Goal: Task Accomplishment & Management: Manage account settings

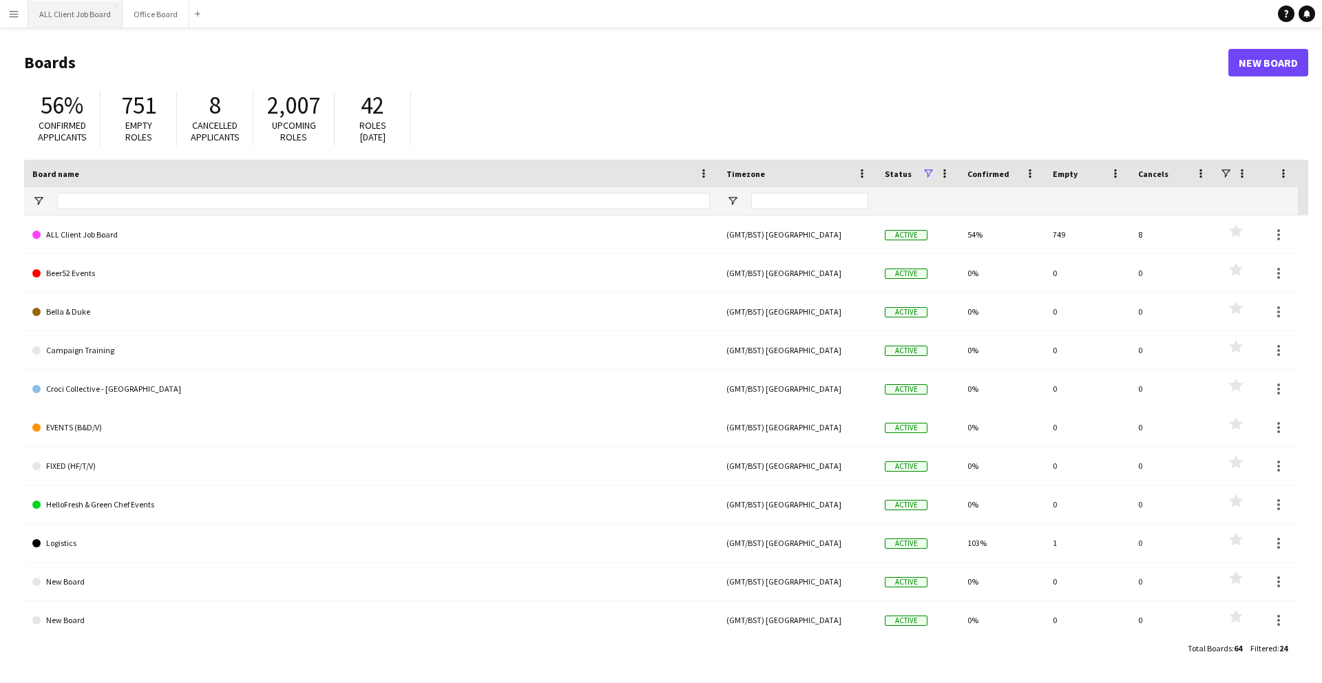
click at [71, 19] on button "ALL Client Job Board Close" at bounding box center [75, 14] width 94 height 27
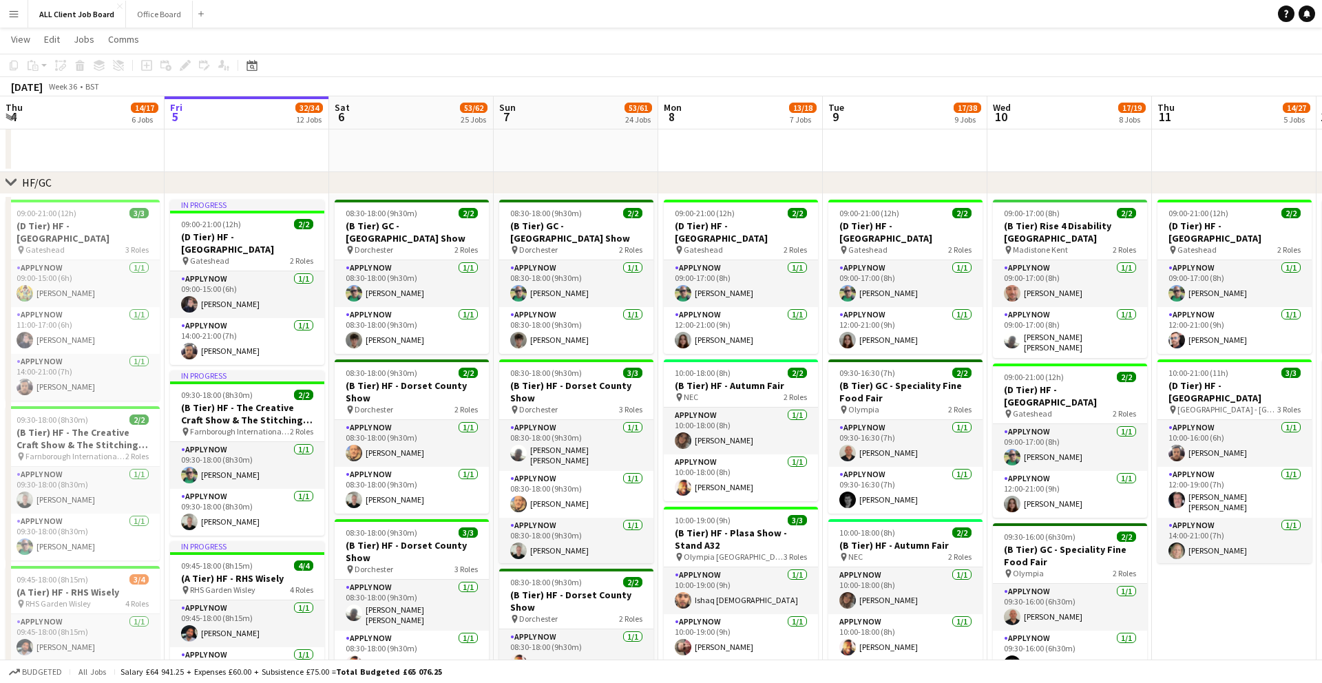
scroll to position [845, 0]
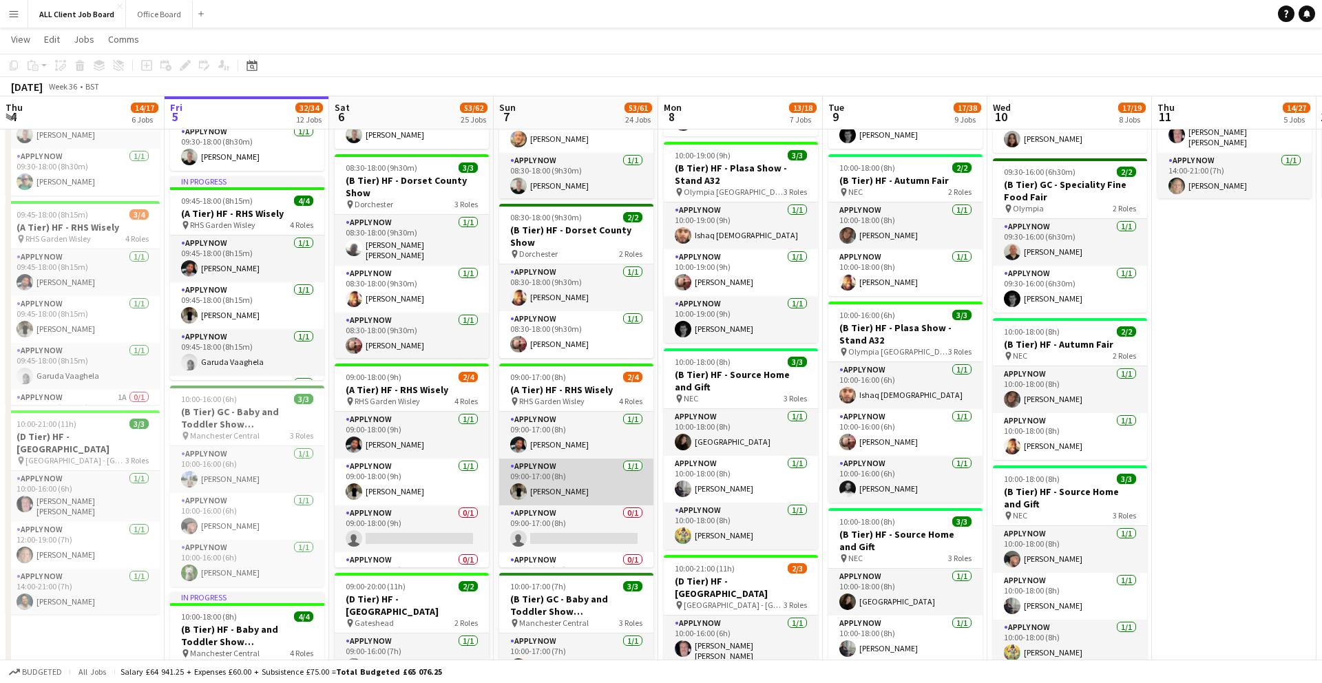
click at [525, 489] on app-user-avatar at bounding box center [518, 491] width 17 height 17
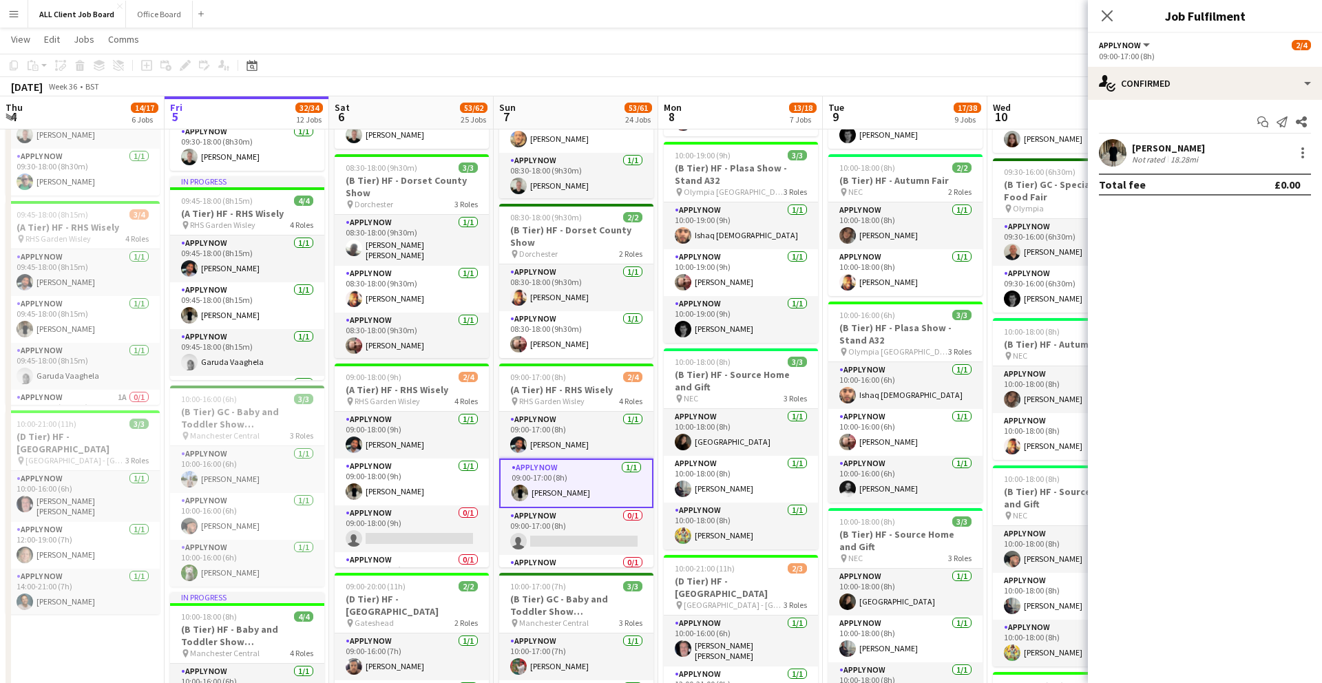
click at [1111, 152] on app-user-avatar at bounding box center [1113, 153] width 28 height 28
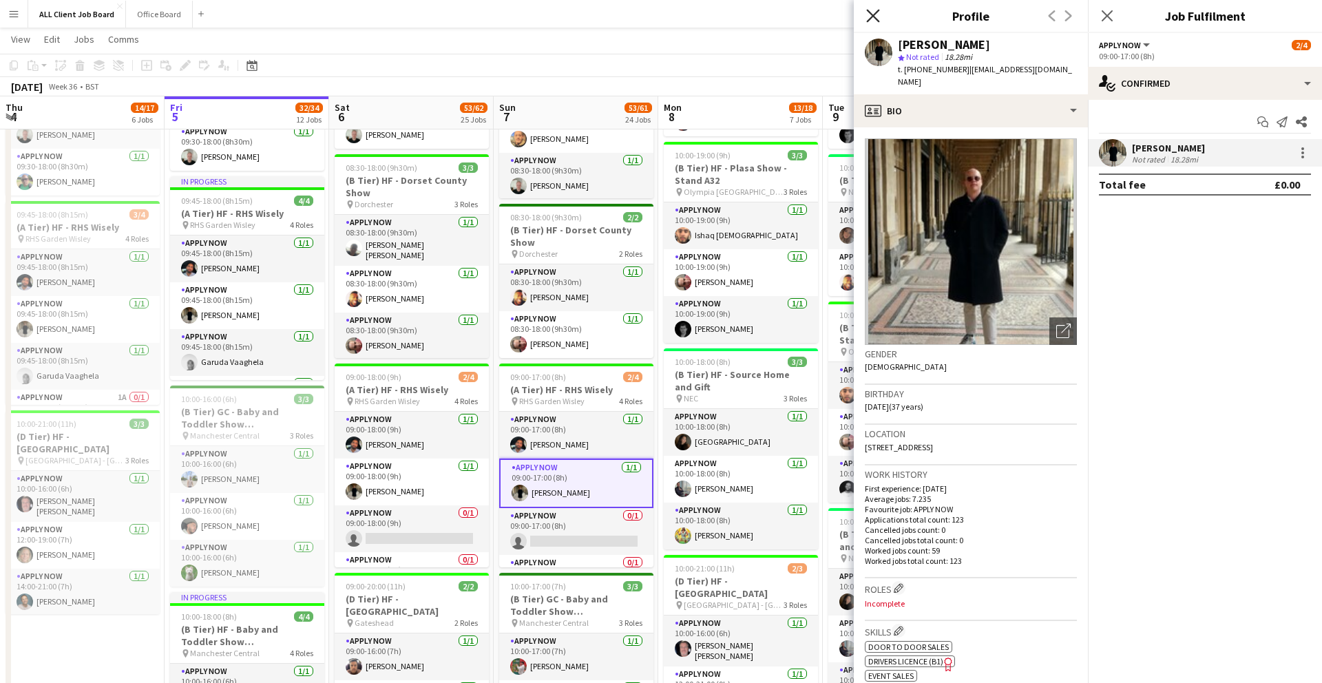
click at [871, 18] on icon at bounding box center [872, 15] width 13 height 13
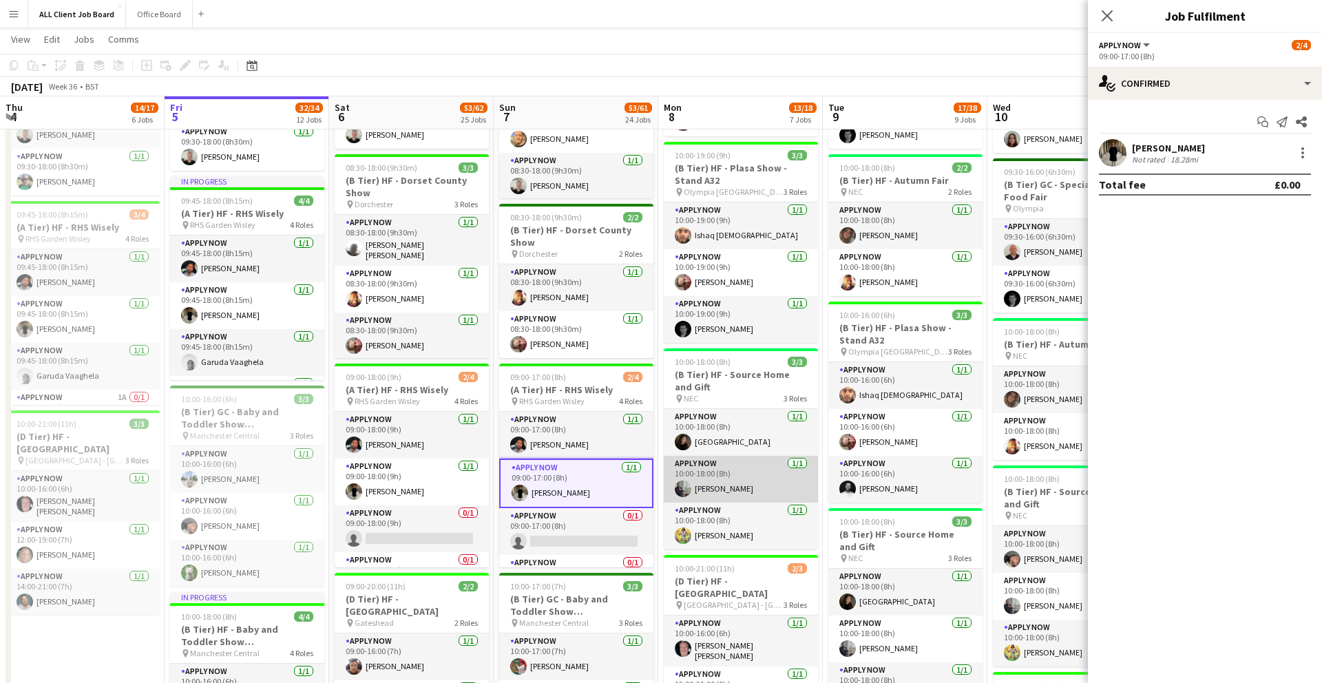
click at [680, 483] on app-user-avatar at bounding box center [683, 489] width 17 height 17
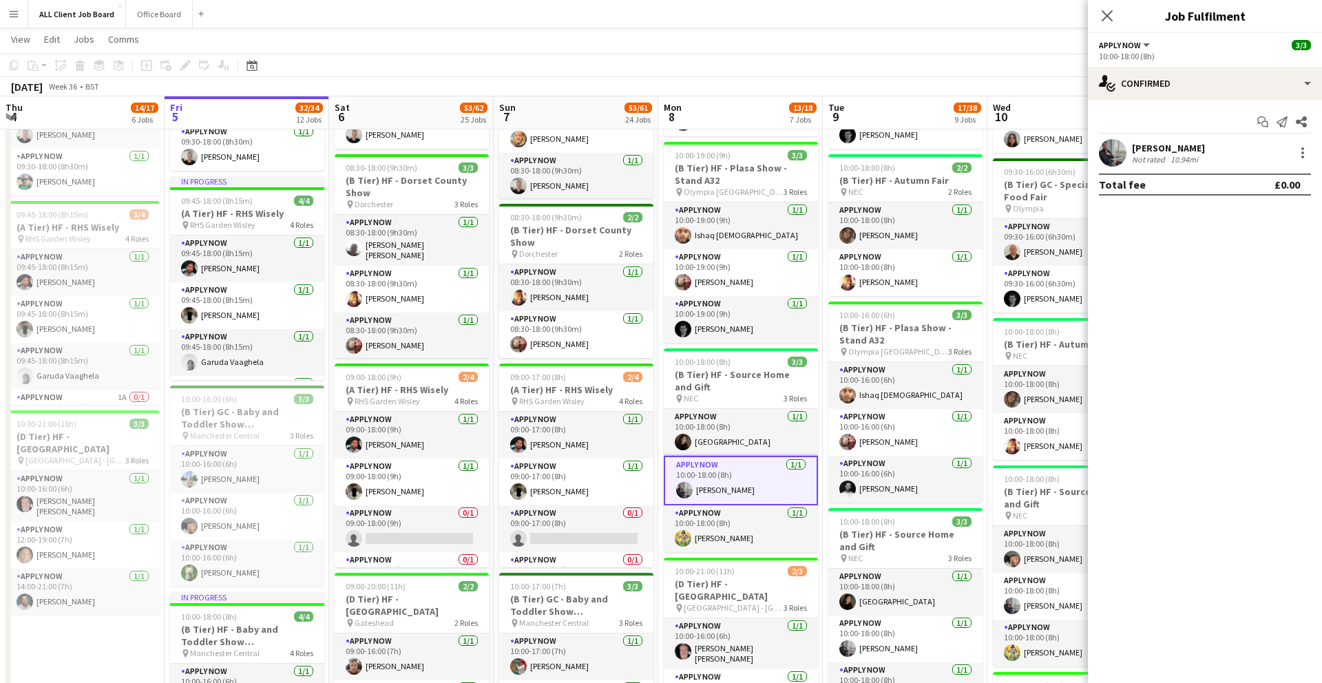
click at [1115, 158] on app-user-avatar at bounding box center [1113, 153] width 28 height 28
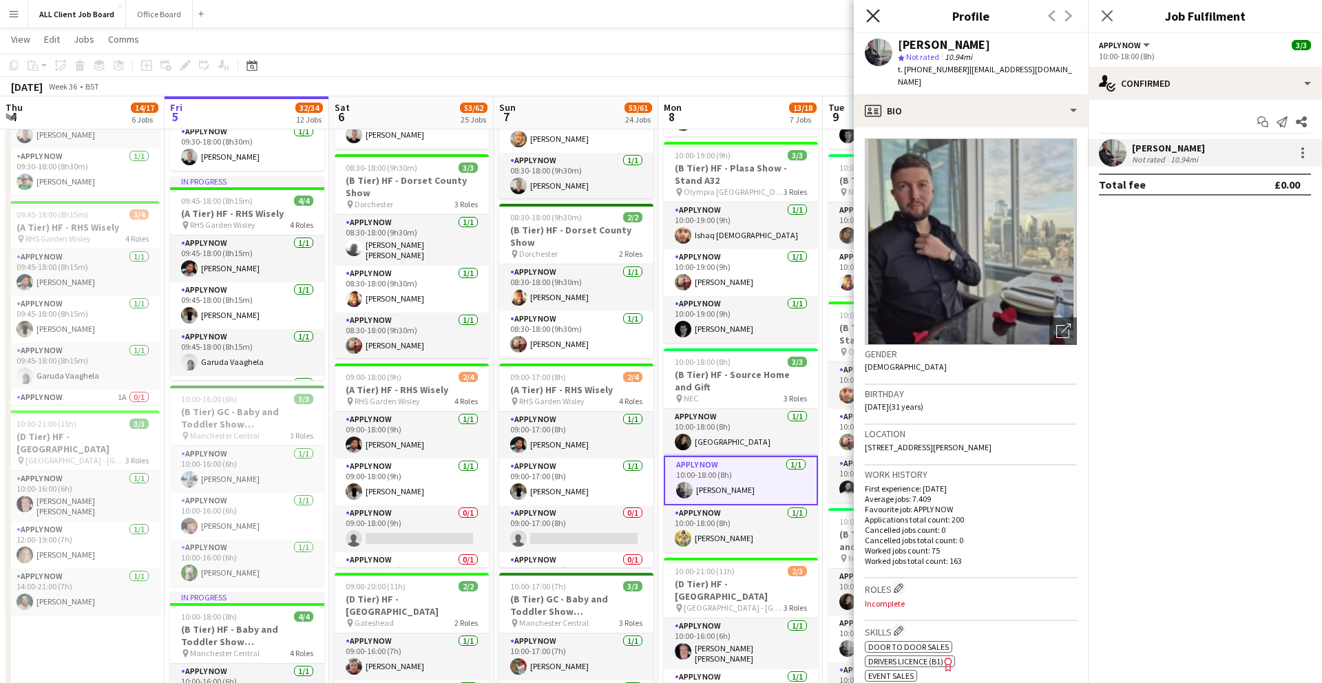
click at [867, 18] on icon "Close pop-in" at bounding box center [872, 15] width 13 height 13
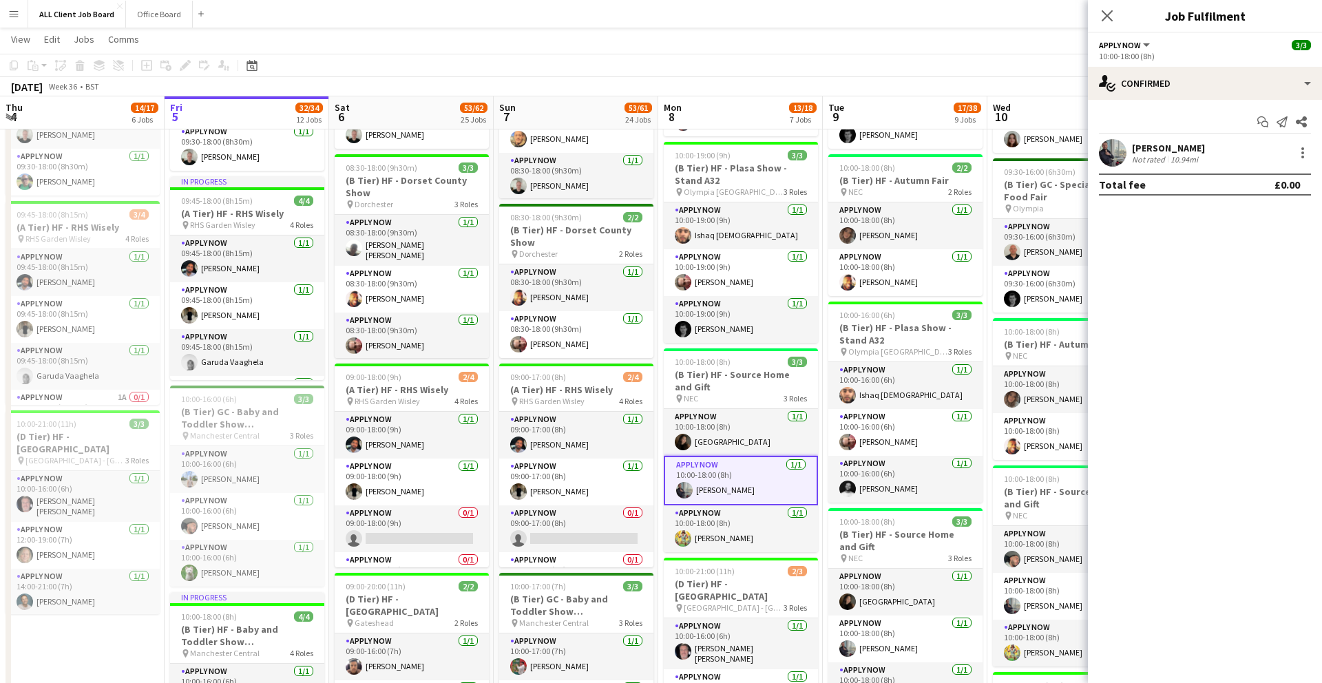
click at [1026, 70] on app-toolbar "Copy Paste Paste Command V Paste with crew Command Shift V Paste linked Job [GE…" at bounding box center [661, 65] width 1322 height 23
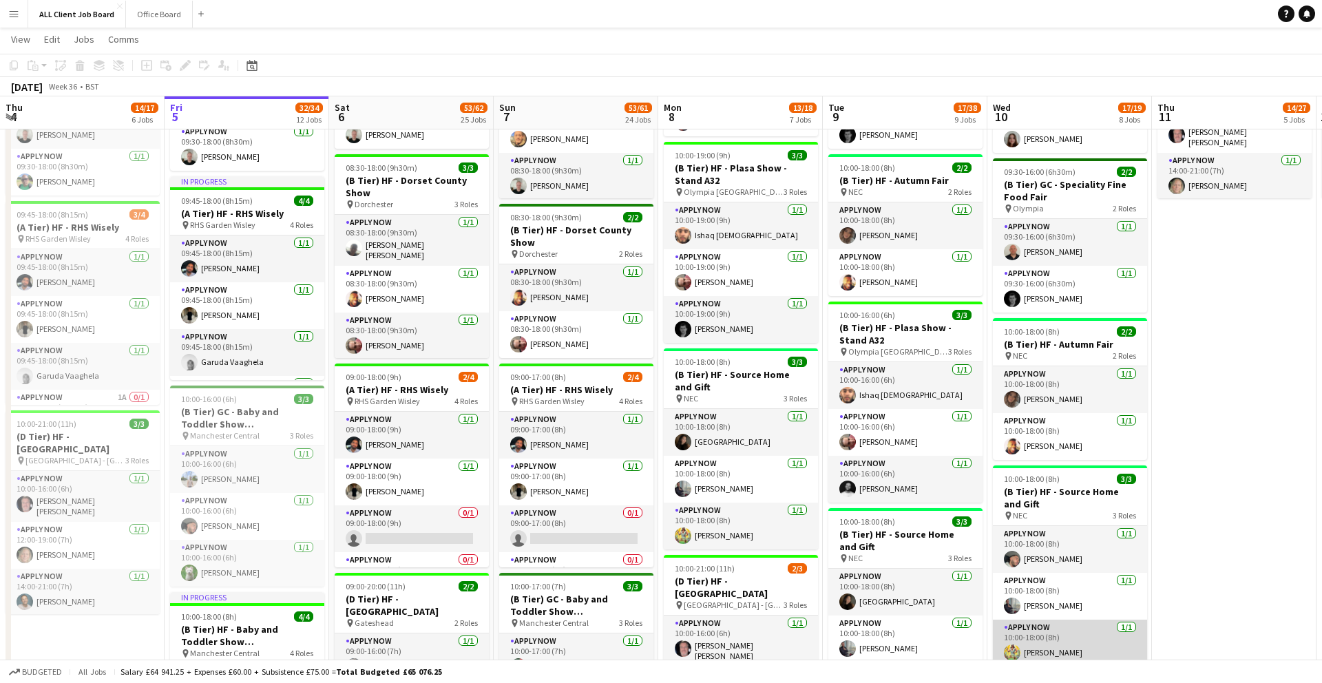
click at [1016, 645] on app-user-avatar at bounding box center [1012, 653] width 17 height 17
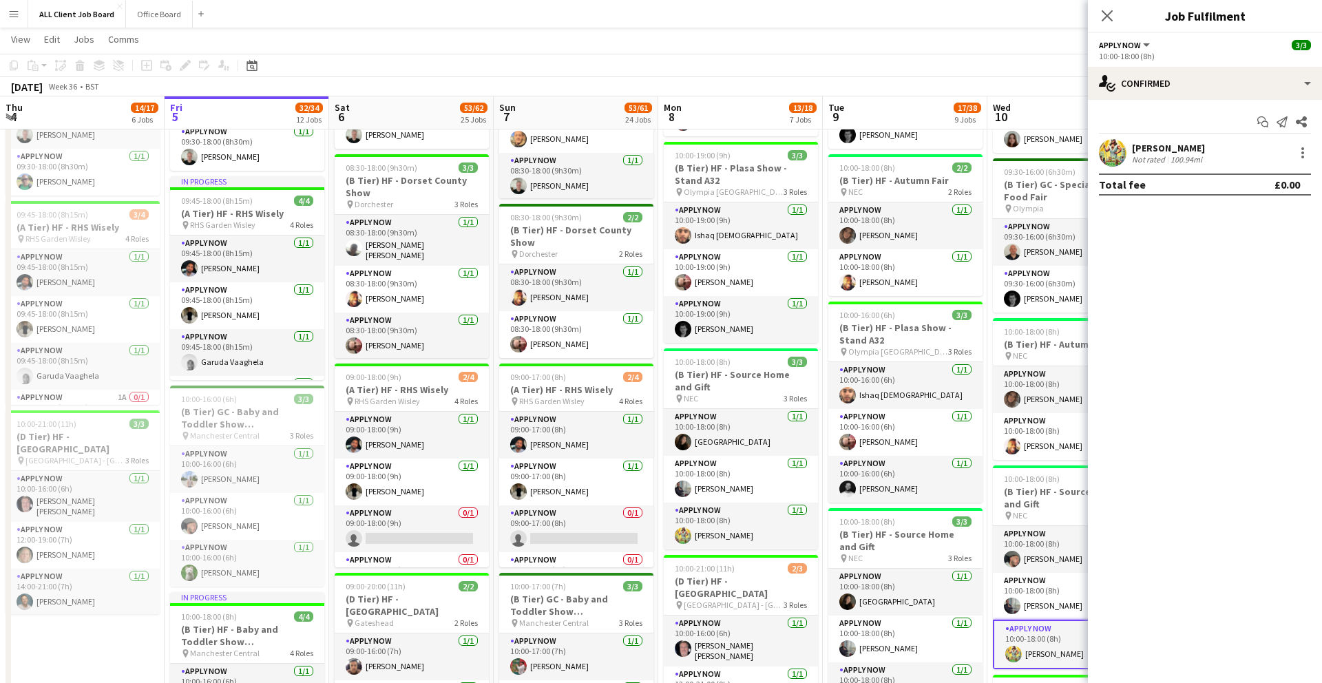
click at [1107, 145] on app-user-avatar at bounding box center [1113, 153] width 28 height 28
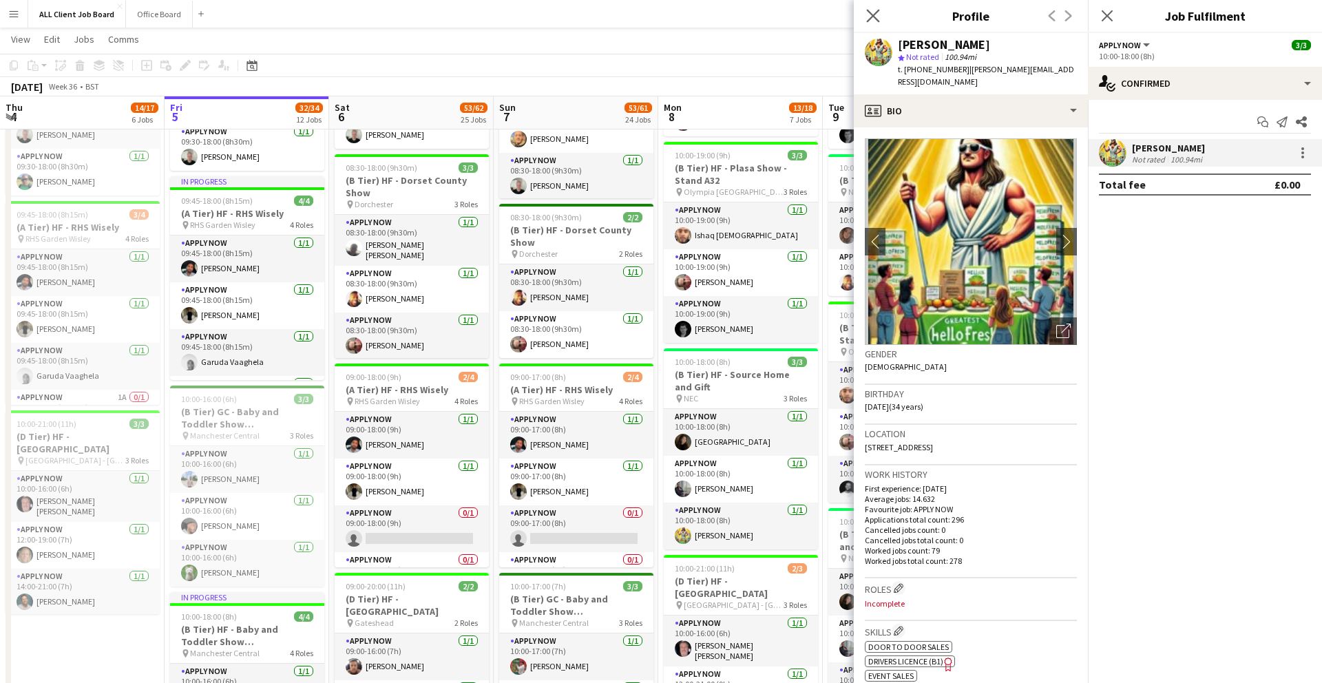
click at [864, 16] on app-icon "Close pop-in" at bounding box center [874, 16] width 20 height 20
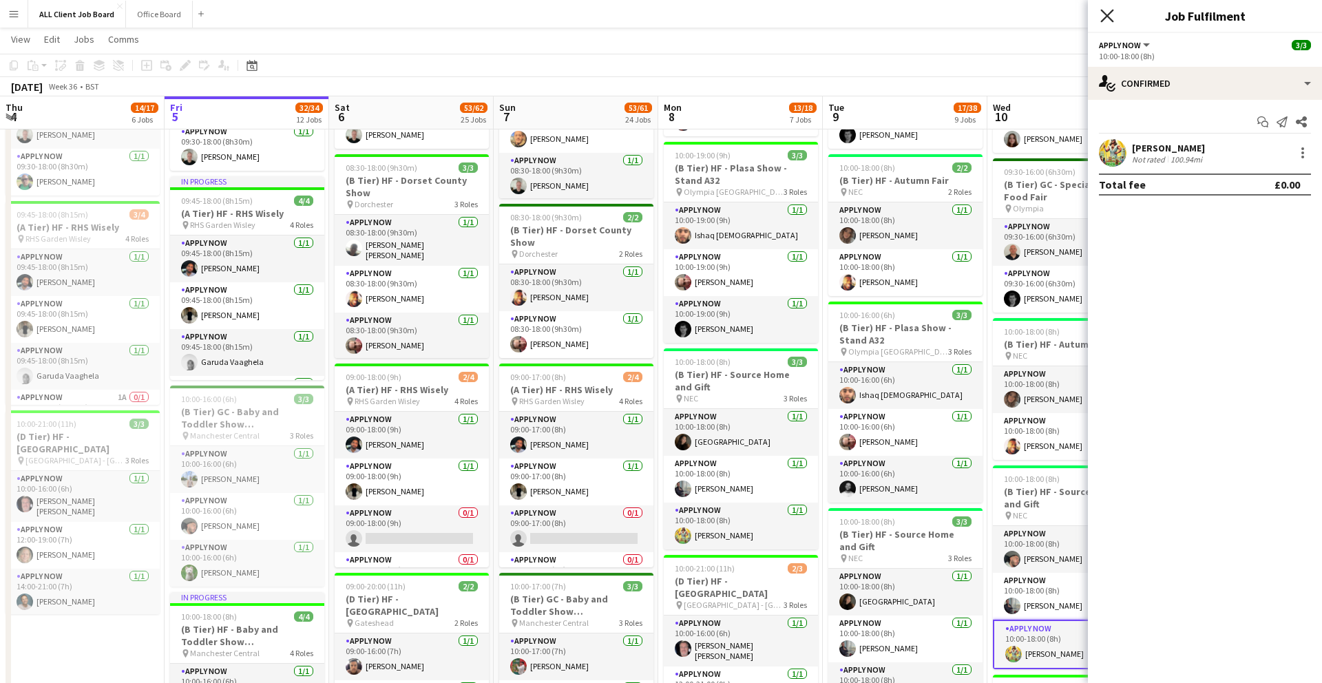
click at [1105, 13] on icon at bounding box center [1107, 15] width 13 height 13
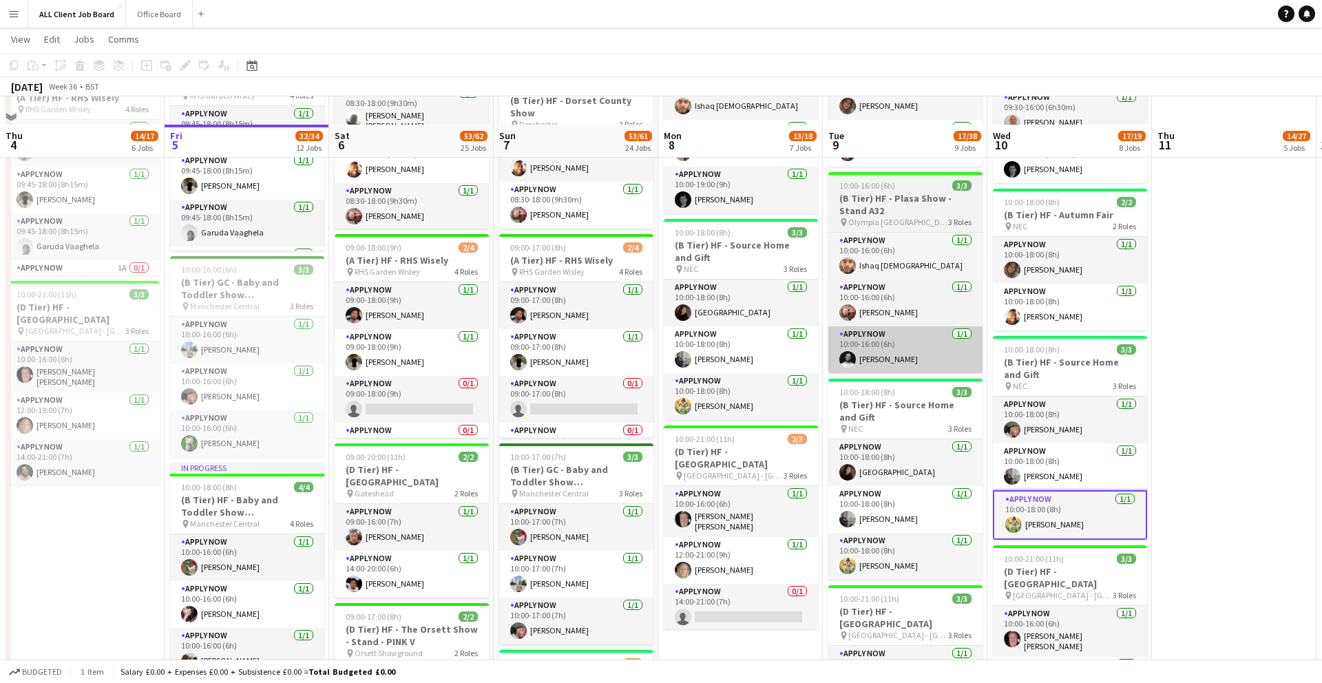
scroll to position [1003, 0]
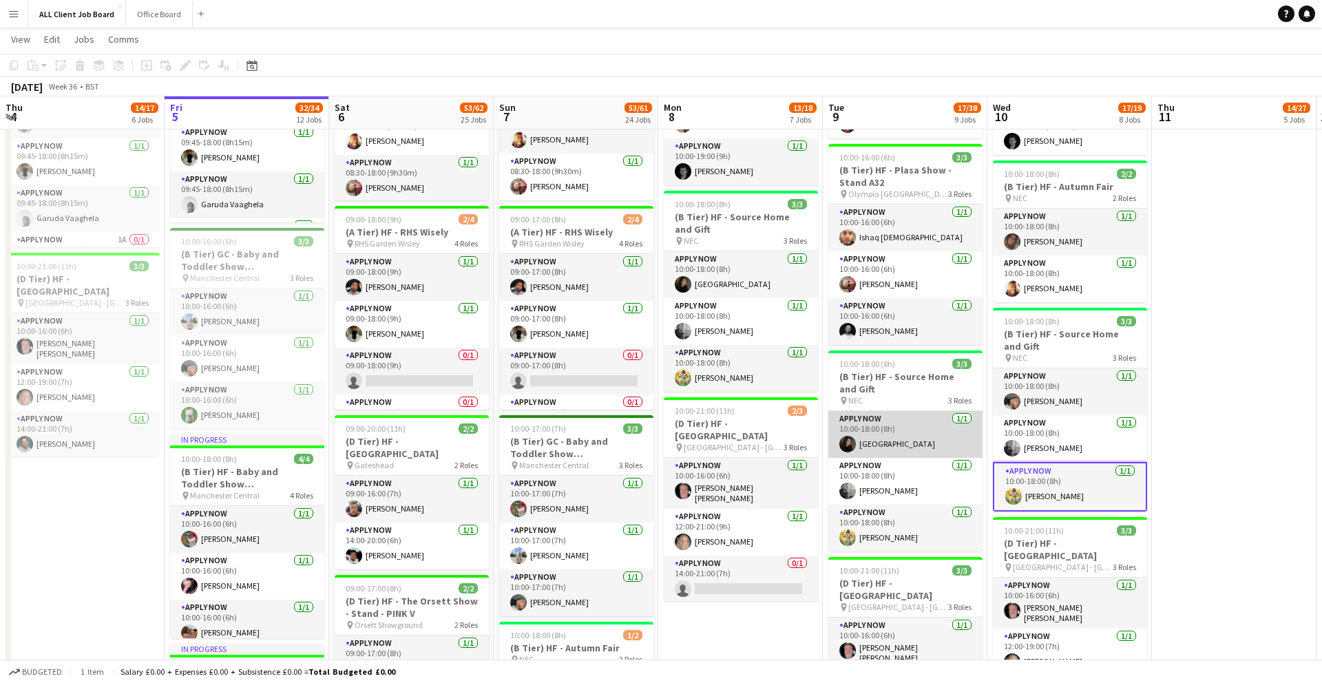
click at [853, 444] on app-user-avatar at bounding box center [848, 444] width 17 height 17
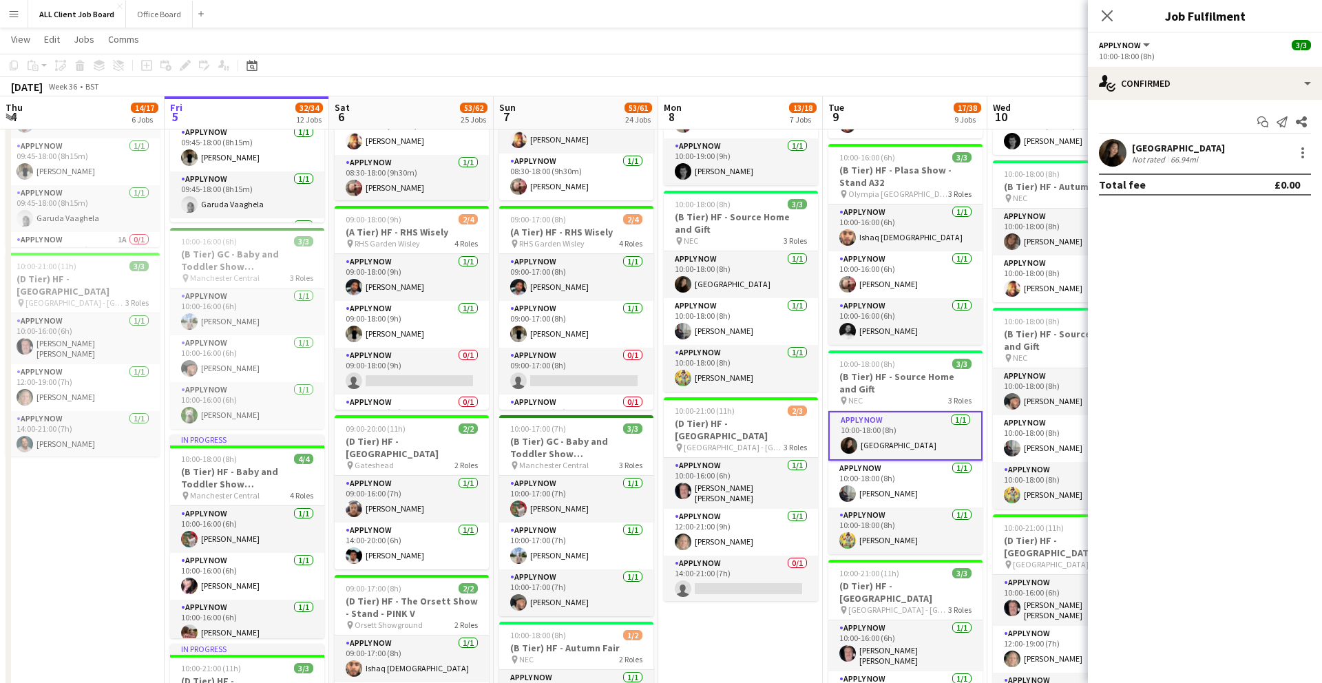
click at [1114, 158] on app-user-avatar at bounding box center [1113, 153] width 28 height 28
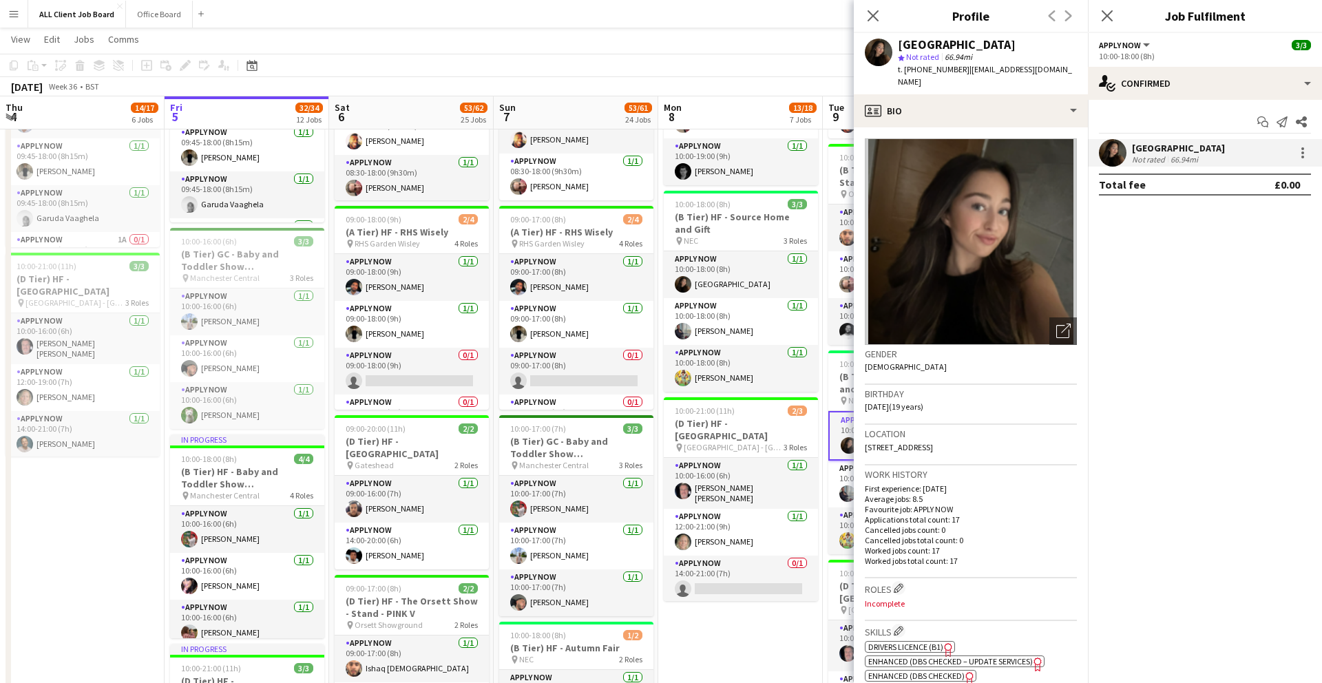
click at [869, 24] on div "Close pop-in" at bounding box center [873, 16] width 39 height 32
click at [869, 16] on icon "Close pop-in" at bounding box center [872, 15] width 13 height 13
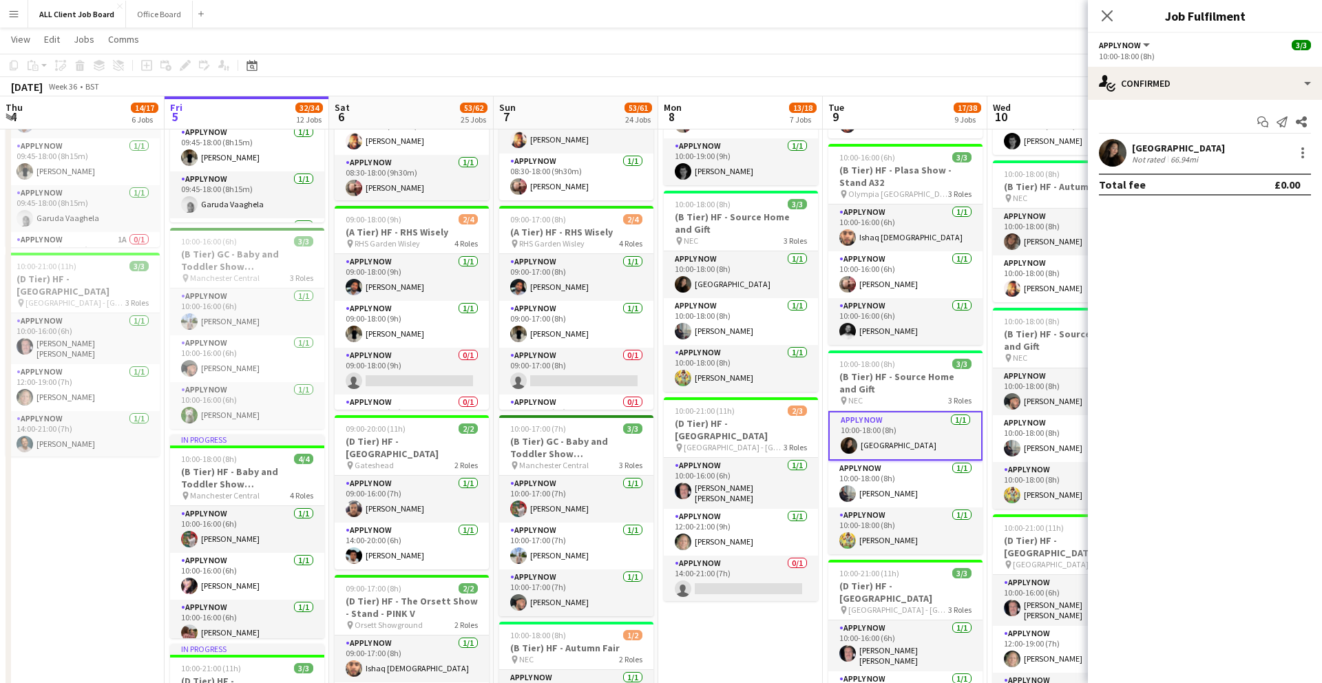
scroll to position [0, 329]
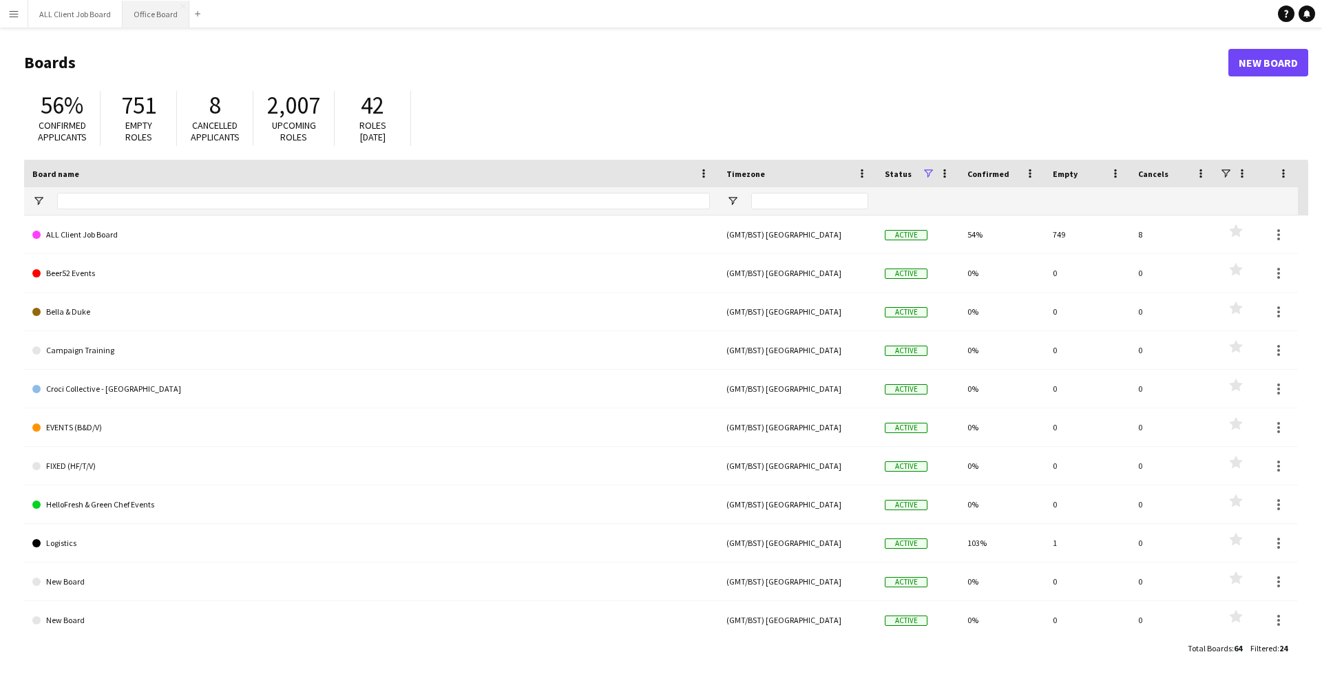
click at [169, 15] on button "Office Board Close" at bounding box center [156, 14] width 67 height 27
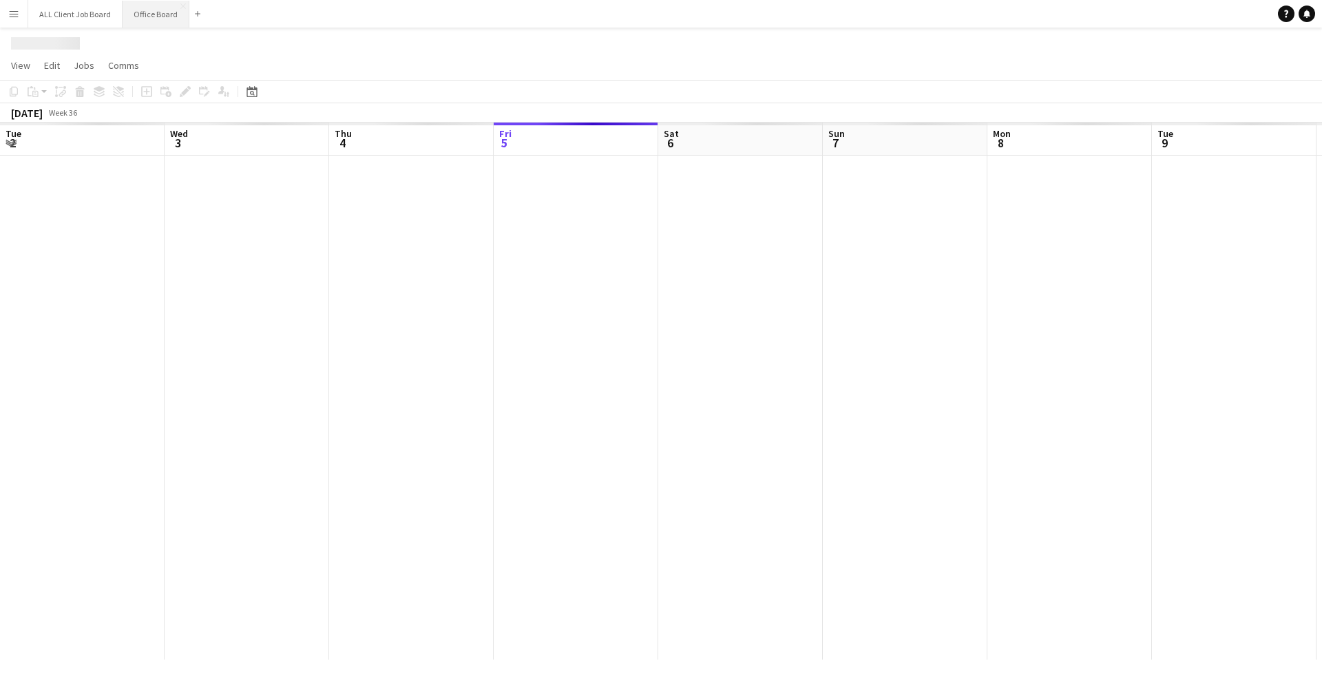
scroll to position [0, 329]
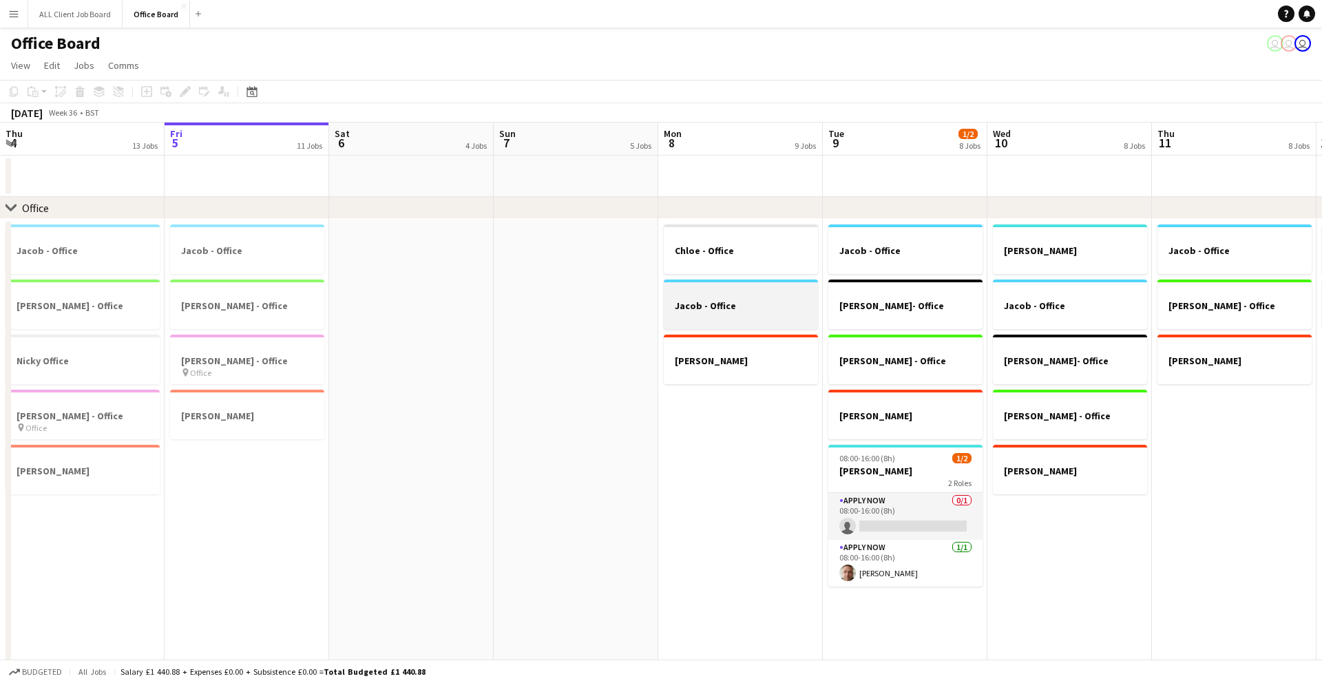
click at [718, 309] on h3 "Jacob - Office" at bounding box center [741, 306] width 154 height 12
click at [56, 65] on span "Edit" at bounding box center [52, 65] width 16 height 12
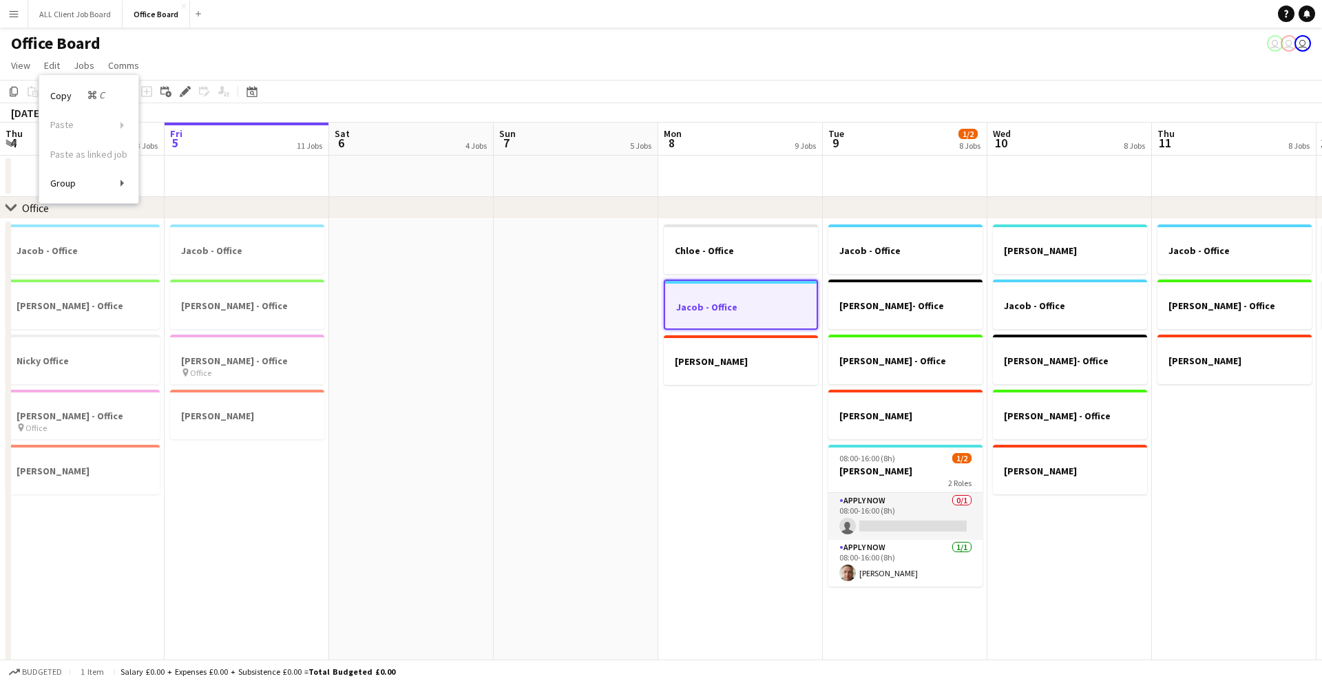
click at [717, 427] on app-date-cell "Chloe - Office Jacob - Office Sarah Lawani" at bounding box center [740, 508] width 165 height 579
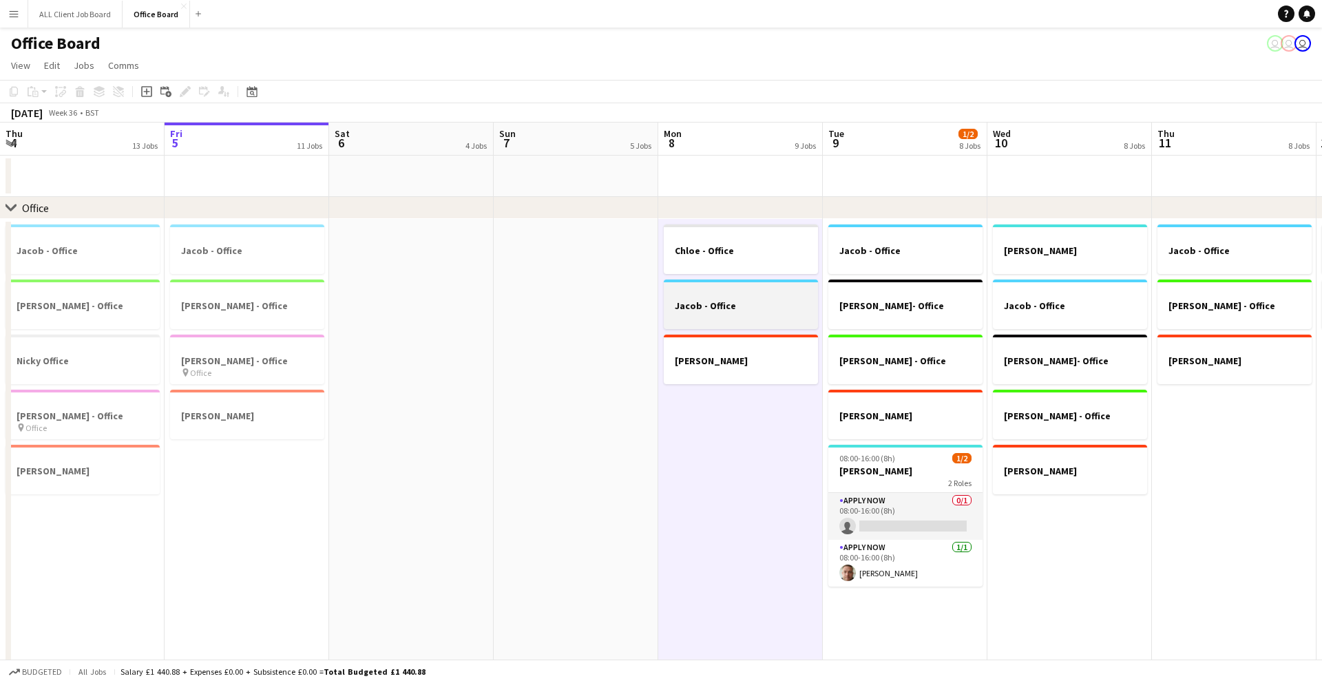
click at [749, 315] on div at bounding box center [741, 317] width 154 height 11
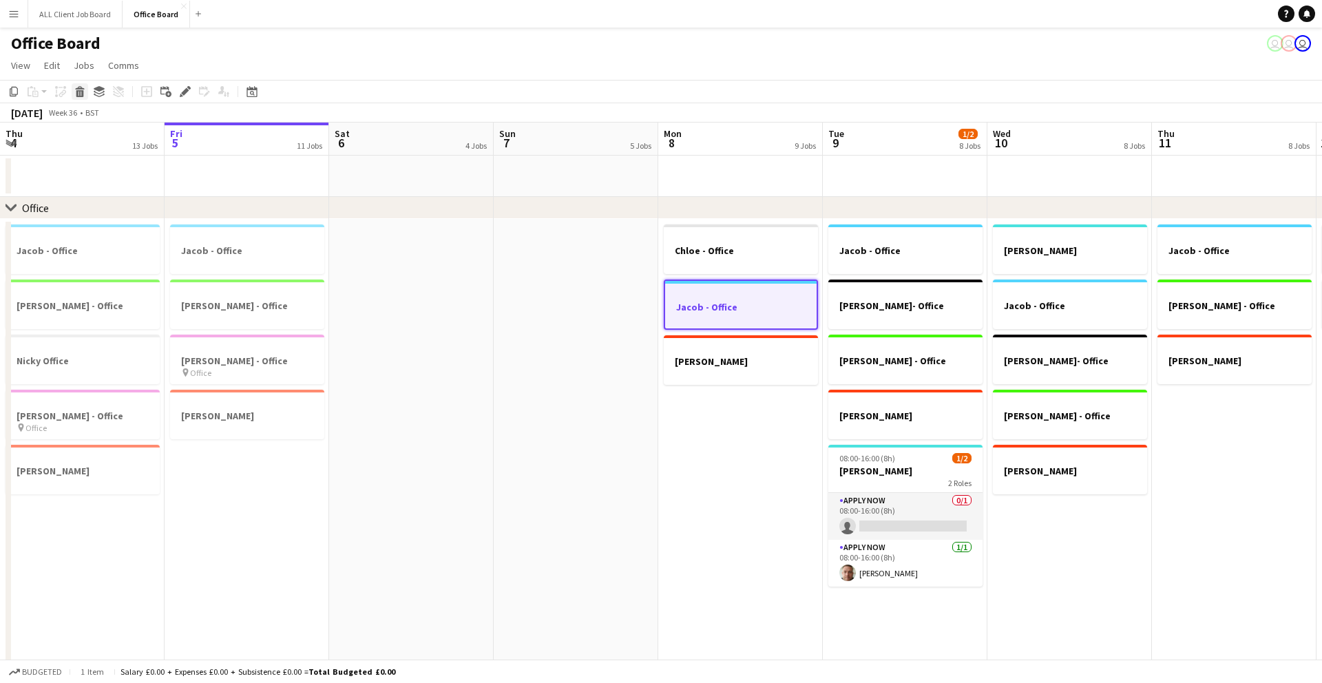
click at [80, 94] on icon at bounding box center [80, 93] width 8 height 7
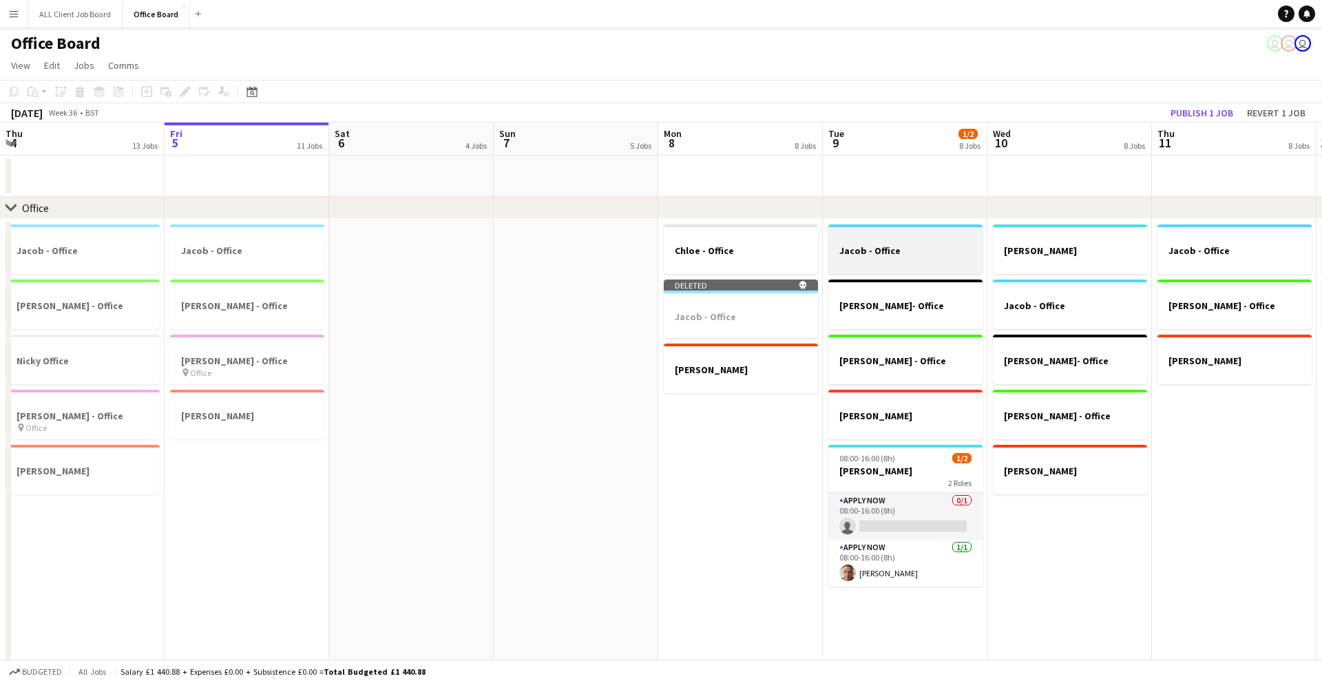
click at [886, 260] on div at bounding box center [906, 262] width 154 height 11
click at [79, 94] on icon at bounding box center [80, 93] width 8 height 7
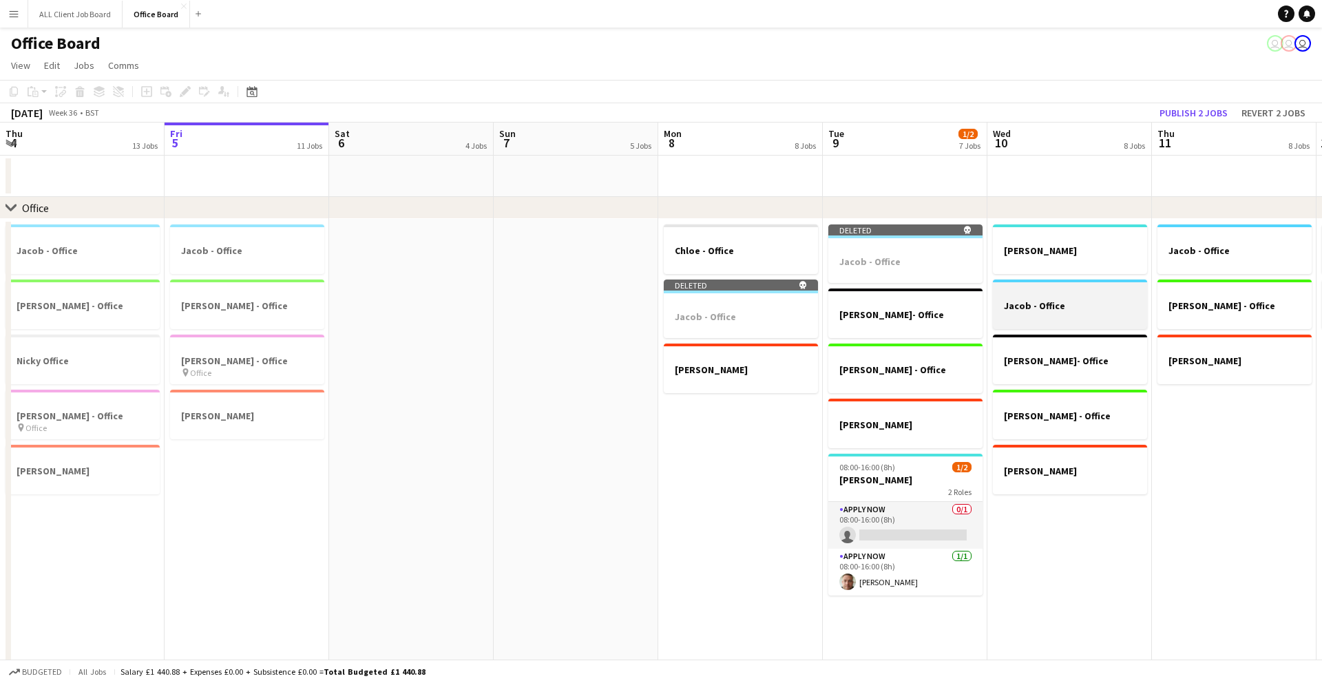
click at [1080, 320] on div at bounding box center [1070, 317] width 154 height 11
click at [81, 94] on icon "Delete" at bounding box center [79, 91] width 11 height 11
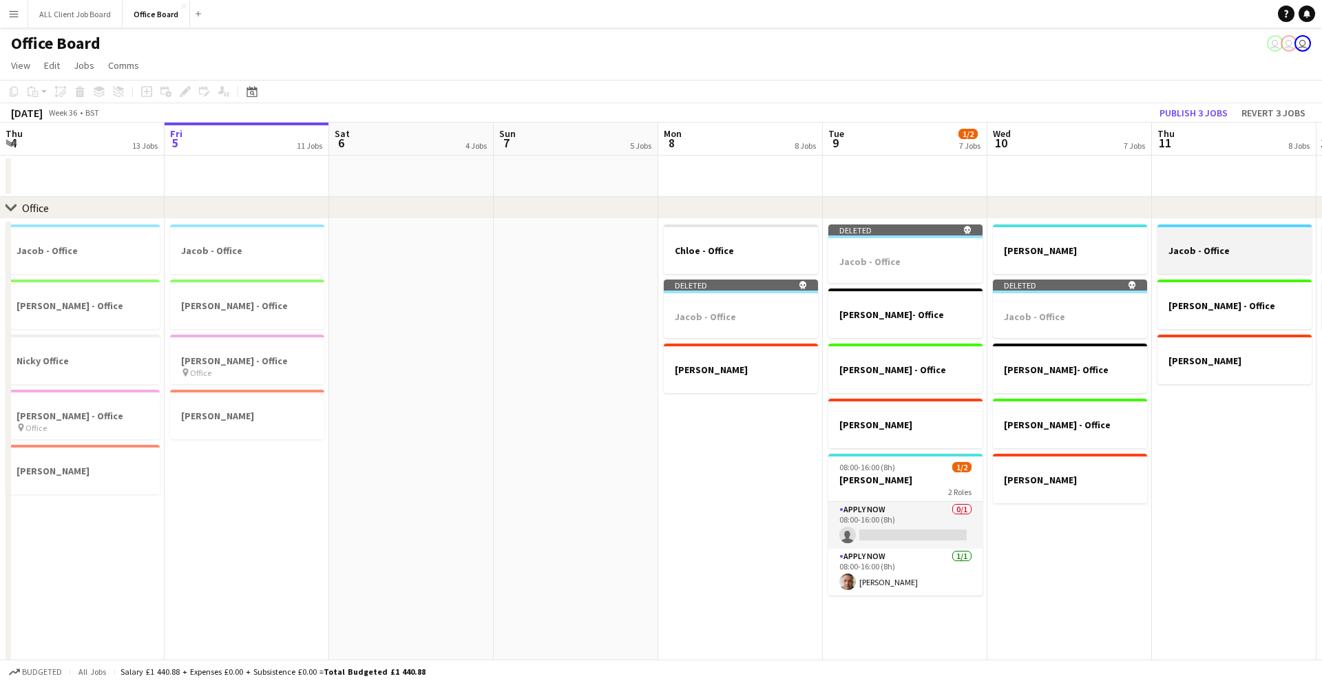
click at [1183, 259] on div at bounding box center [1235, 262] width 154 height 11
click at [76, 91] on icon "Delete" at bounding box center [79, 91] width 11 height 11
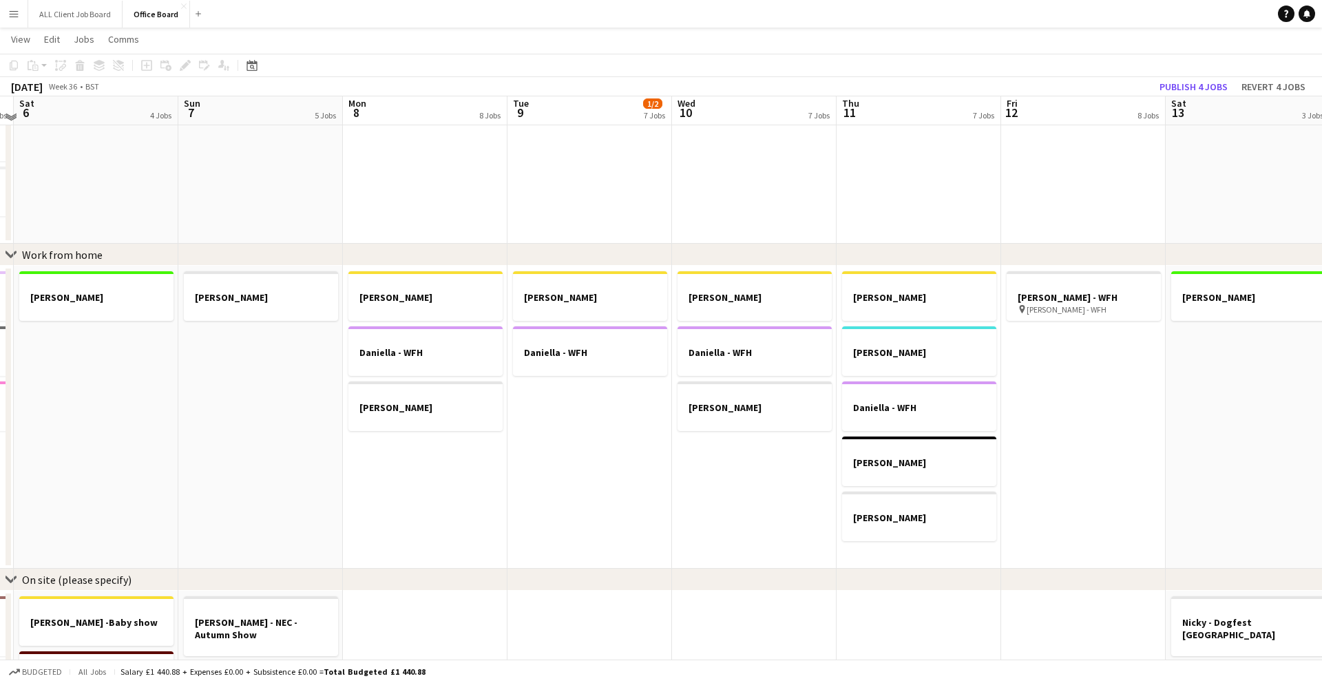
scroll to position [714, 0]
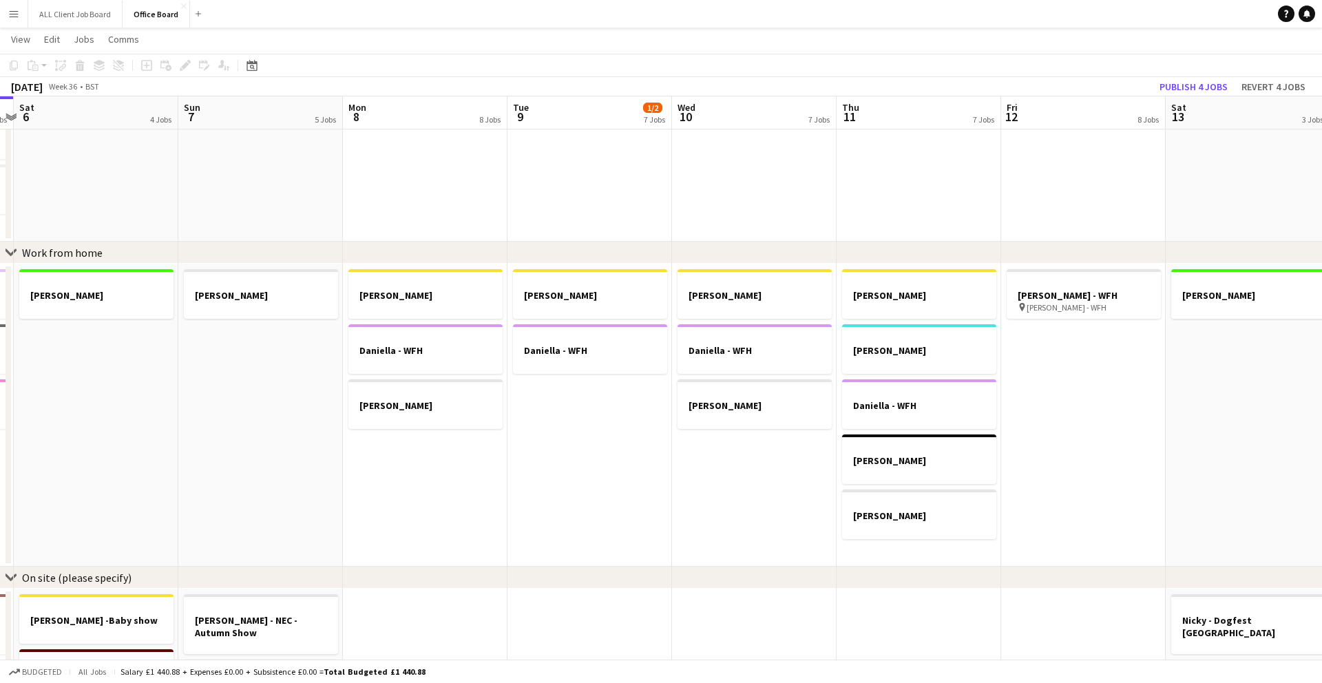
click at [418, 483] on app-date-cell "Claire - WFH Daniella - WFH Nicky - WFH" at bounding box center [425, 415] width 165 height 303
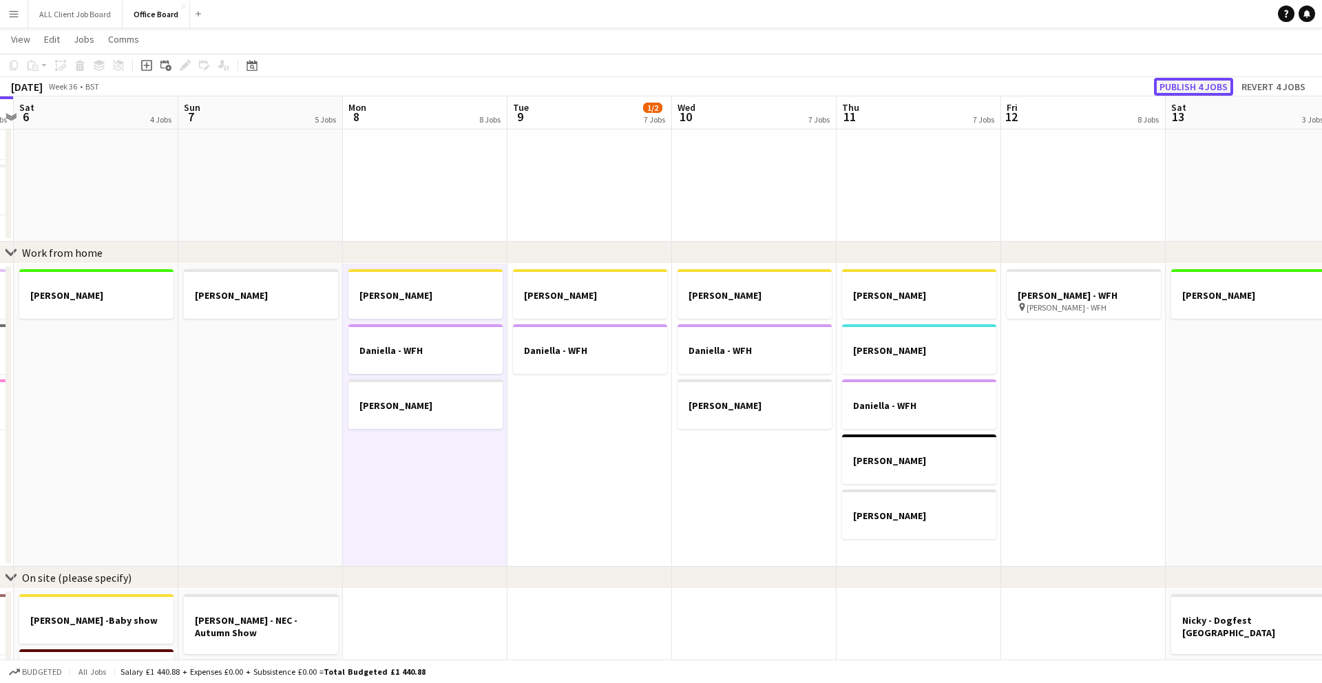
click at [1187, 85] on button "Publish 4 jobs" at bounding box center [1193, 87] width 79 height 18
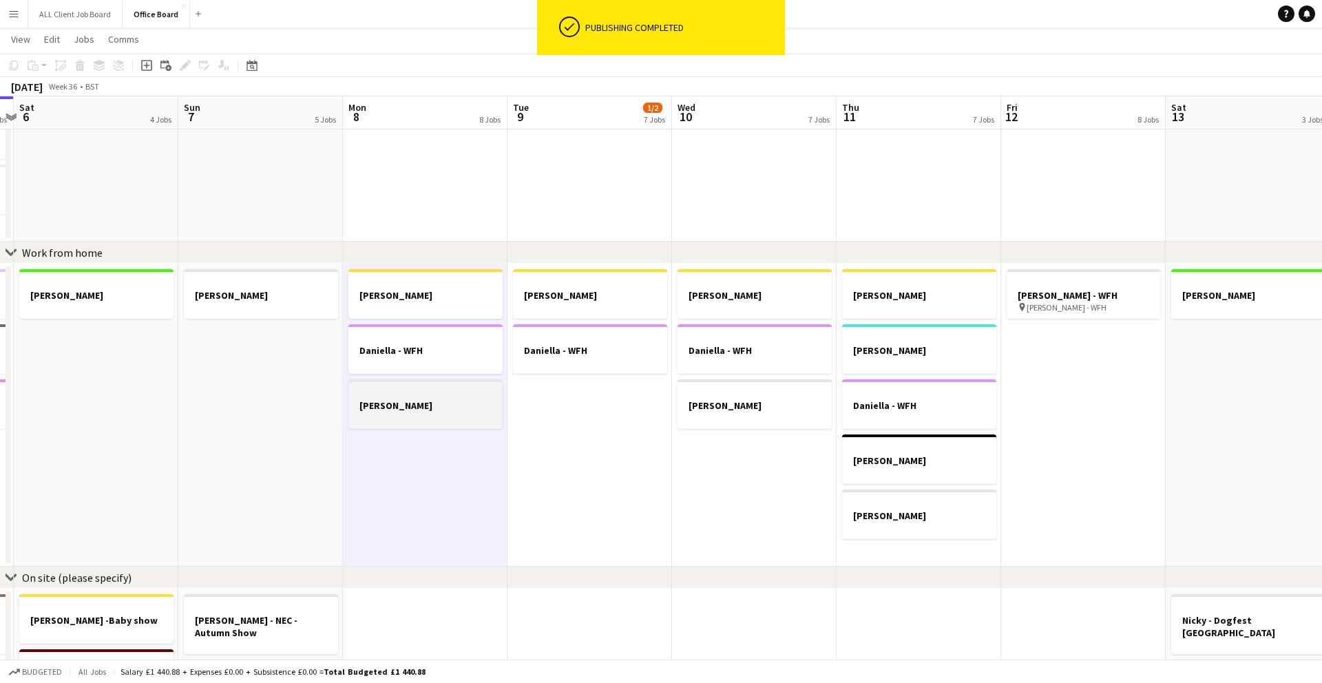
click at [441, 412] on div at bounding box center [425, 417] width 154 height 11
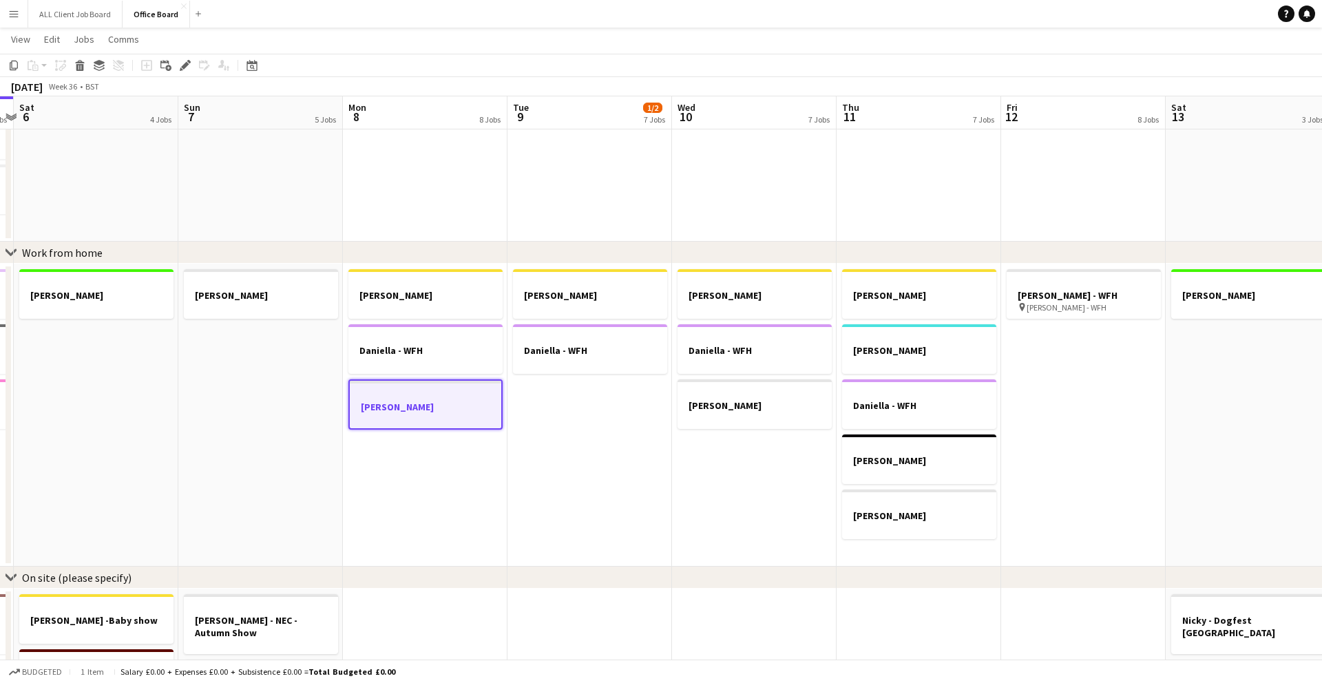
click at [420, 452] on app-date-cell "Claire - WFH Daniella - WFH Nicky - WFH" at bounding box center [425, 415] width 165 height 303
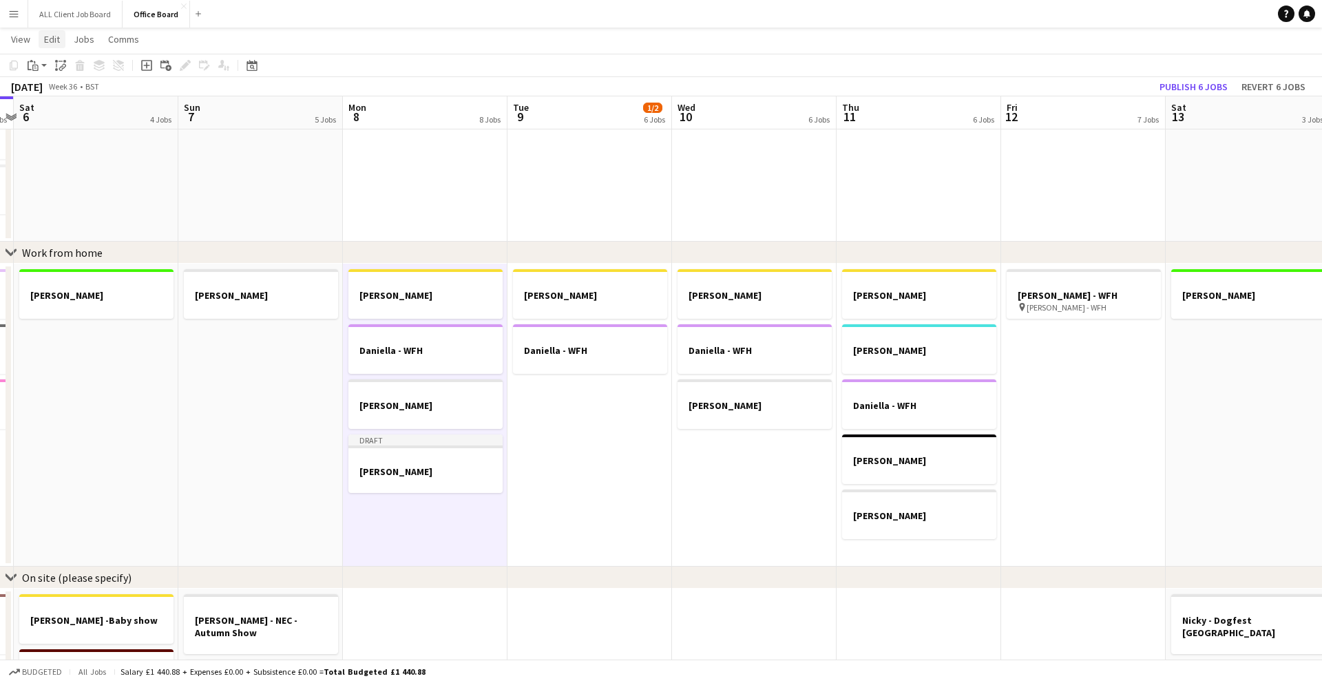
click at [46, 34] on span "Edit" at bounding box center [52, 39] width 16 height 12
click at [56, 43] on span "Edit" at bounding box center [52, 39] width 16 height 12
click at [54, 42] on span "Edit" at bounding box center [52, 39] width 16 height 12
click at [409, 466] on h3 "Nicky - WFH" at bounding box center [425, 472] width 154 height 12
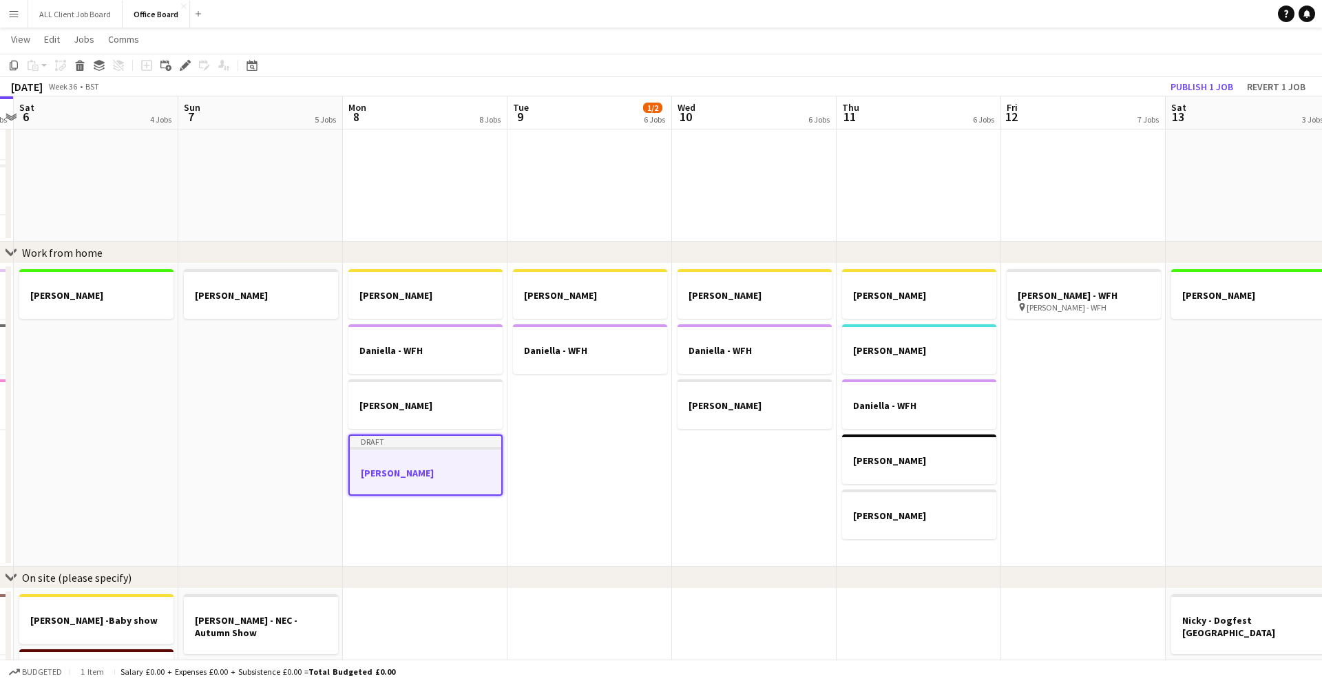
click at [408, 467] on h3 "Nicky - WFH" at bounding box center [426, 473] width 152 height 12
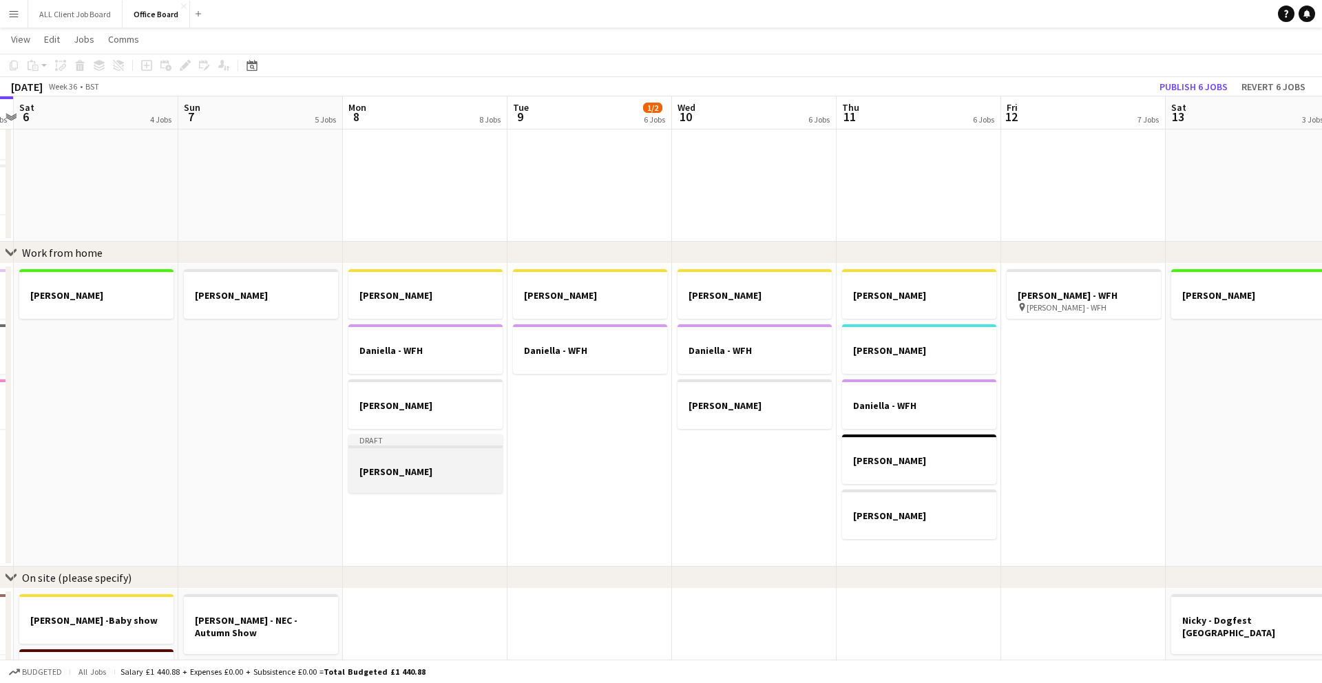
click at [408, 466] on h3 "Nicky - WFH" at bounding box center [425, 472] width 154 height 12
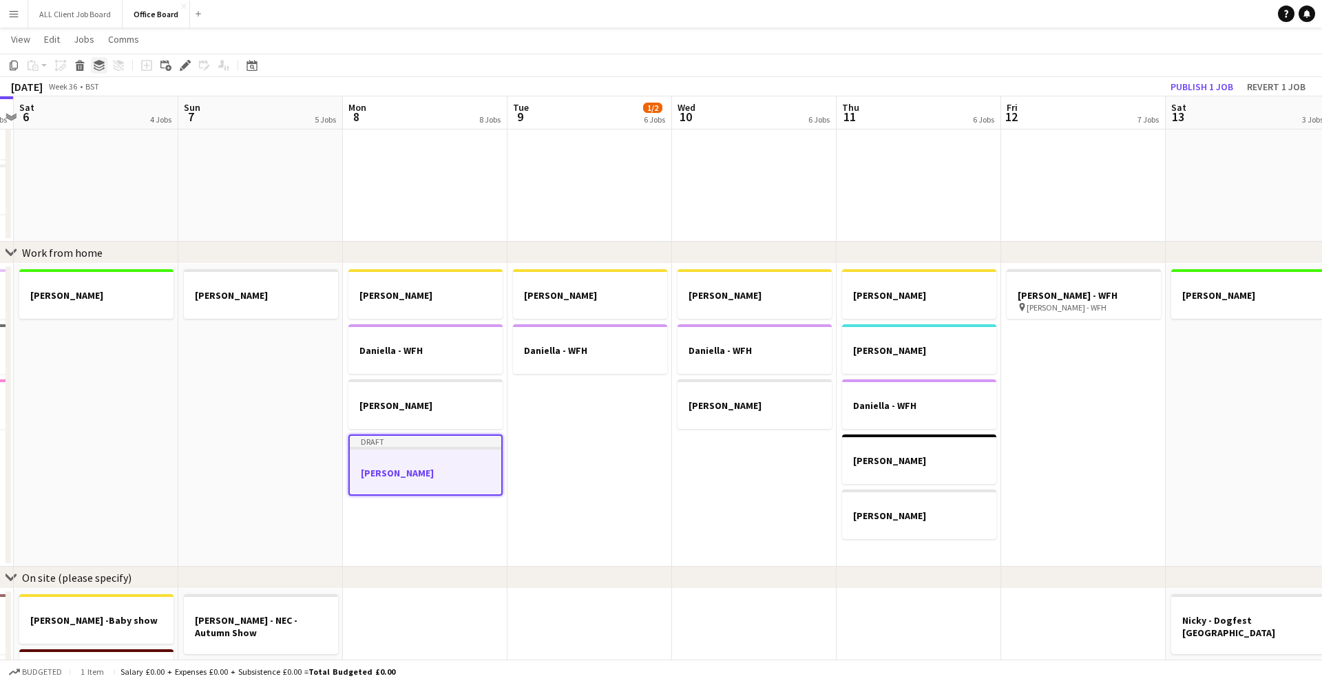
click at [102, 66] on icon at bounding box center [99, 66] width 11 height 3
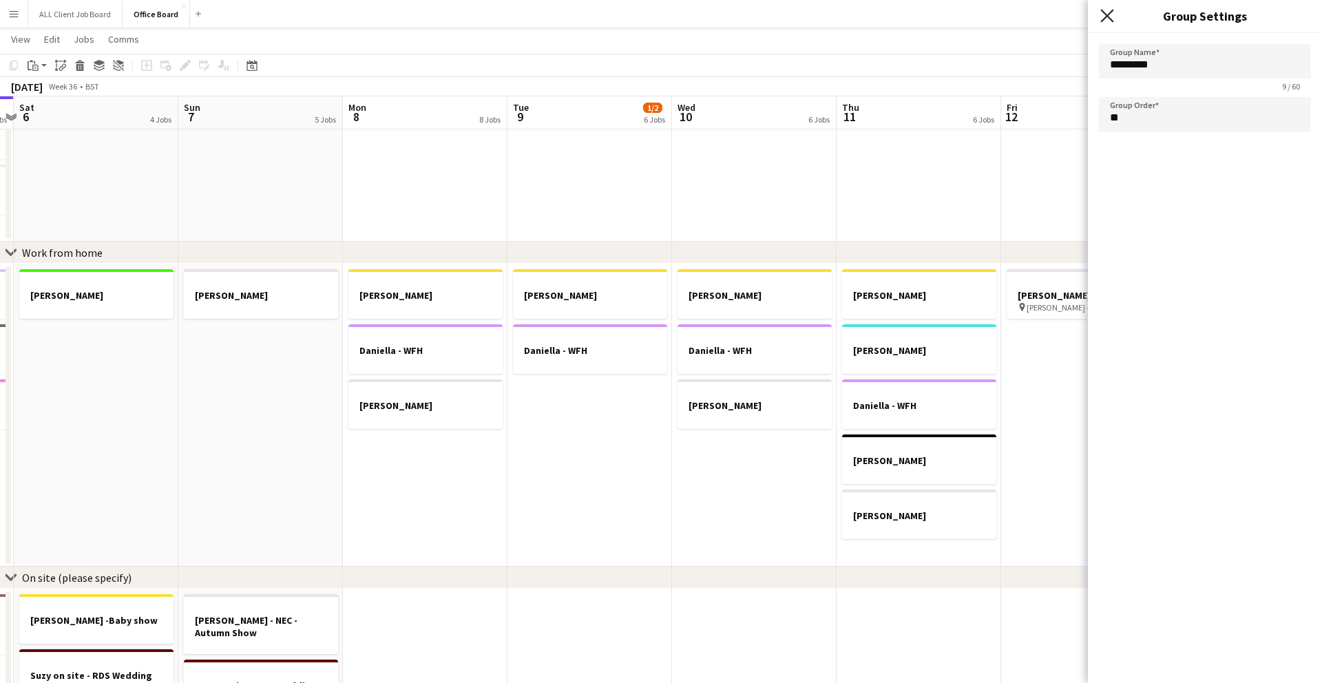
click at [1110, 17] on icon at bounding box center [1107, 15] width 13 height 13
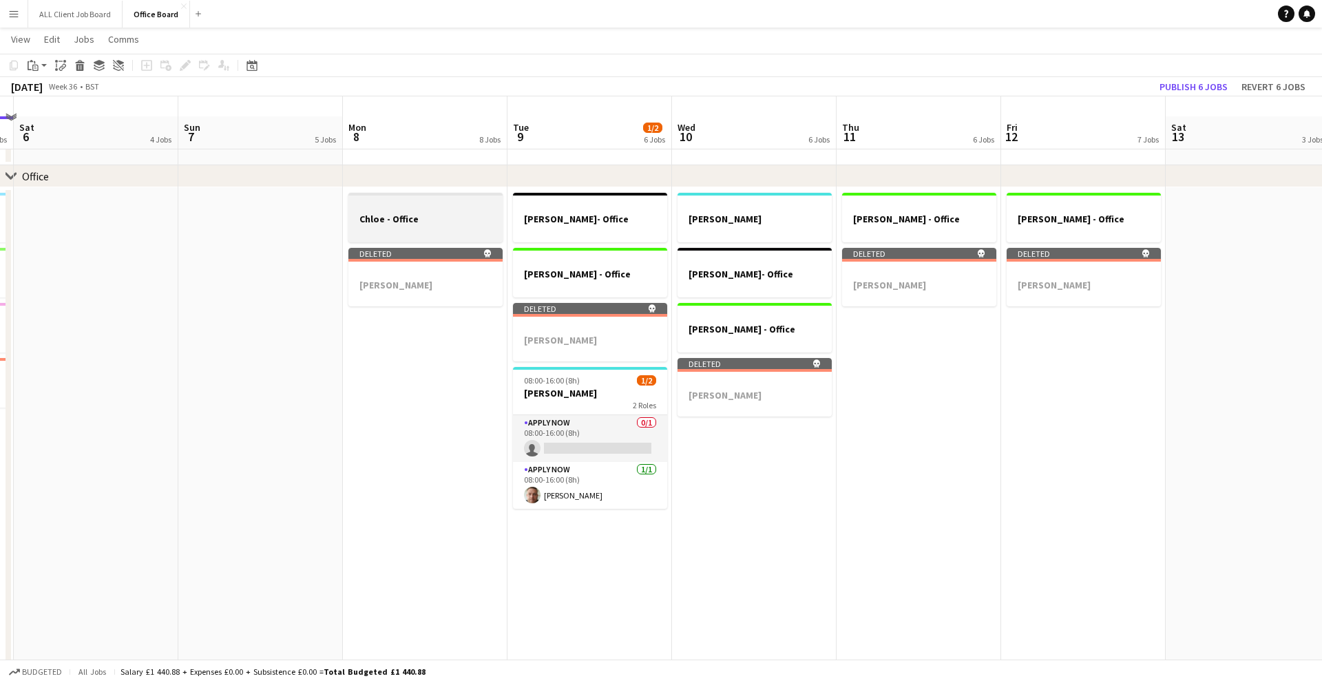
scroll to position [15, 0]
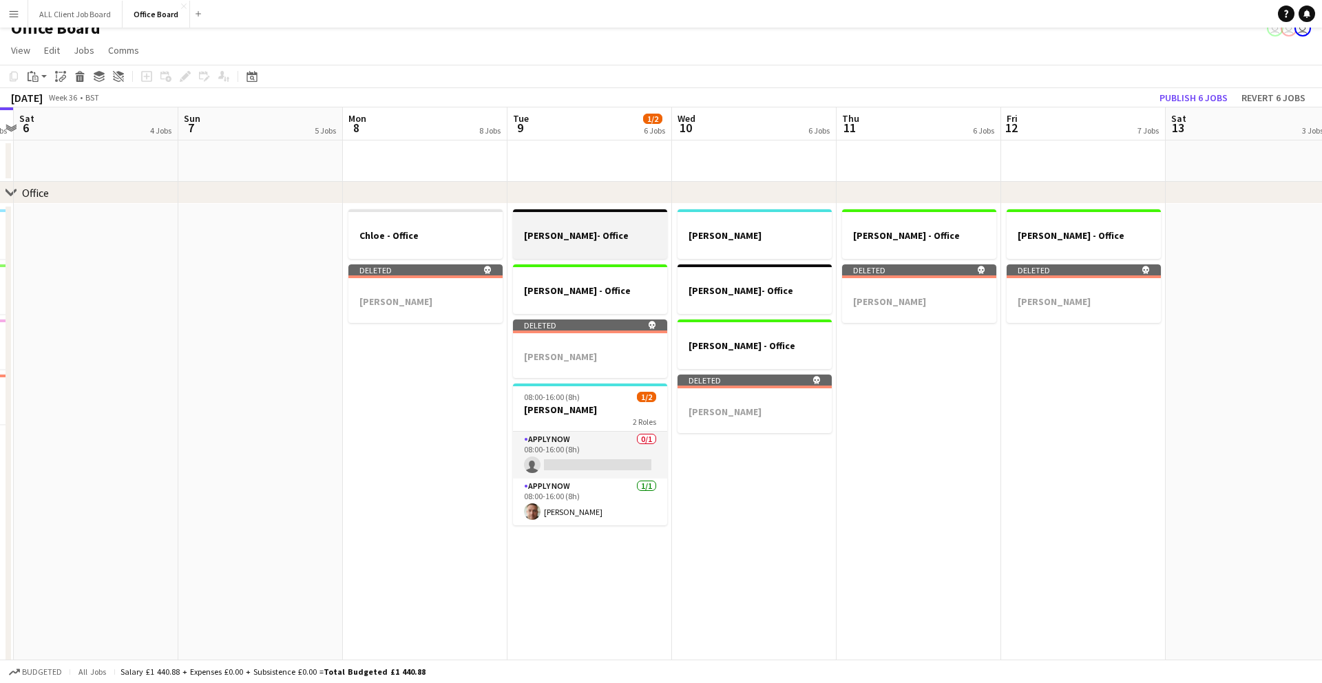
click at [587, 242] on div at bounding box center [590, 247] width 154 height 11
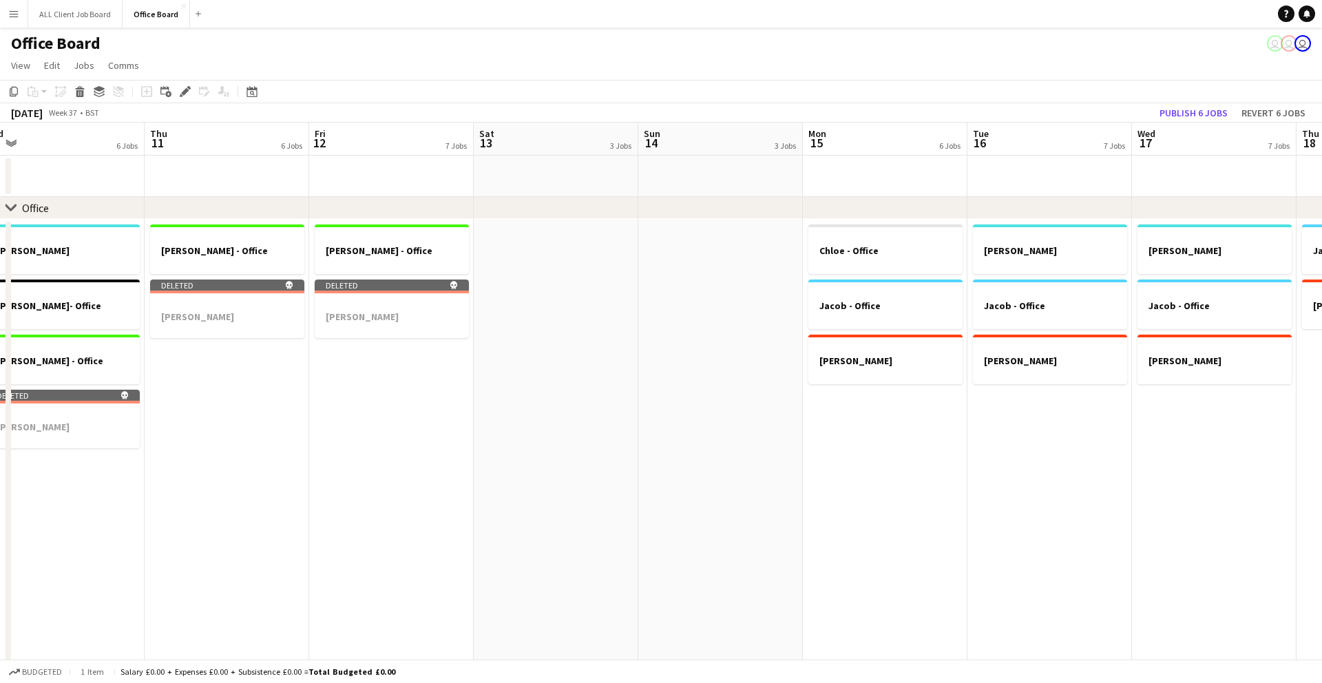
scroll to position [0, 702]
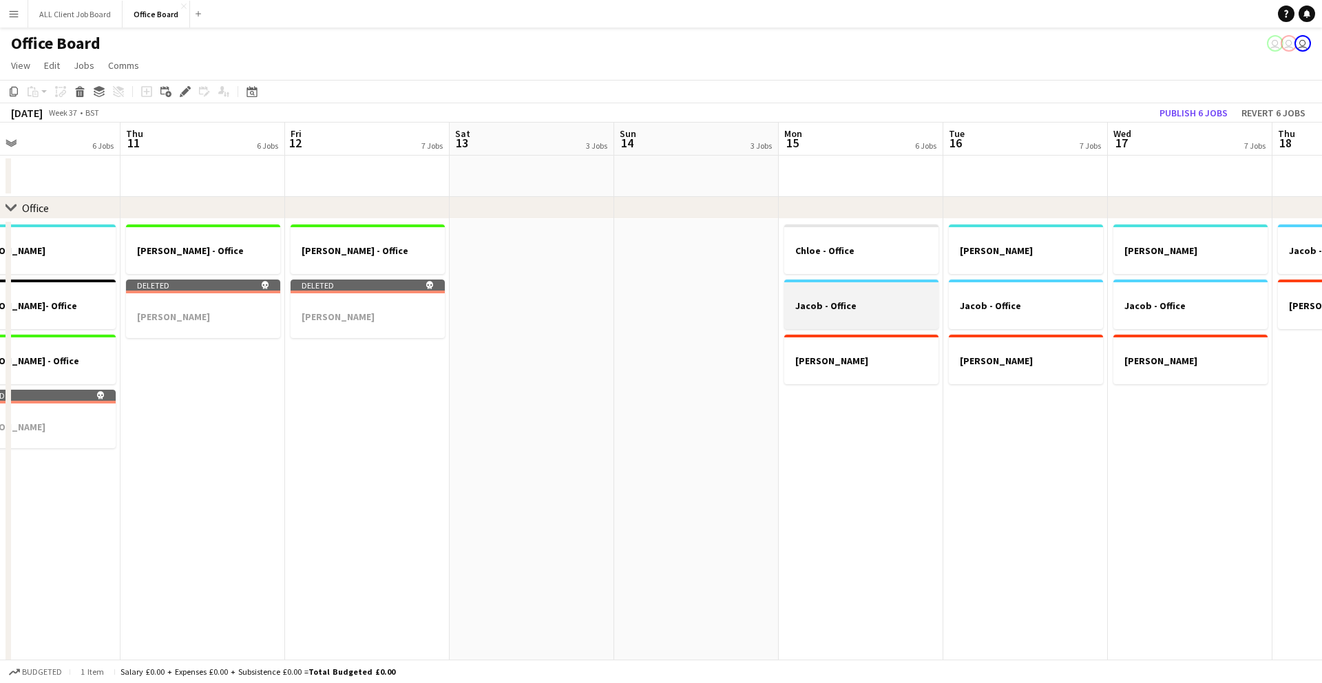
click at [850, 309] on h3 "Jacob - Office" at bounding box center [861, 306] width 154 height 12
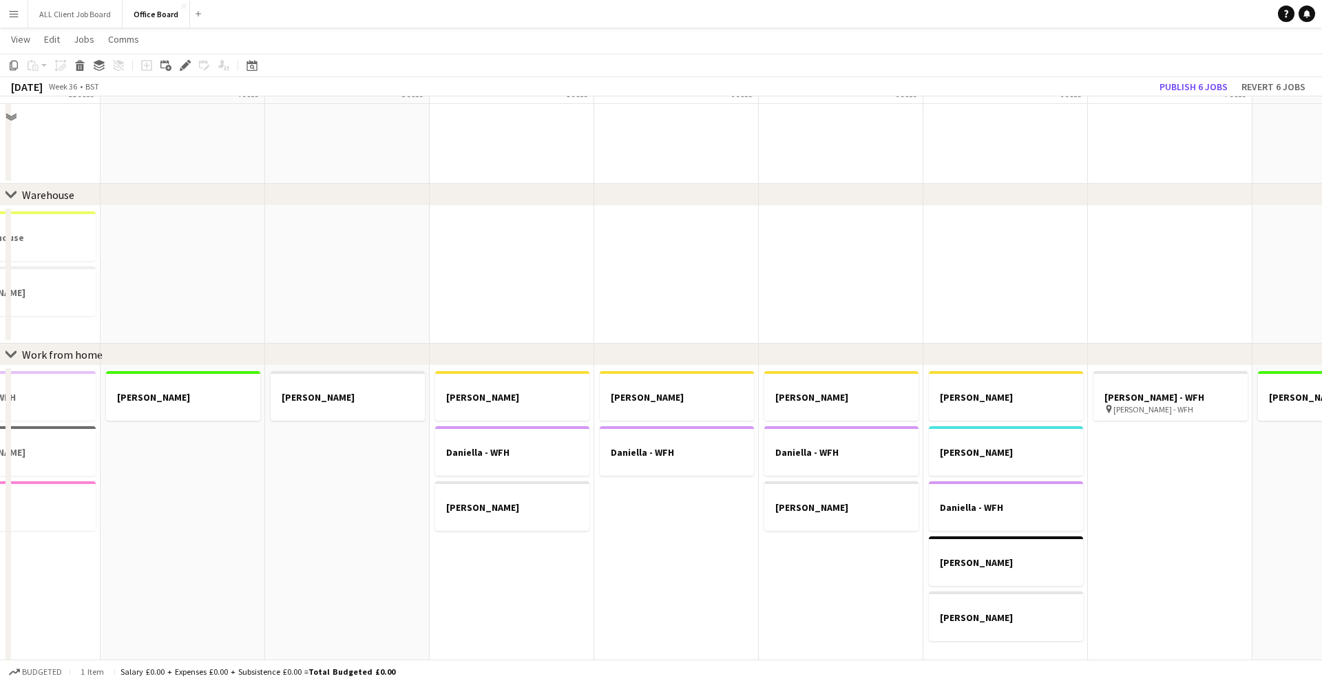
scroll to position [614, 0]
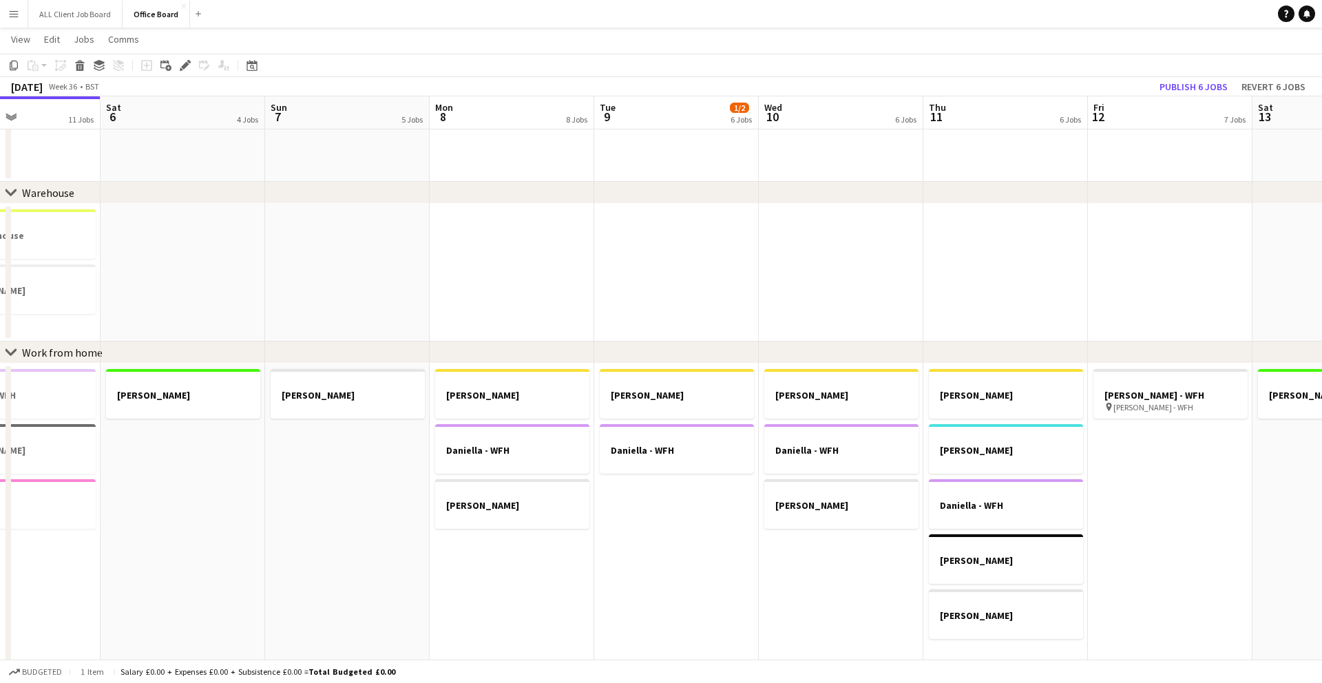
click at [499, 546] on app-date-cell "Claire - WFH Daniella - WFH Nicky - WFH" at bounding box center [512, 515] width 165 height 303
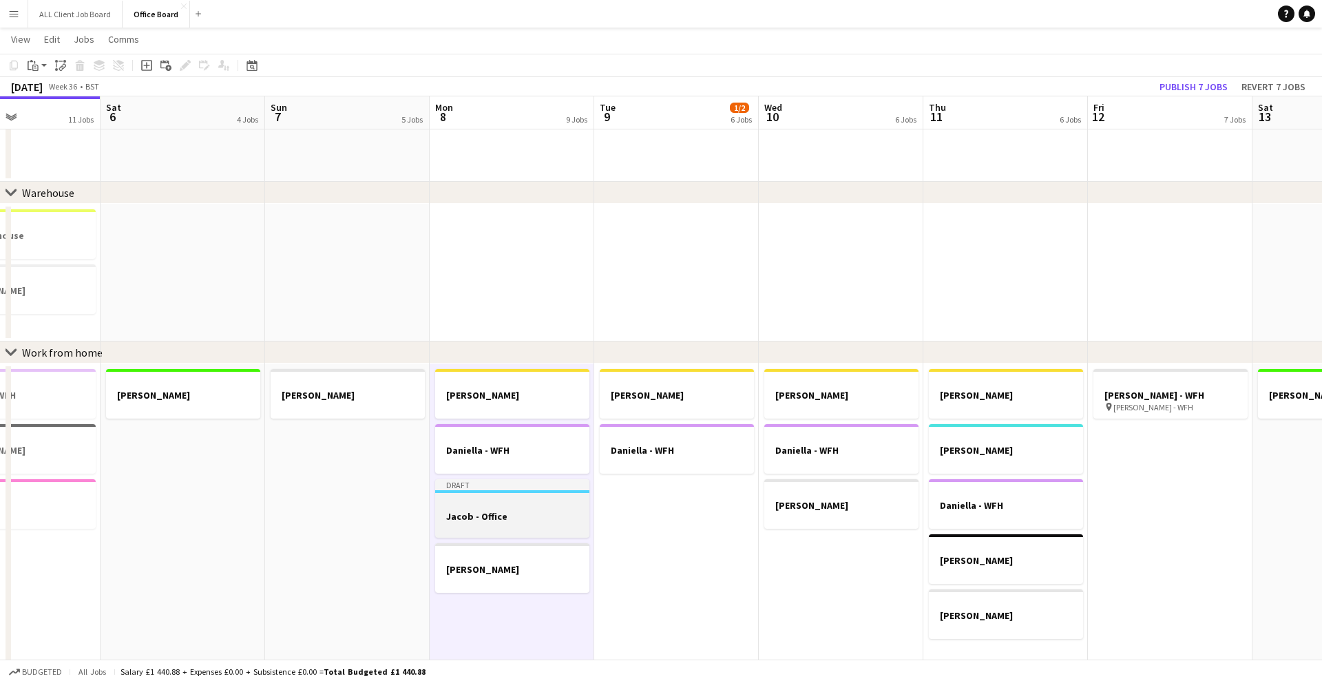
click at [497, 512] on h3 "Jacob - Office" at bounding box center [512, 516] width 154 height 12
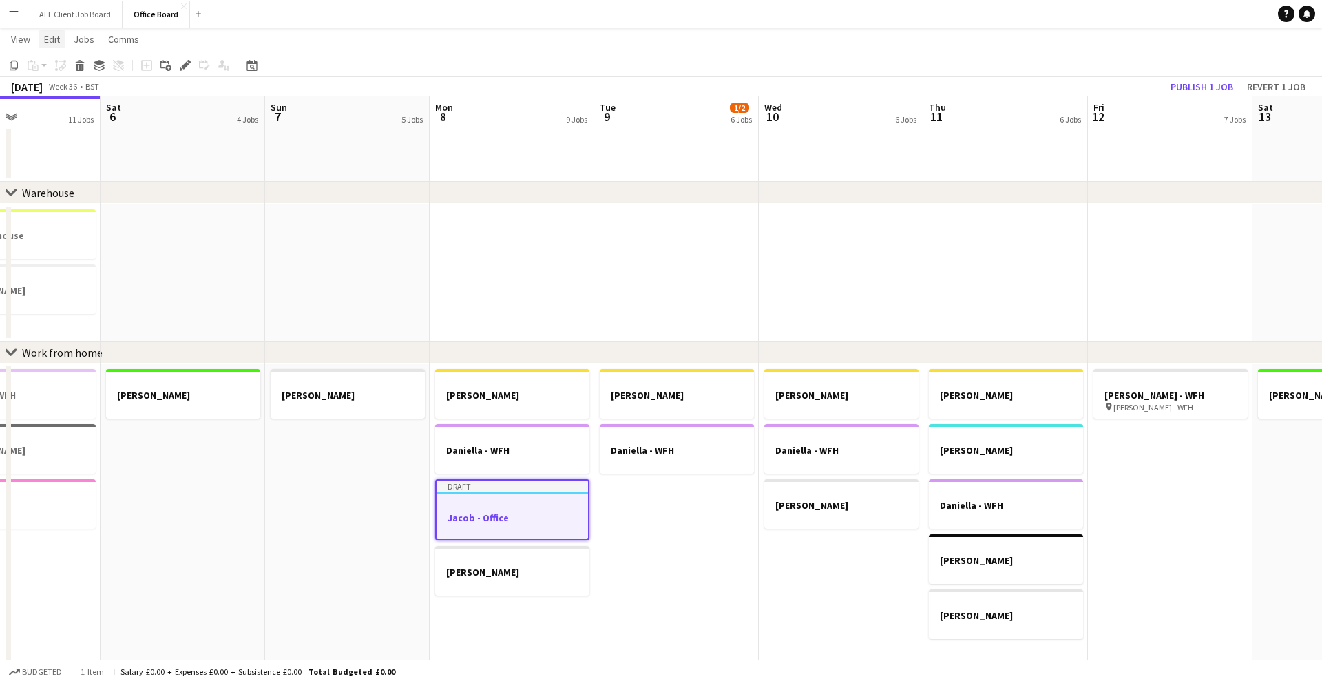
click at [51, 41] on span "Edit" at bounding box center [52, 39] width 16 height 12
click at [509, 531] on div at bounding box center [513, 529] width 152 height 11
click at [503, 521] on h3 "Jacob - Office" at bounding box center [513, 518] width 152 height 12
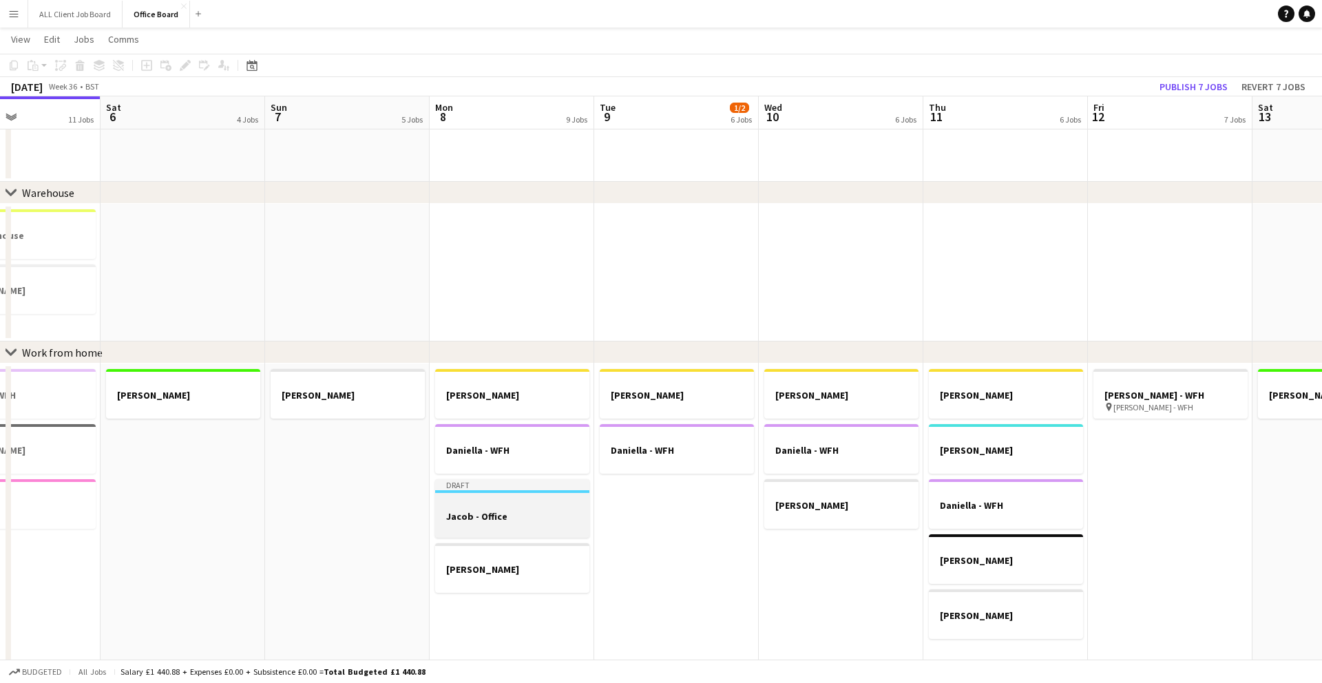
click at [503, 521] on h3 "Jacob - Office" at bounding box center [512, 516] width 154 height 12
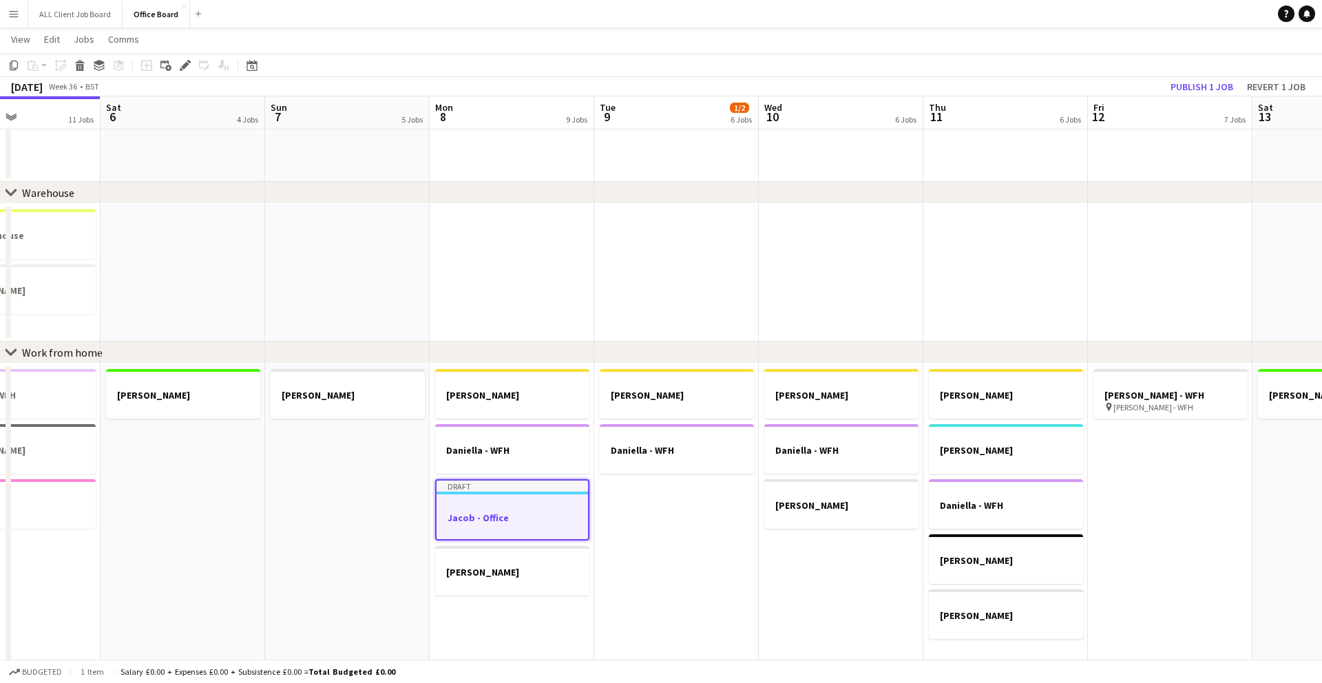
click at [503, 521] on h3 "Jacob - Office" at bounding box center [513, 518] width 152 height 12
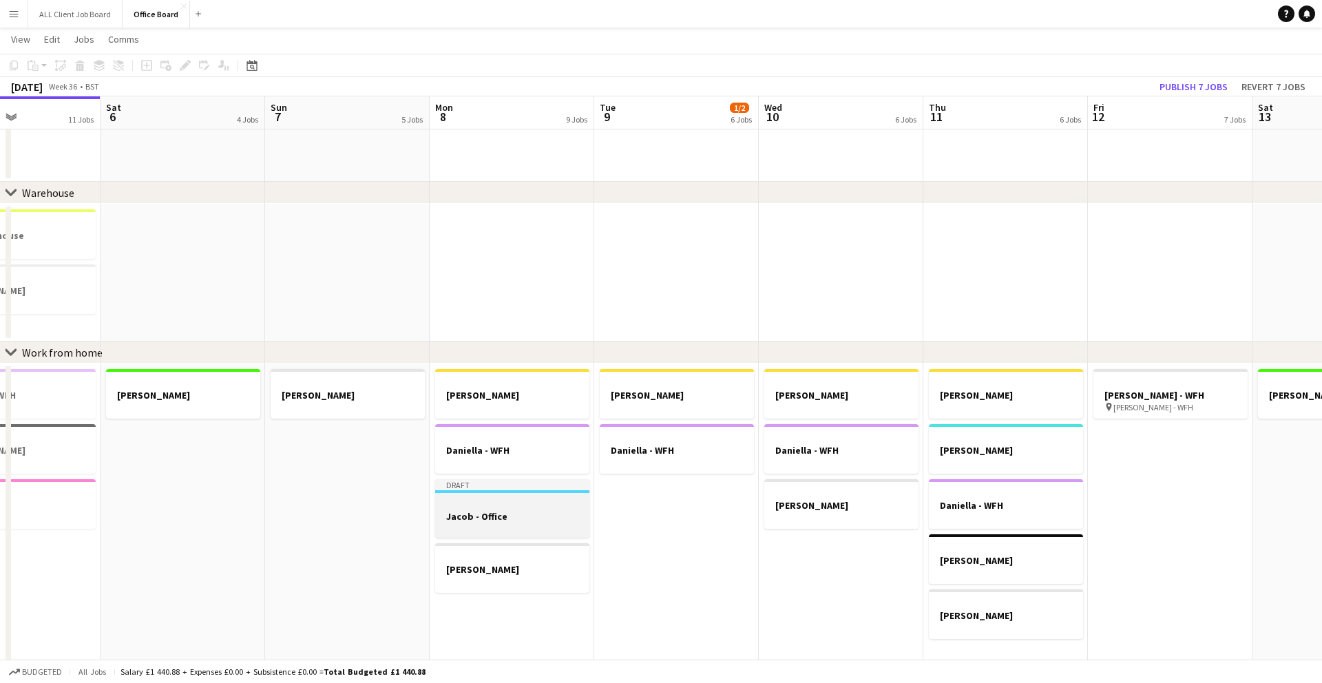
click at [503, 521] on h3 "Jacob - Office" at bounding box center [512, 516] width 154 height 12
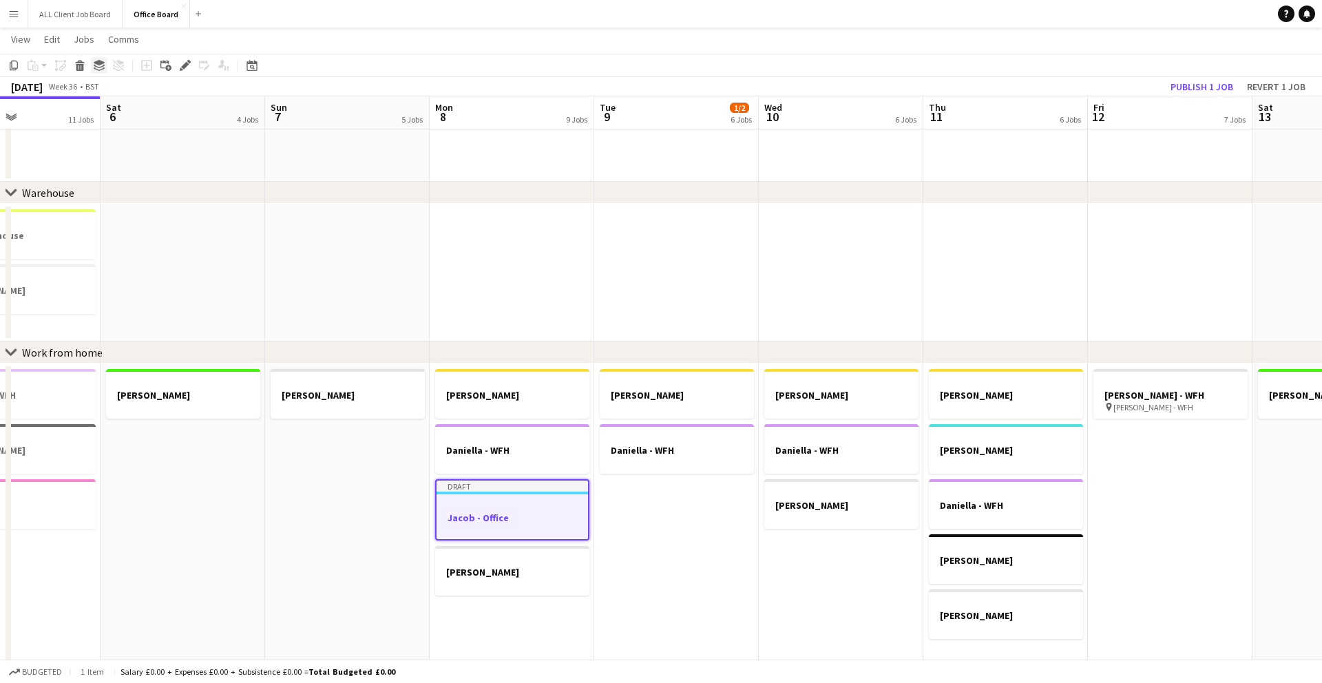
click at [95, 66] on icon at bounding box center [99, 66] width 11 height 3
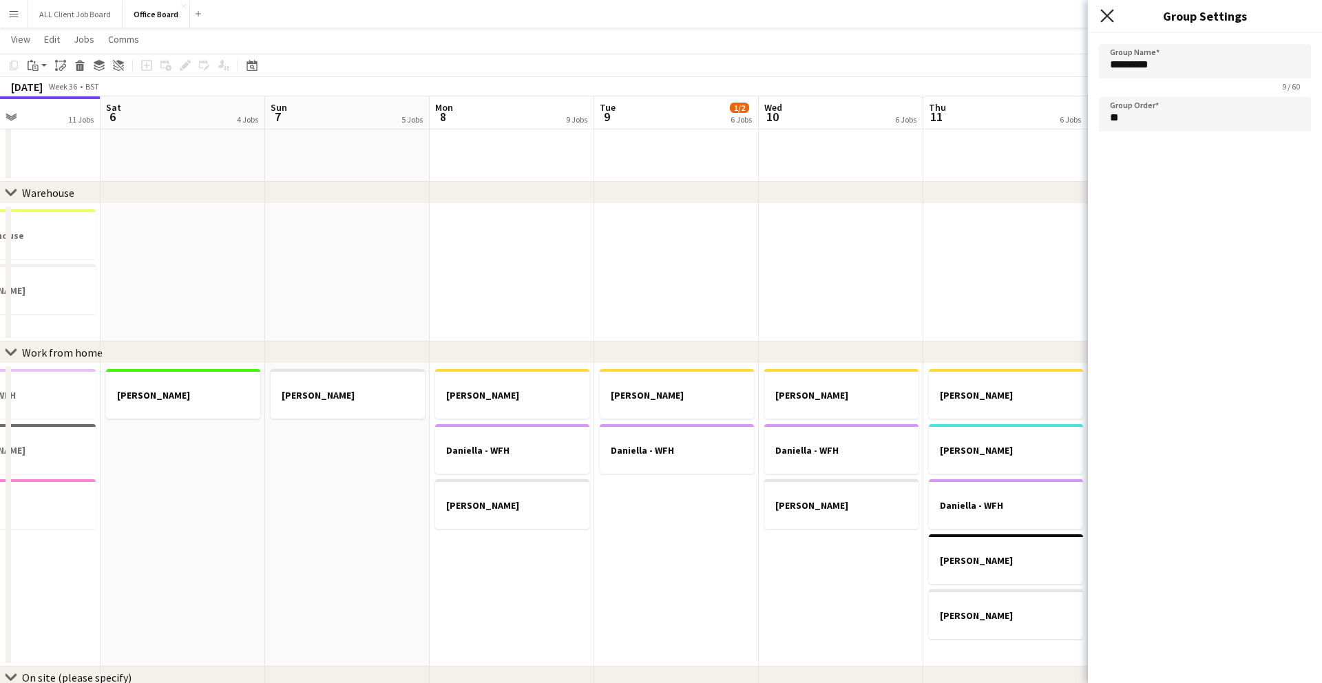
click at [1103, 14] on icon "Close pop-in" at bounding box center [1107, 15] width 13 height 13
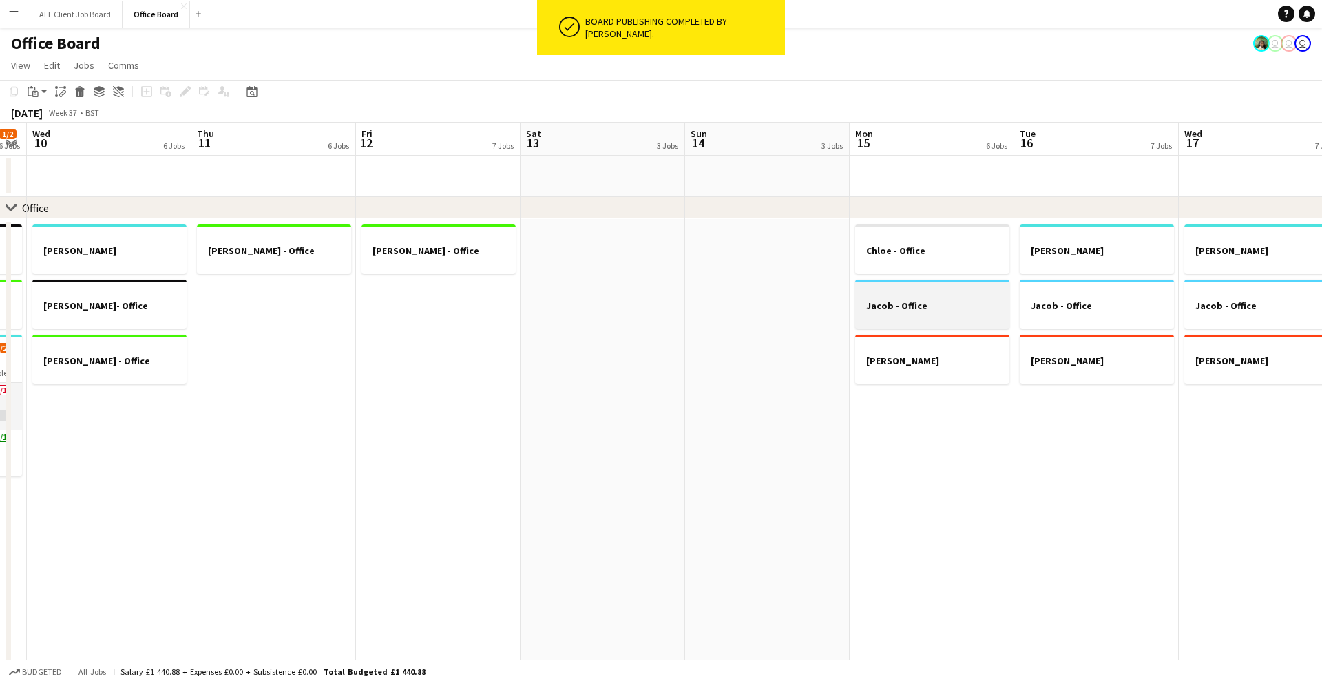
scroll to position [0, 496]
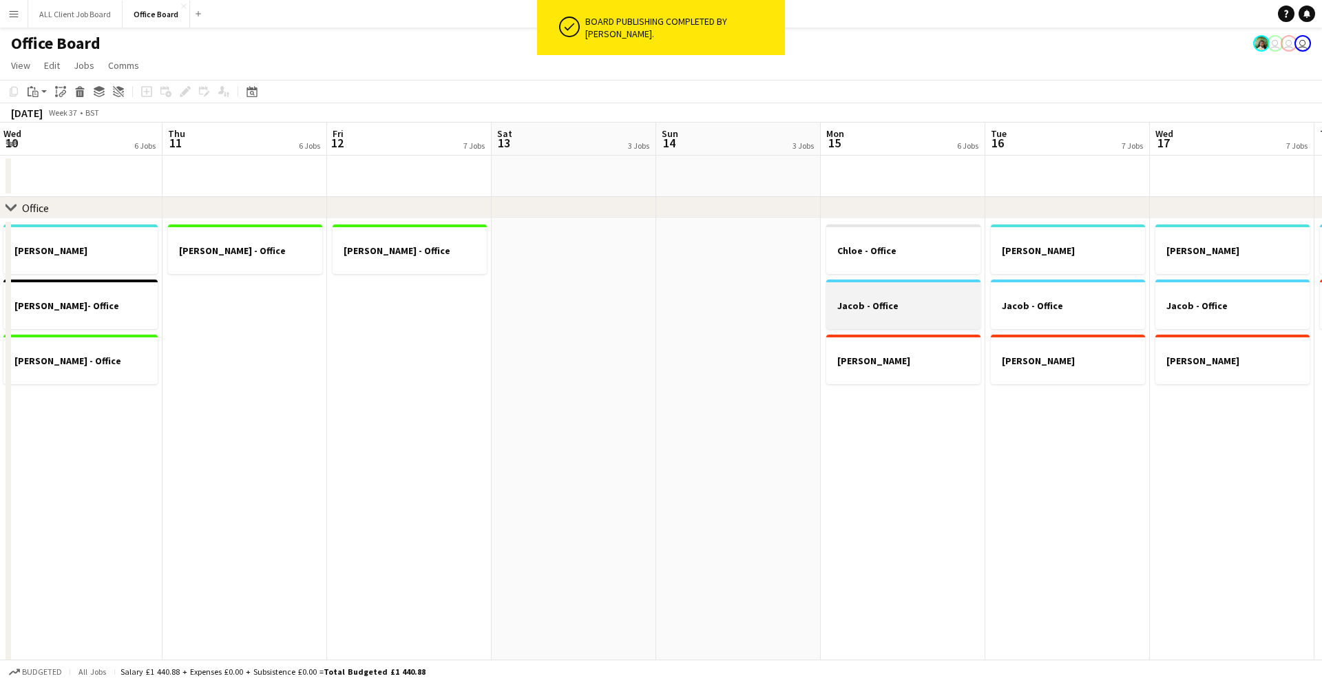
click at [877, 310] on h3 "Jacob - Office" at bounding box center [903, 306] width 154 height 12
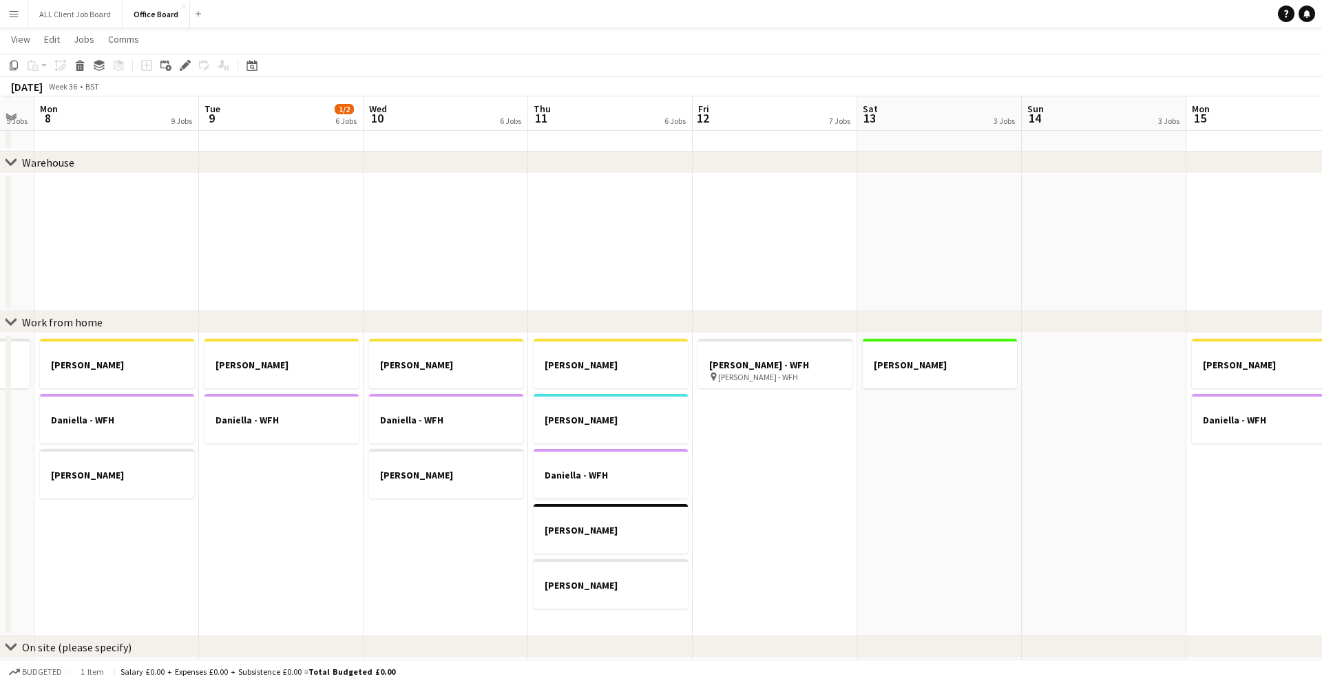
scroll to position [688, 0]
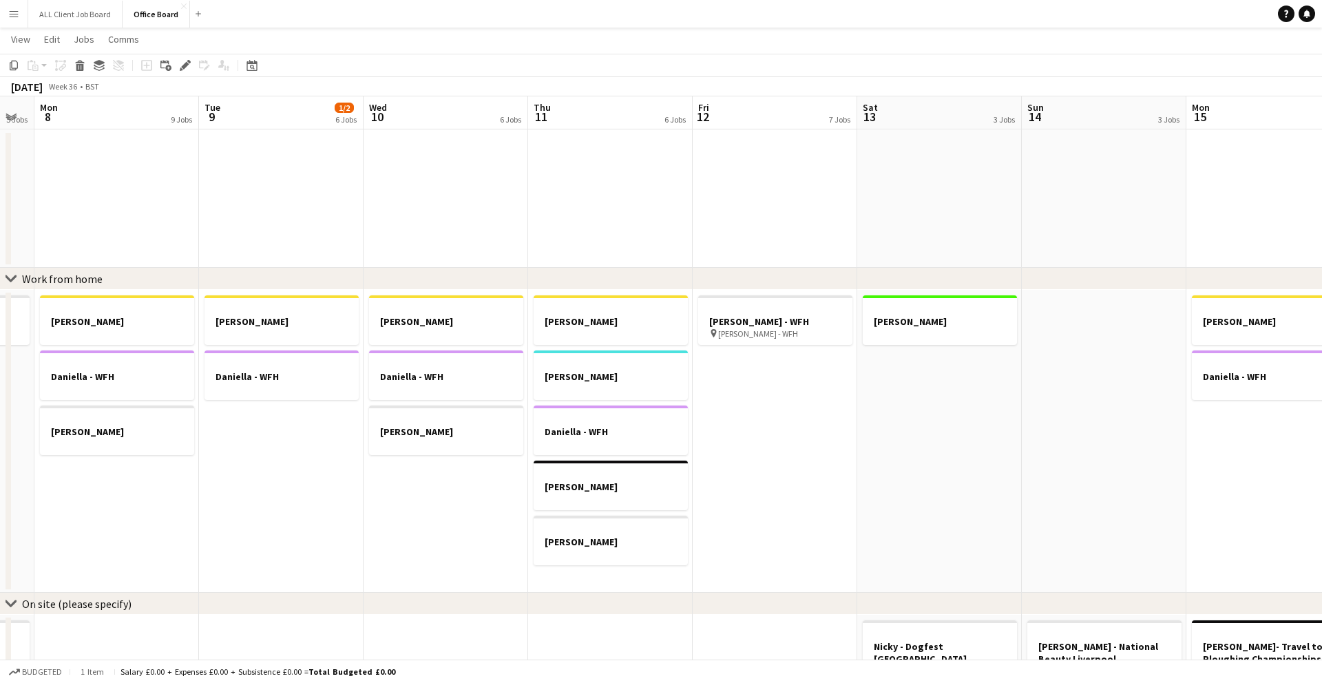
click at [98, 457] on app-date-cell "Claire - WFH Daniella - WFH Nicky - WFH" at bounding box center [116, 441] width 165 height 303
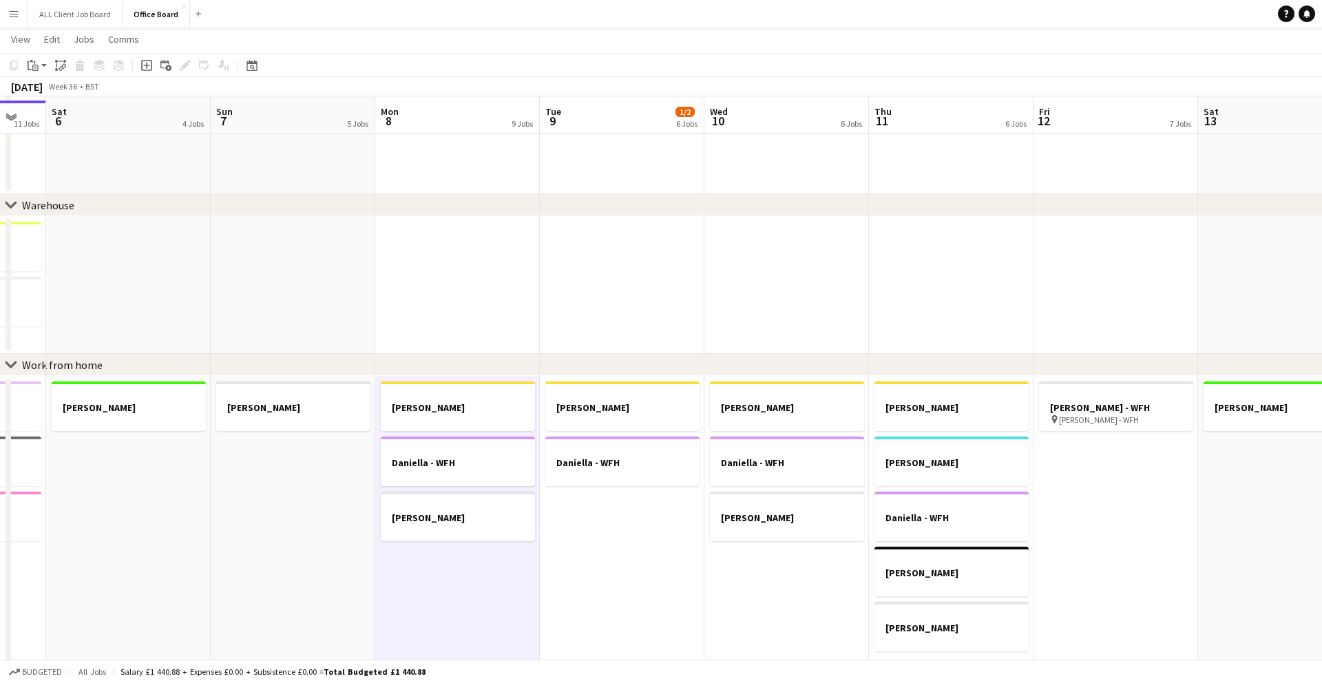
scroll to position [609, 0]
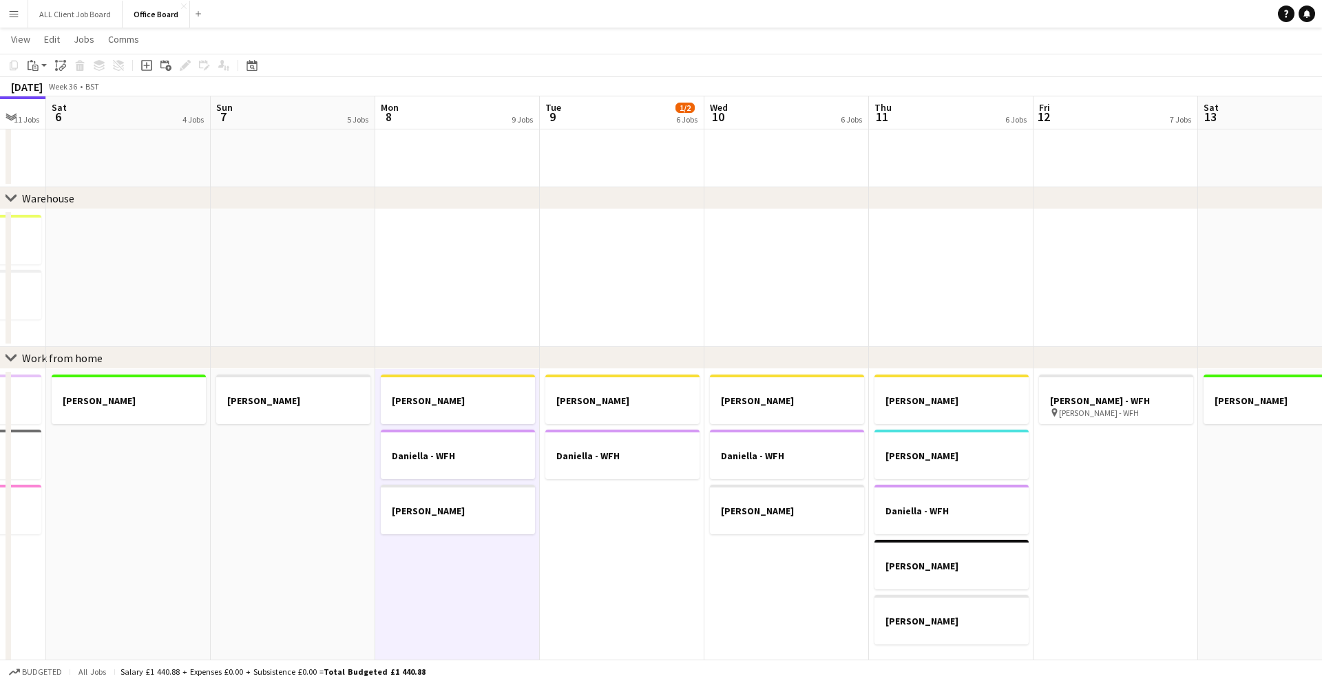
click at [419, 548] on app-date-cell "Claire - WFH Daniella - WFH Nicky - WFH" at bounding box center [457, 520] width 165 height 303
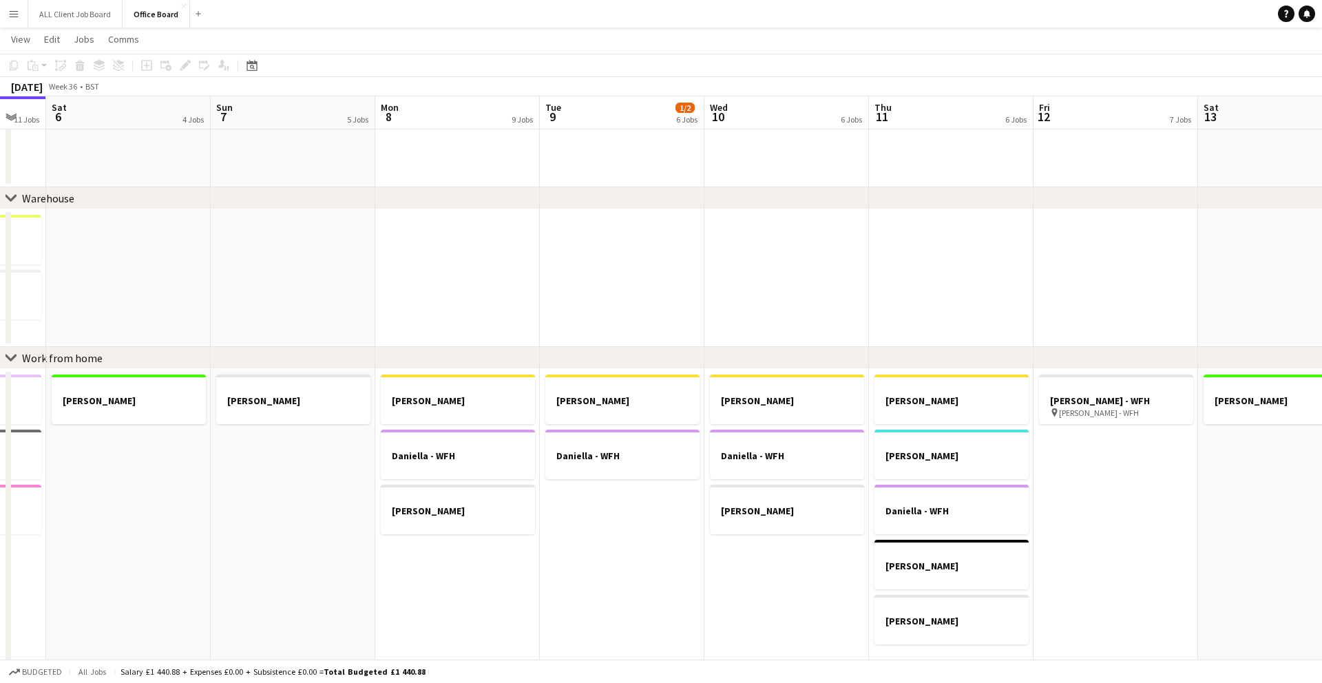
click at [429, 548] on app-date-cell "Claire - WFH Daniella - WFH Nicky - WFH" at bounding box center [457, 520] width 165 height 303
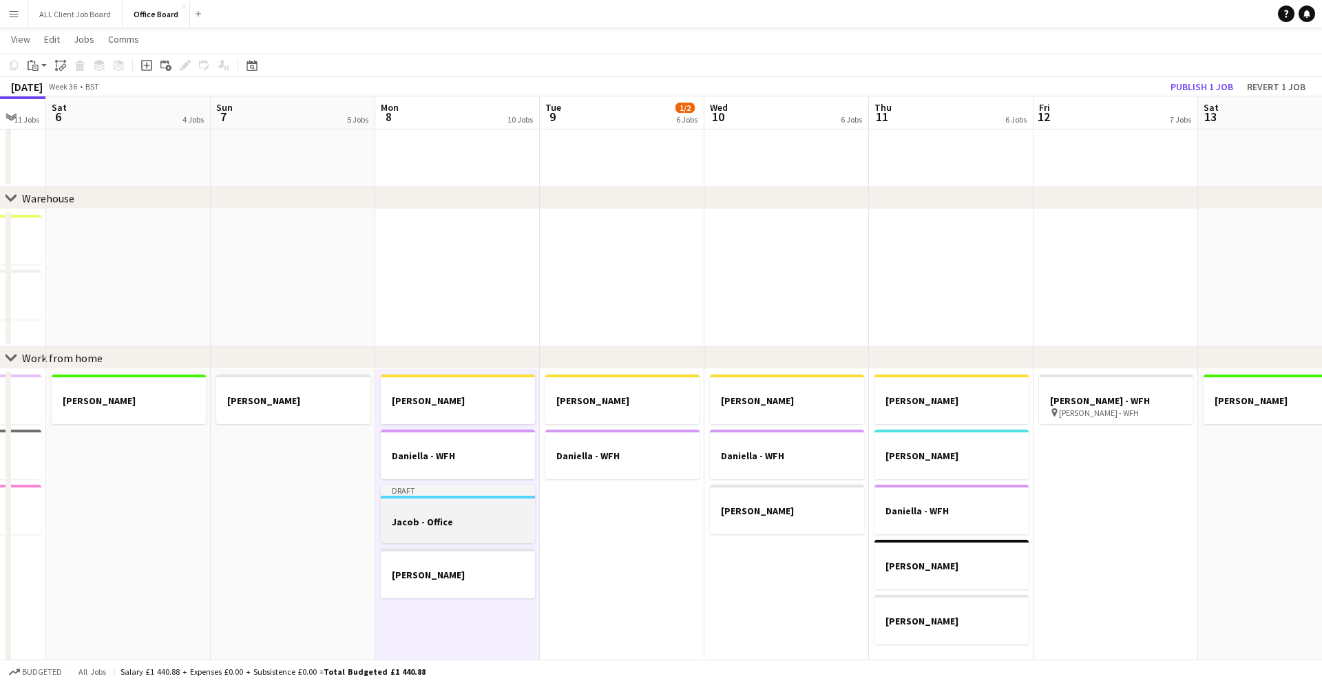
click at [453, 523] on h3 "Jacob - Office" at bounding box center [458, 522] width 154 height 12
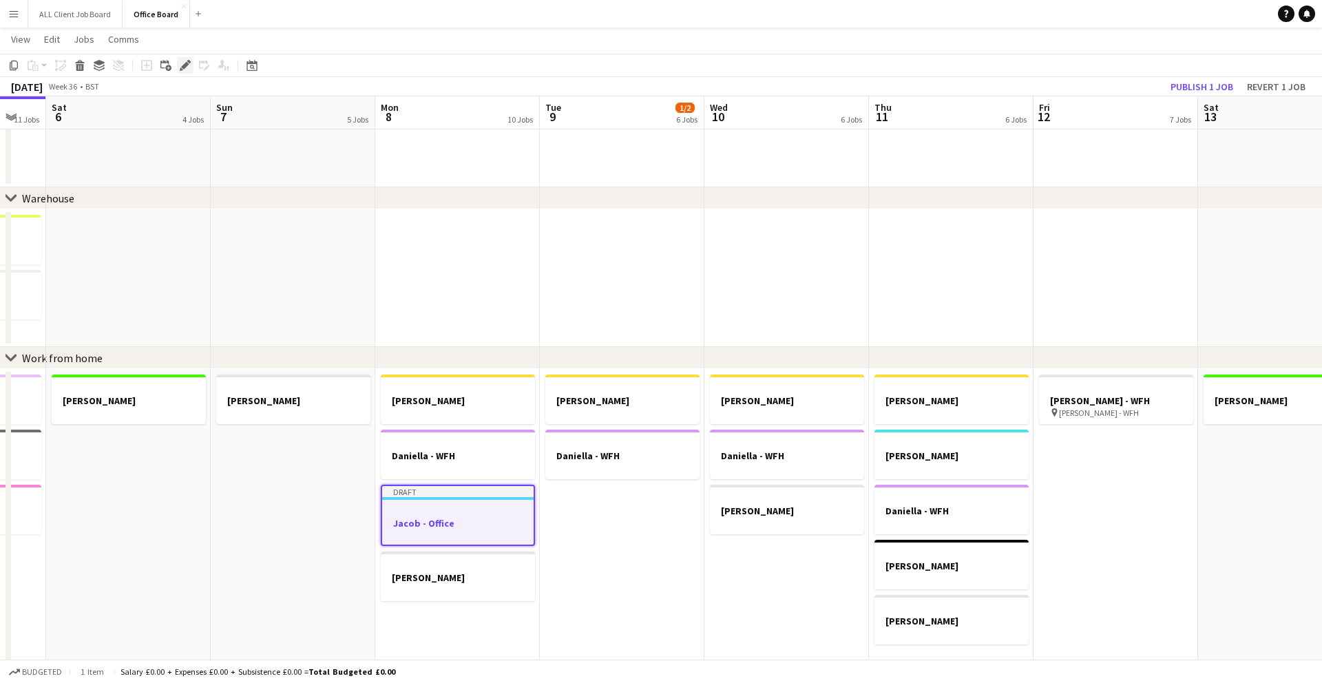
click at [186, 62] on icon at bounding box center [185, 66] width 8 height 8
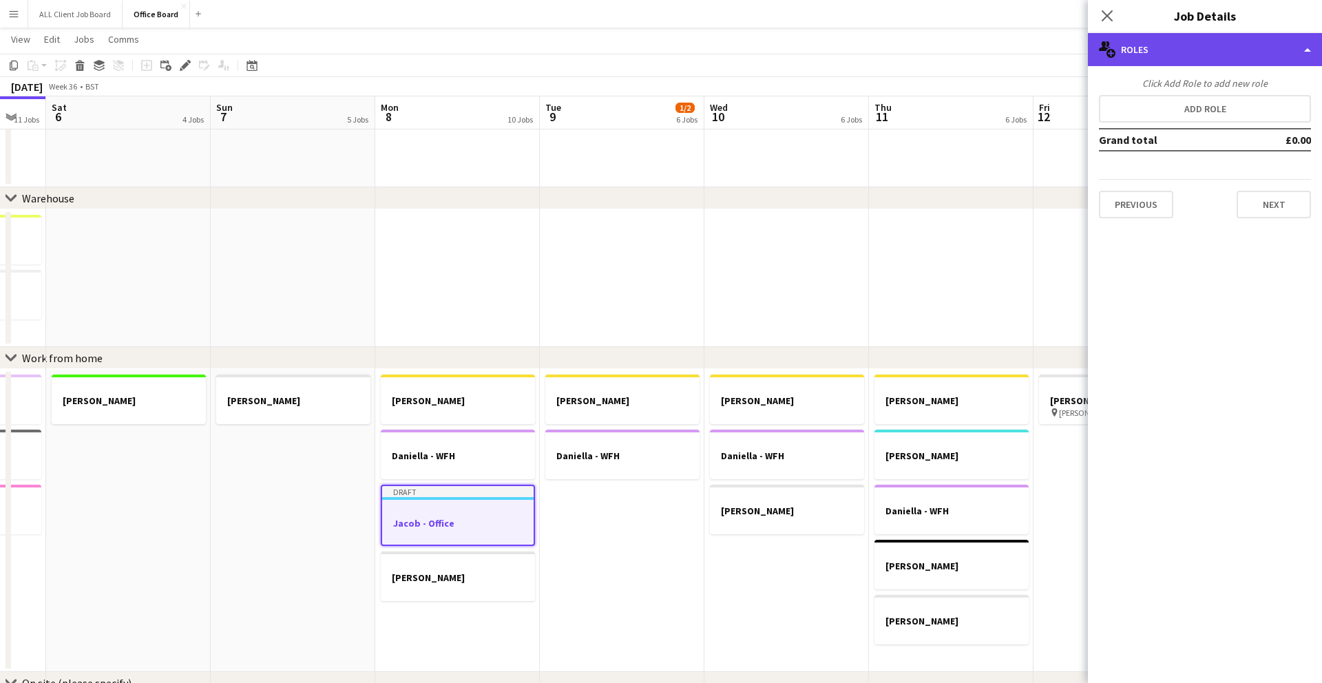
click at [1219, 58] on div "multiple-users-add Roles" at bounding box center [1205, 49] width 234 height 33
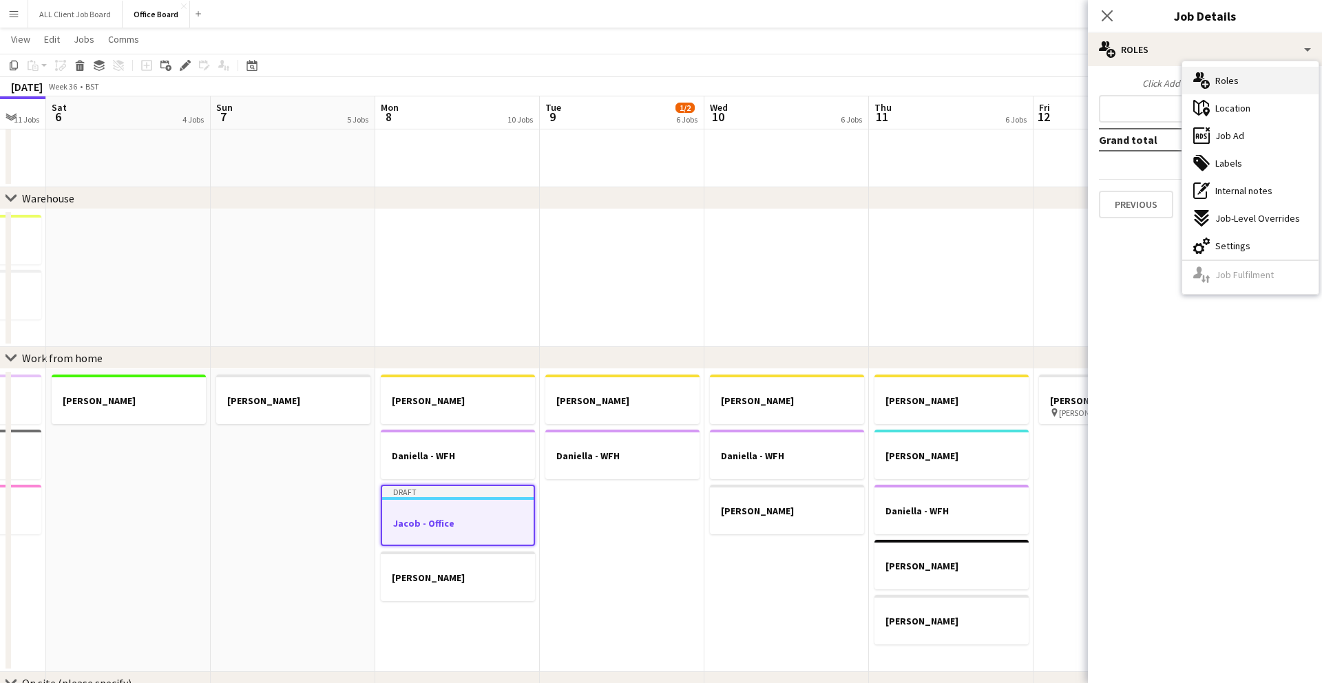
click at [1247, 81] on div "multiple-users-add Roles" at bounding box center [1251, 81] width 136 height 28
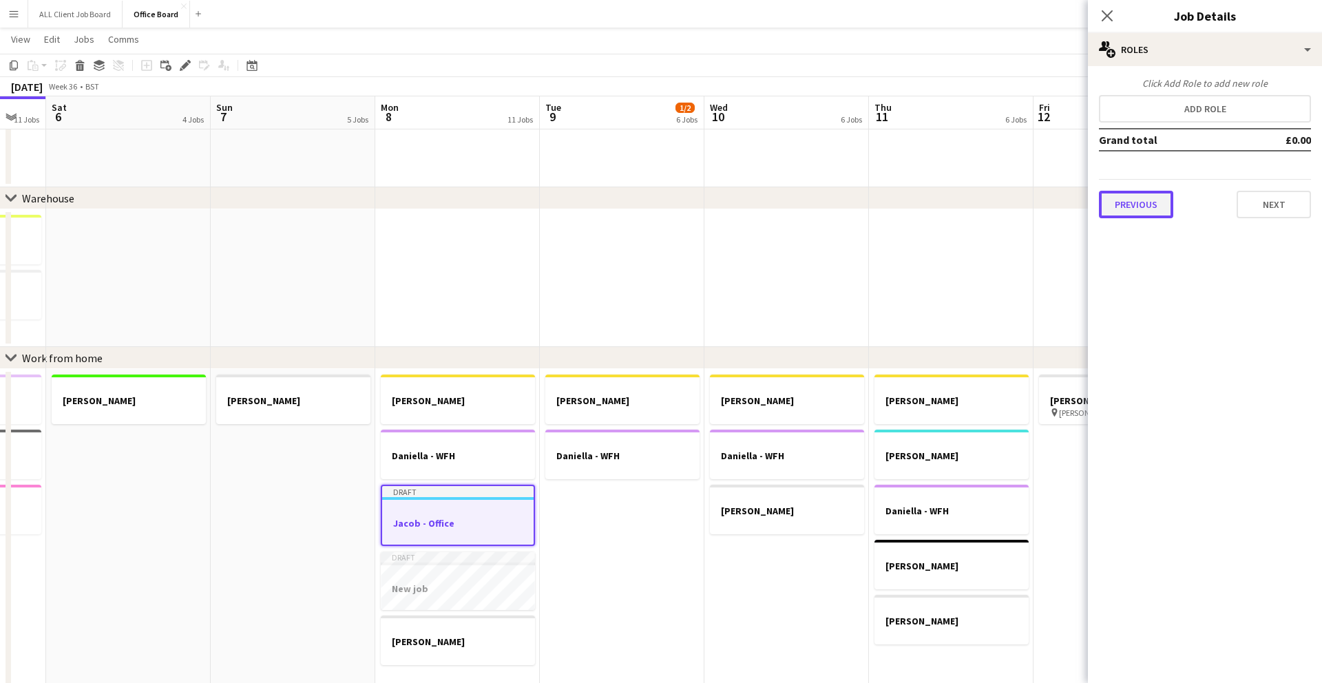
click at [1134, 206] on button "Previous" at bounding box center [1136, 205] width 74 height 28
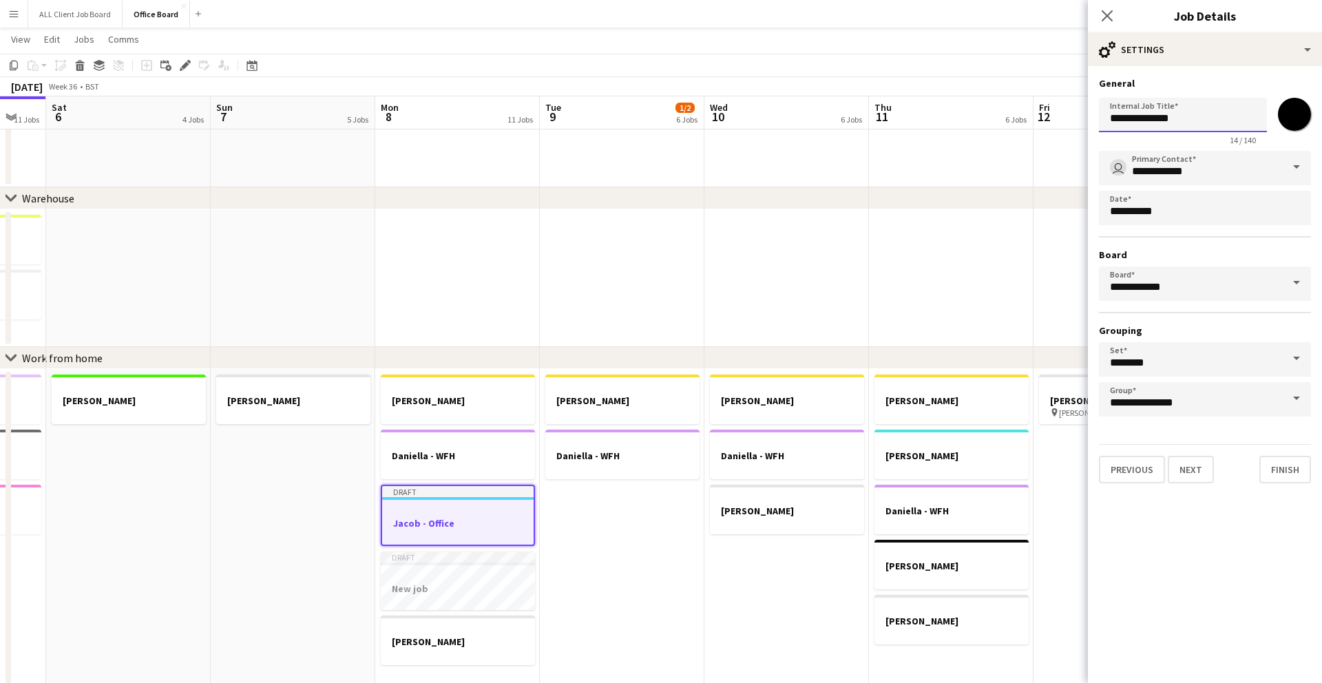
click at [1208, 121] on input "**********" at bounding box center [1183, 115] width 168 height 34
type input "**********"
click at [1273, 469] on button "Finish" at bounding box center [1286, 470] width 52 height 28
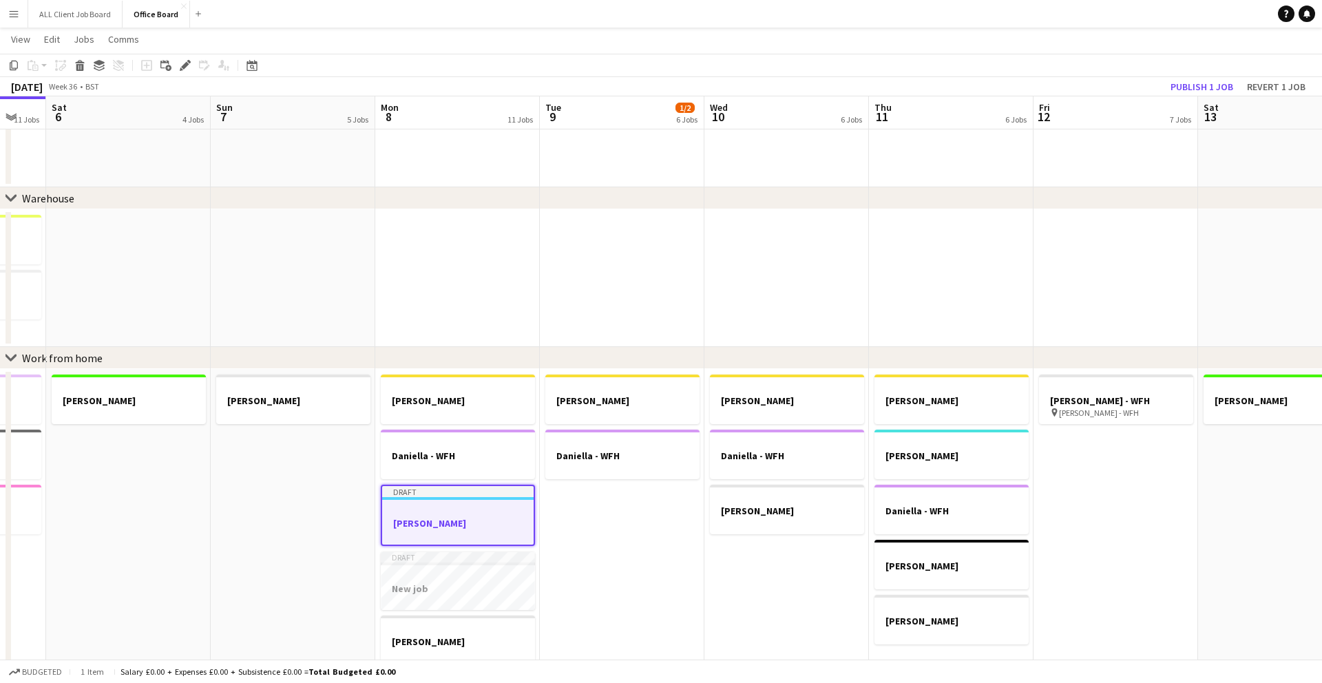
click at [598, 539] on app-date-cell "Claire - WFH Daniella - WFH" at bounding box center [622, 530] width 165 height 323
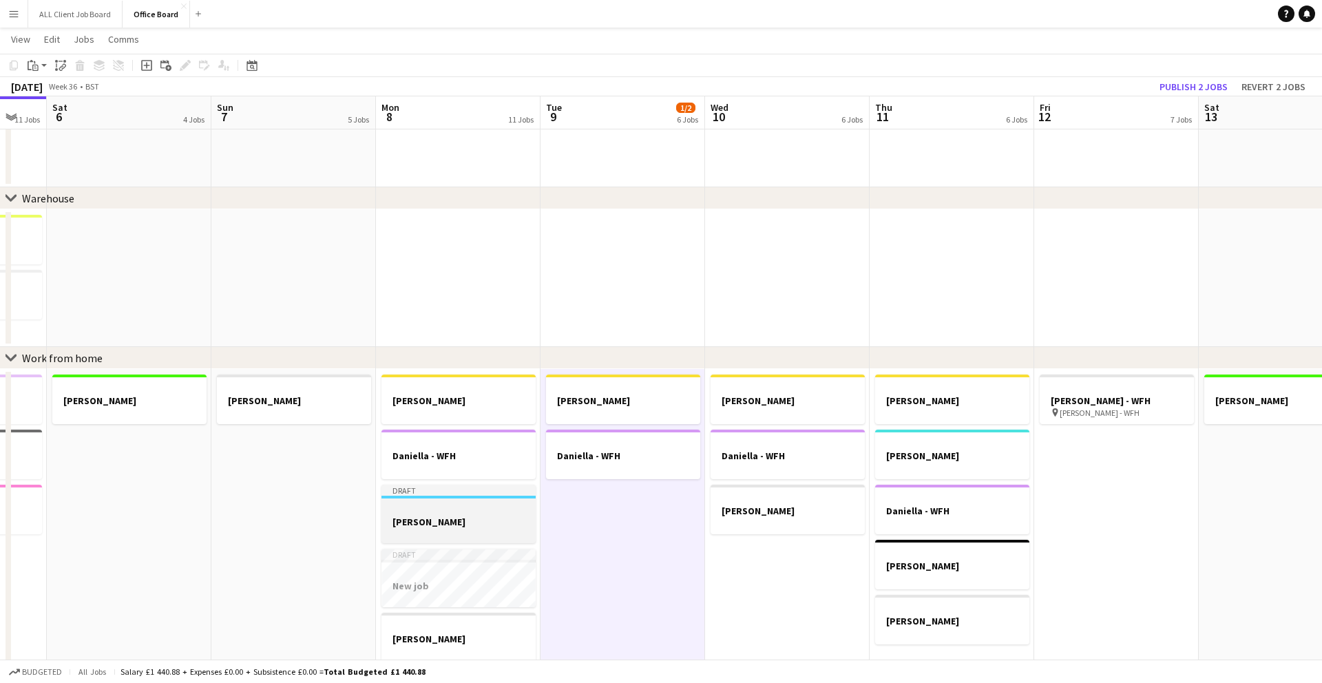
click at [468, 516] on h3 "Jacob - WFH" at bounding box center [459, 522] width 154 height 12
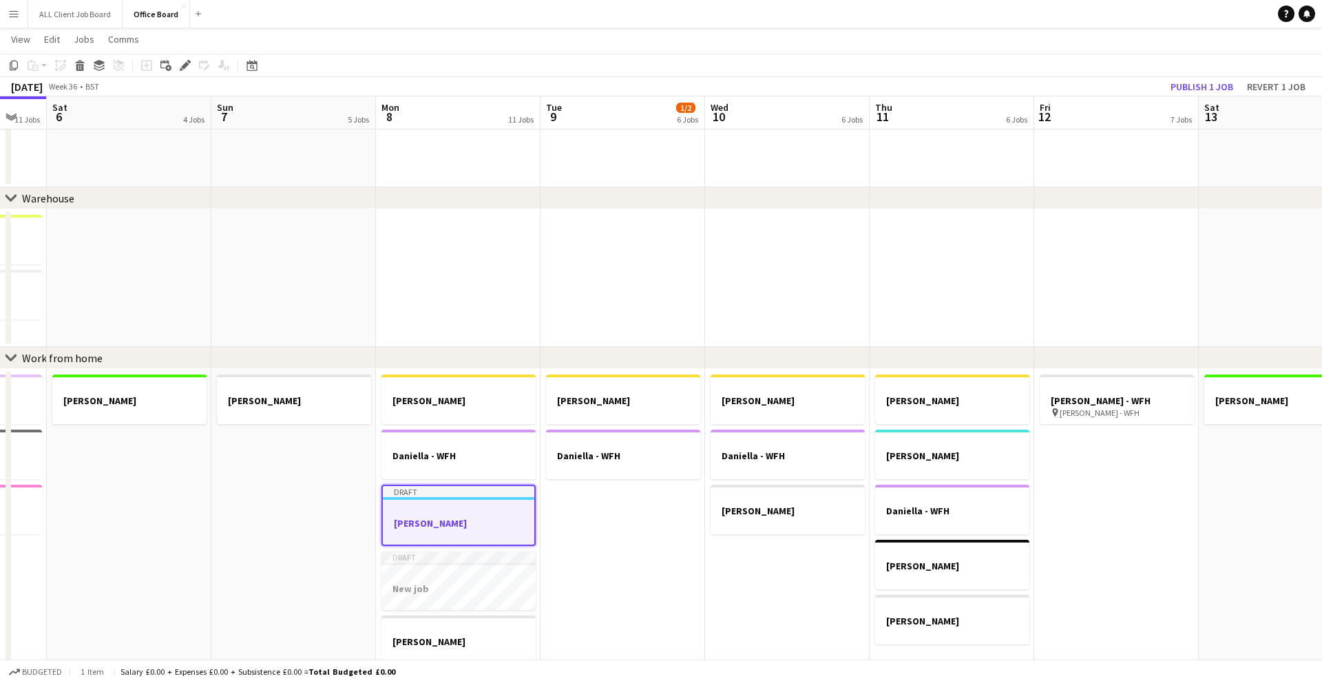
click at [595, 534] on app-date-cell "Claire - WFH Daniella - WFH" at bounding box center [623, 530] width 165 height 323
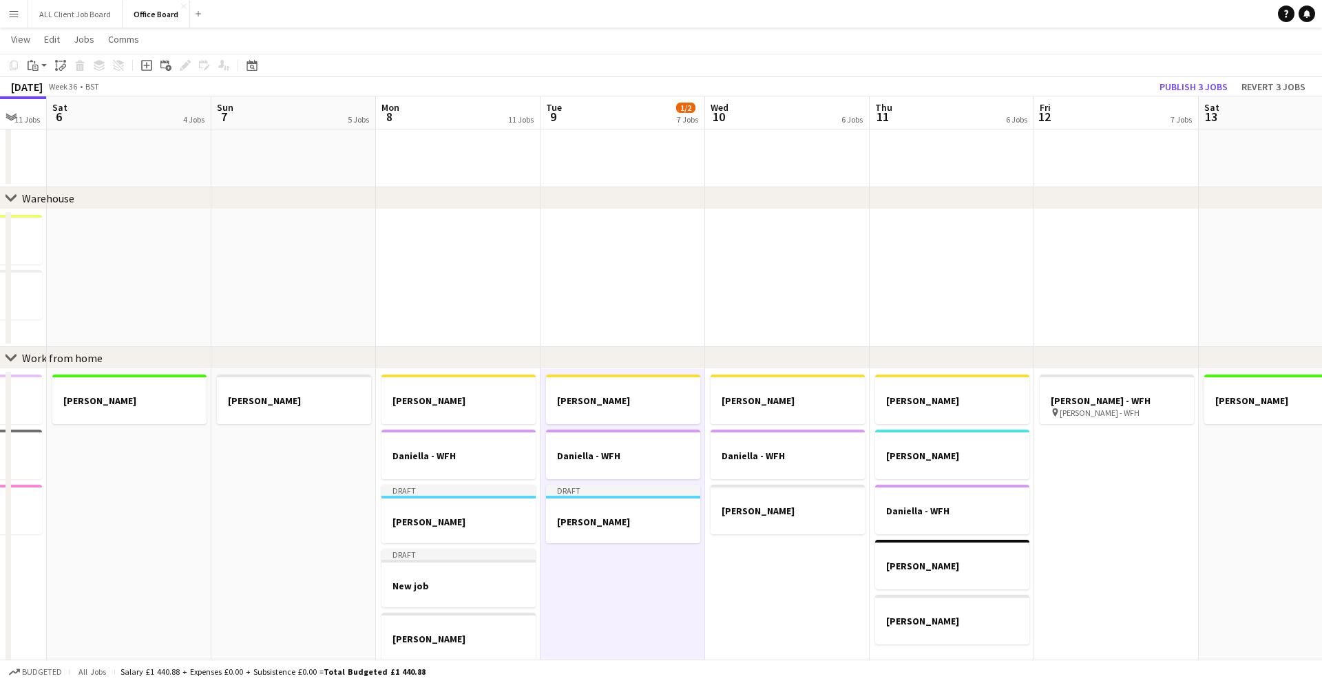
click at [769, 573] on app-date-cell "Claire - WFH Daniella - WFH Nicky - WFH" at bounding box center [787, 530] width 165 height 323
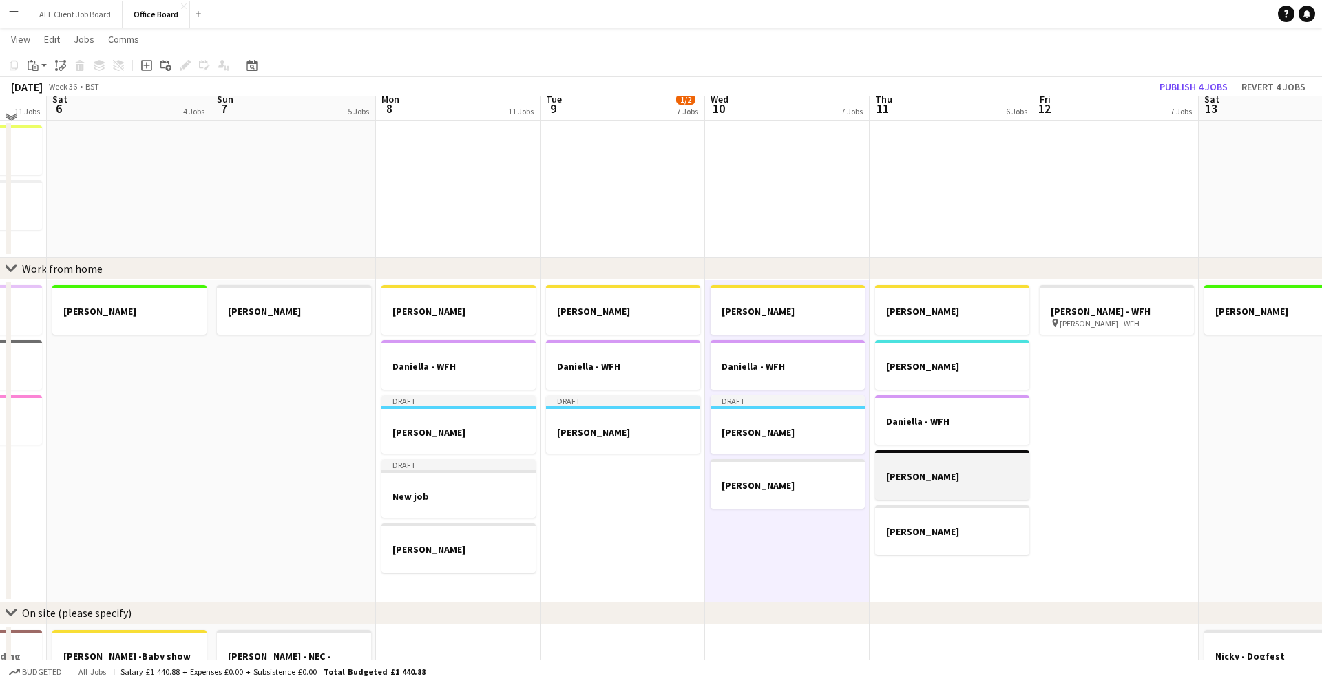
scroll to position [719, 0]
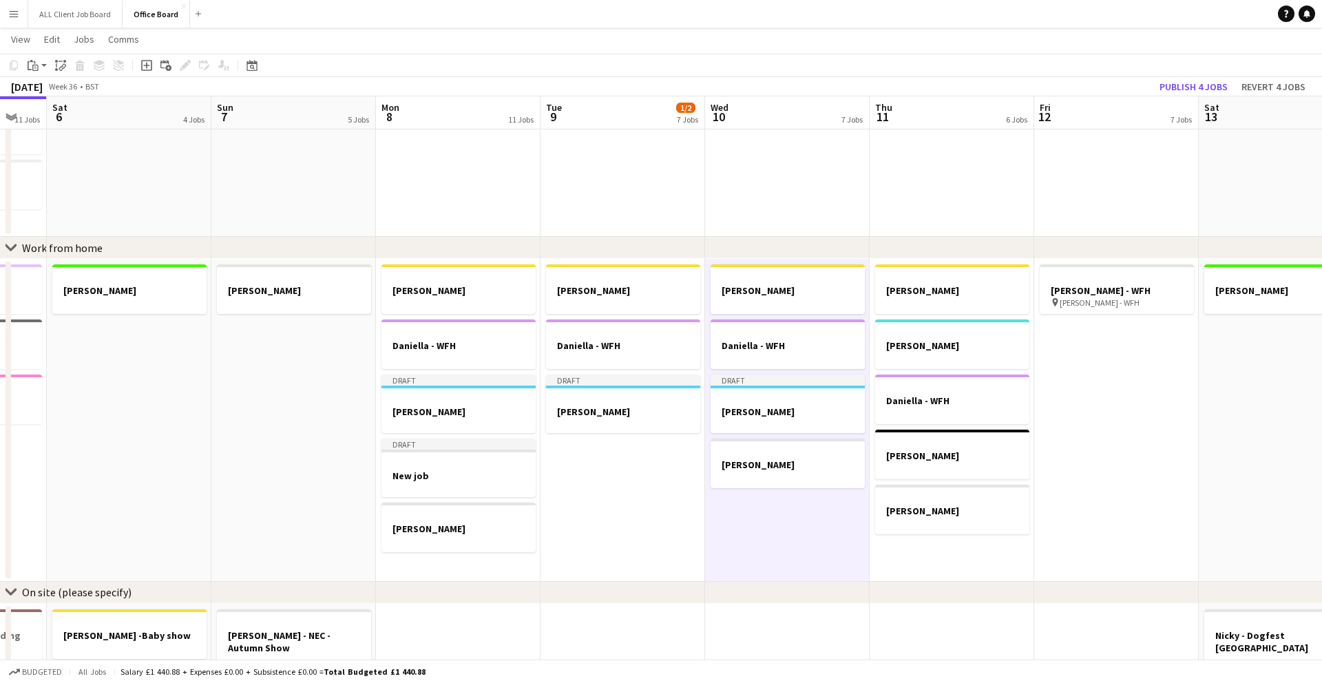
click at [971, 550] on app-date-cell "Claire - WFH Dan Daniella - WFH Joe- WFH Nicky - WFH" at bounding box center [952, 420] width 165 height 323
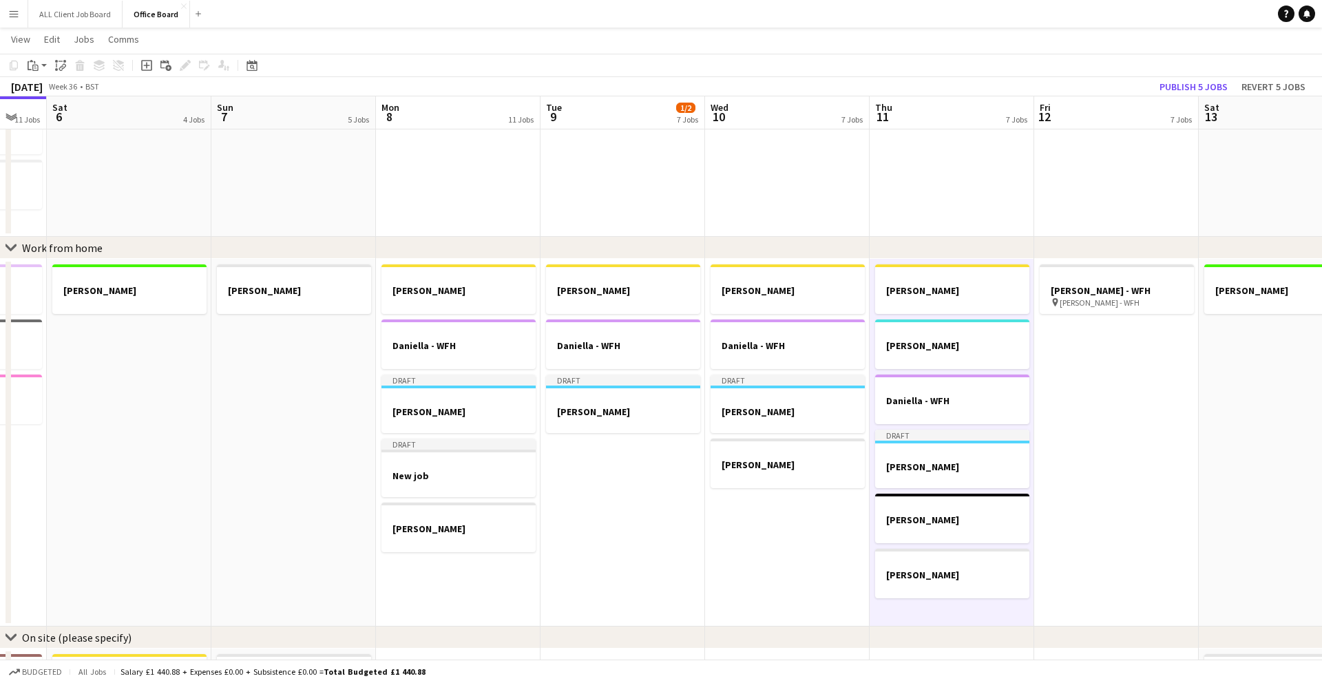
click at [1147, 429] on app-date-cell "Mitchell - WFH pin Mitchell - WFH" at bounding box center [1116, 443] width 165 height 368
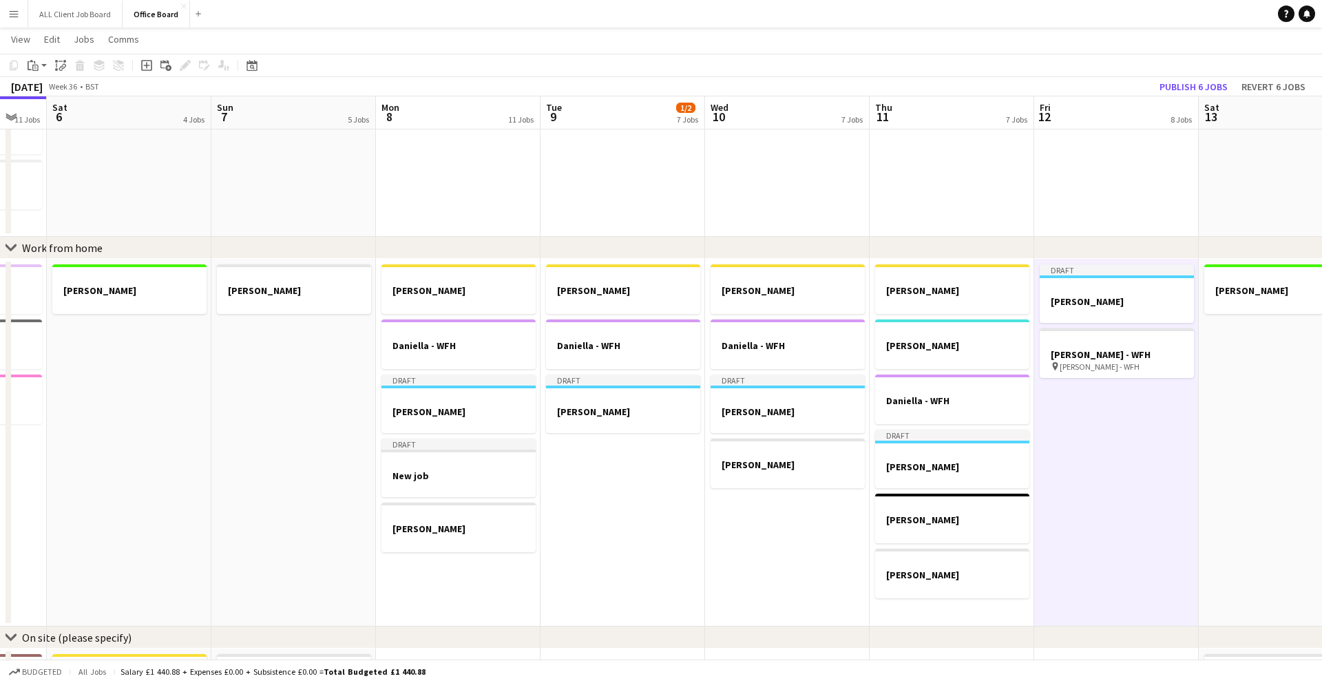
click at [1101, 402] on app-date-cell "Draft Jacob - WFH Mitchell - WFH pin Mitchell - WFH" at bounding box center [1116, 443] width 165 height 368
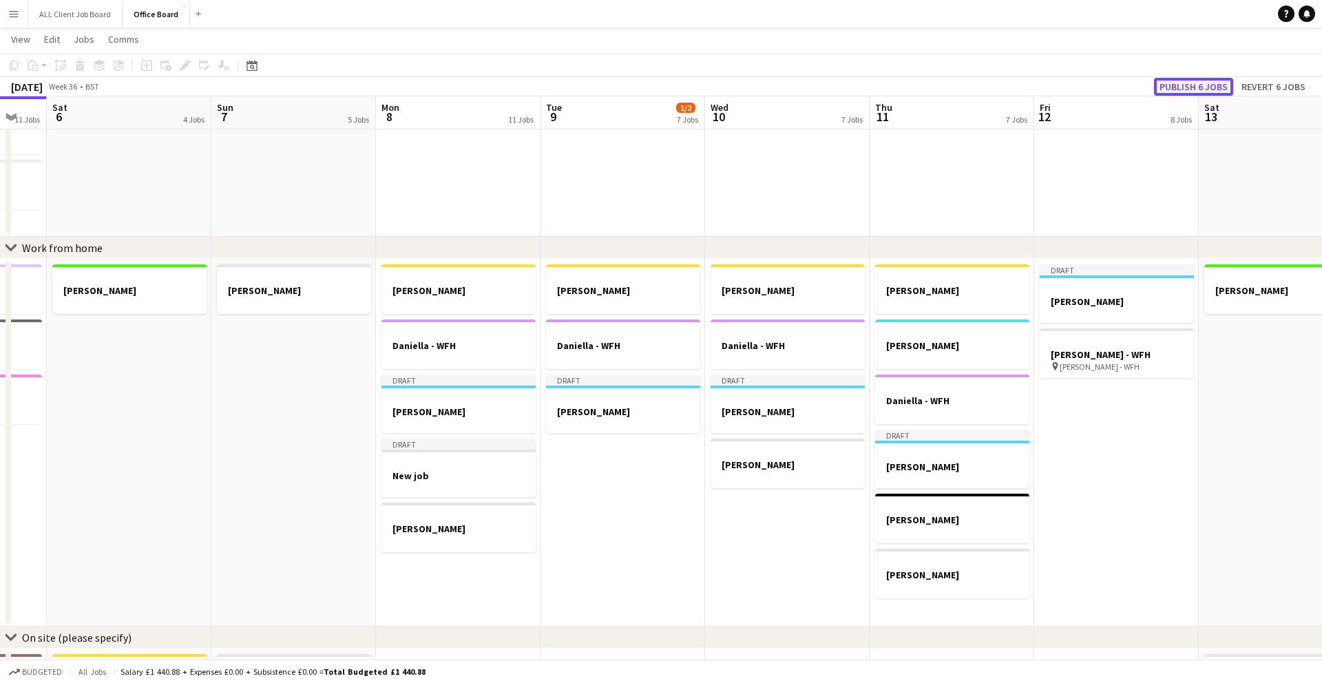
click at [1187, 90] on button "Publish 6 jobs" at bounding box center [1193, 87] width 79 height 18
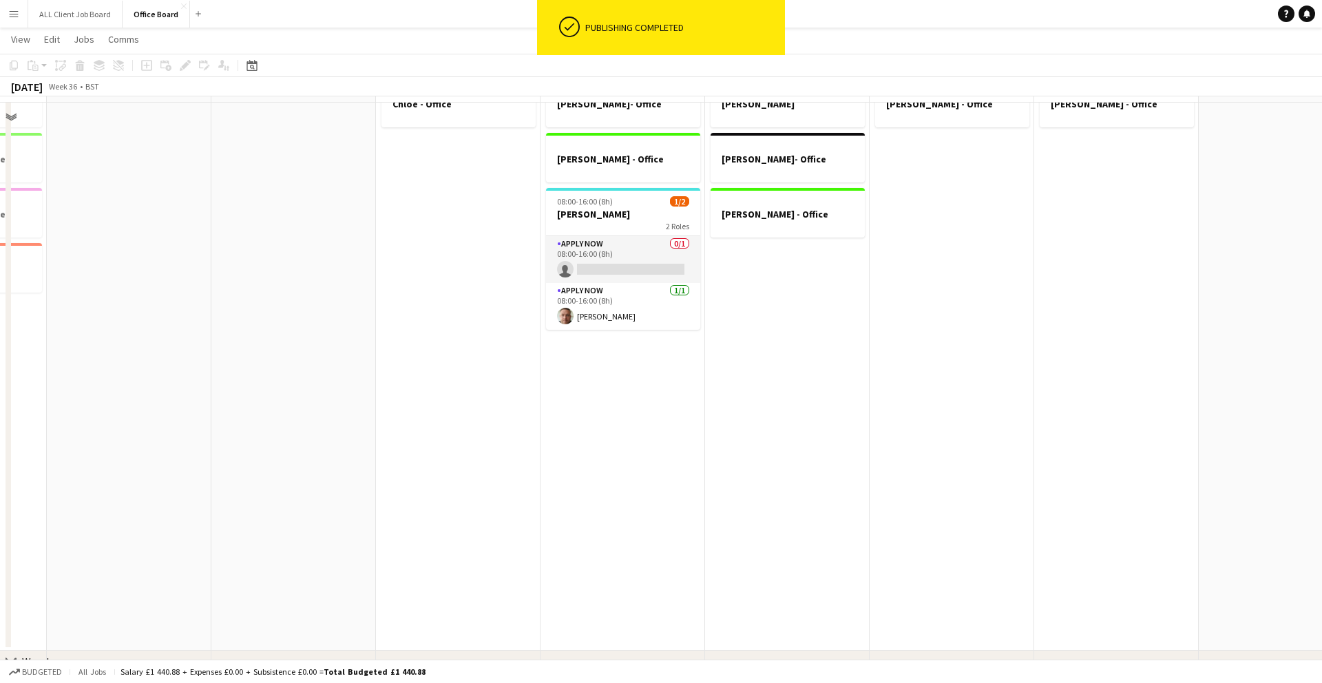
scroll to position [0, 0]
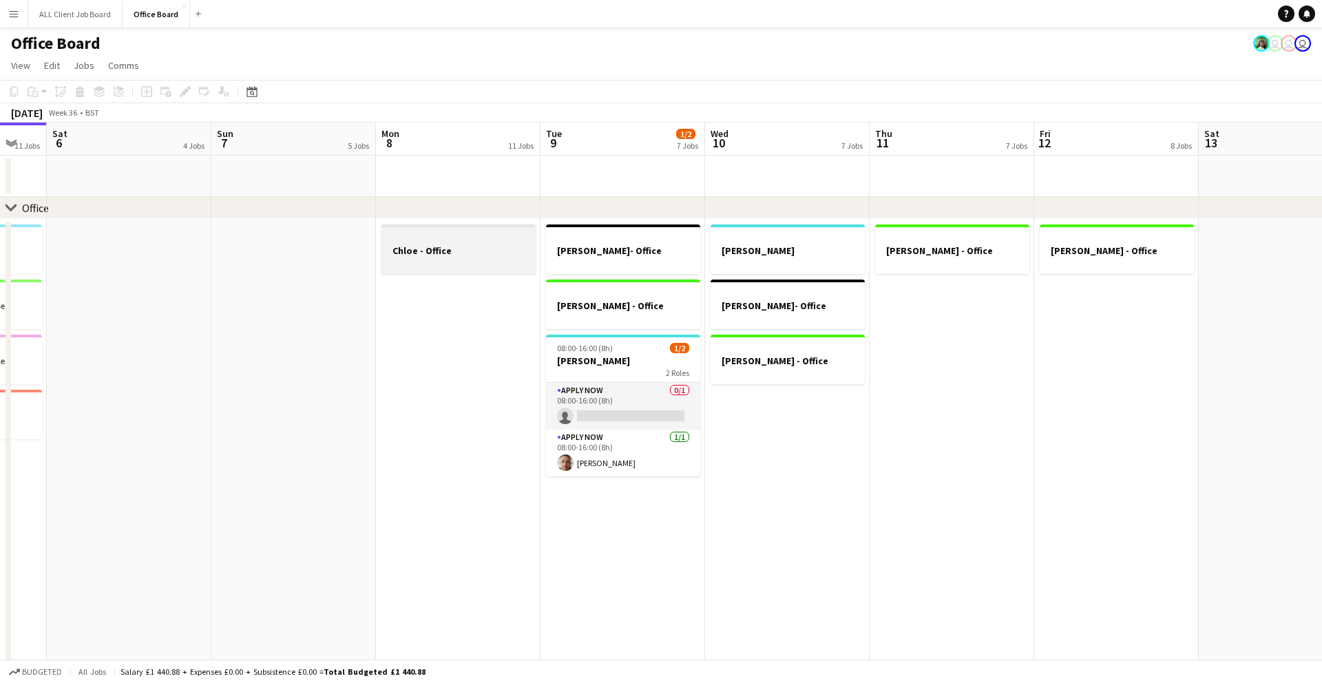
click at [519, 240] on div at bounding box center [459, 238] width 154 height 10
click at [73, 94] on div "Delete" at bounding box center [80, 91] width 17 height 17
click at [463, 260] on h3 "Chloe - Office" at bounding box center [459, 262] width 154 height 12
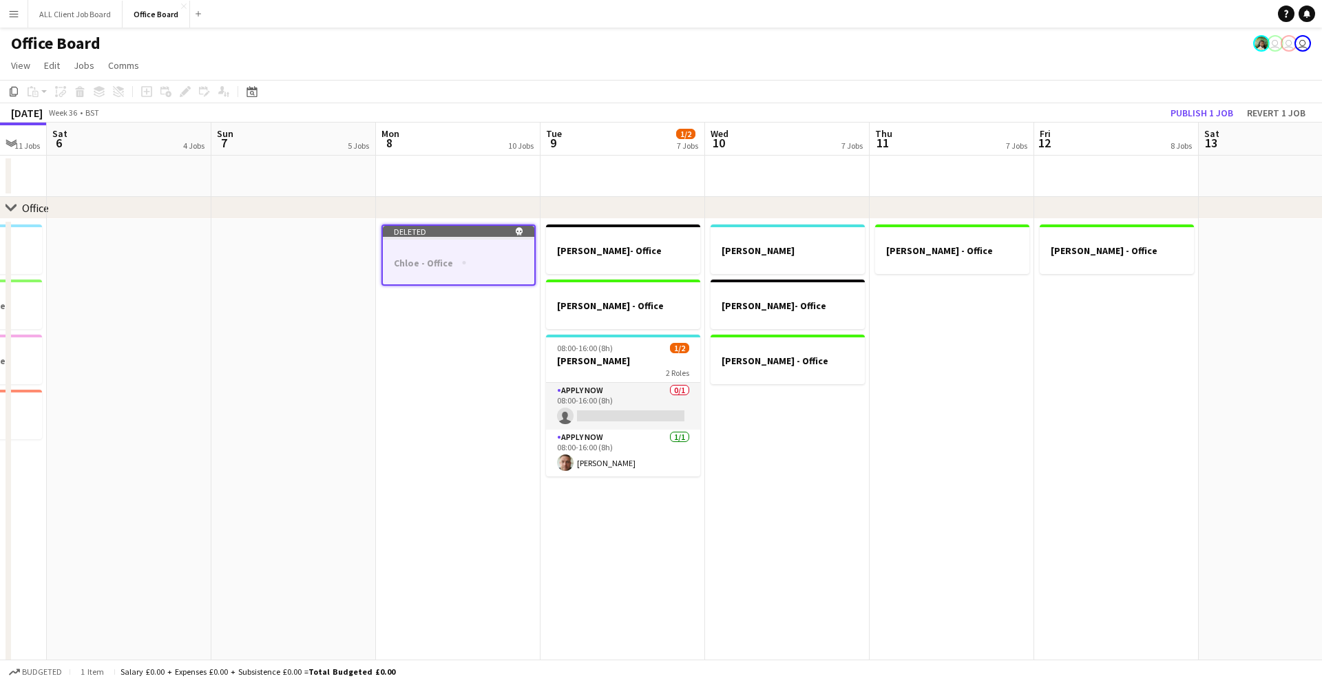
click at [426, 324] on app-date-cell "Deleted skull Chloe - Office" at bounding box center [458, 508] width 165 height 579
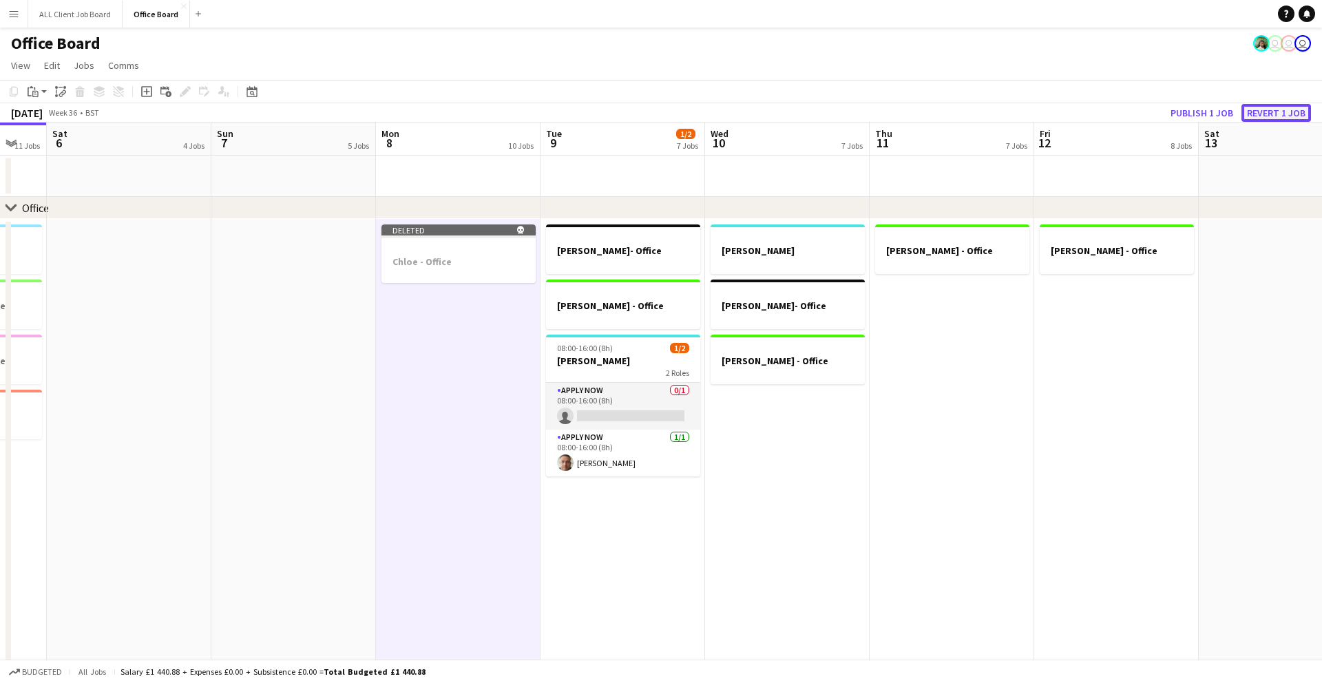
click at [1273, 112] on button "Revert 1 job" at bounding box center [1277, 113] width 70 height 18
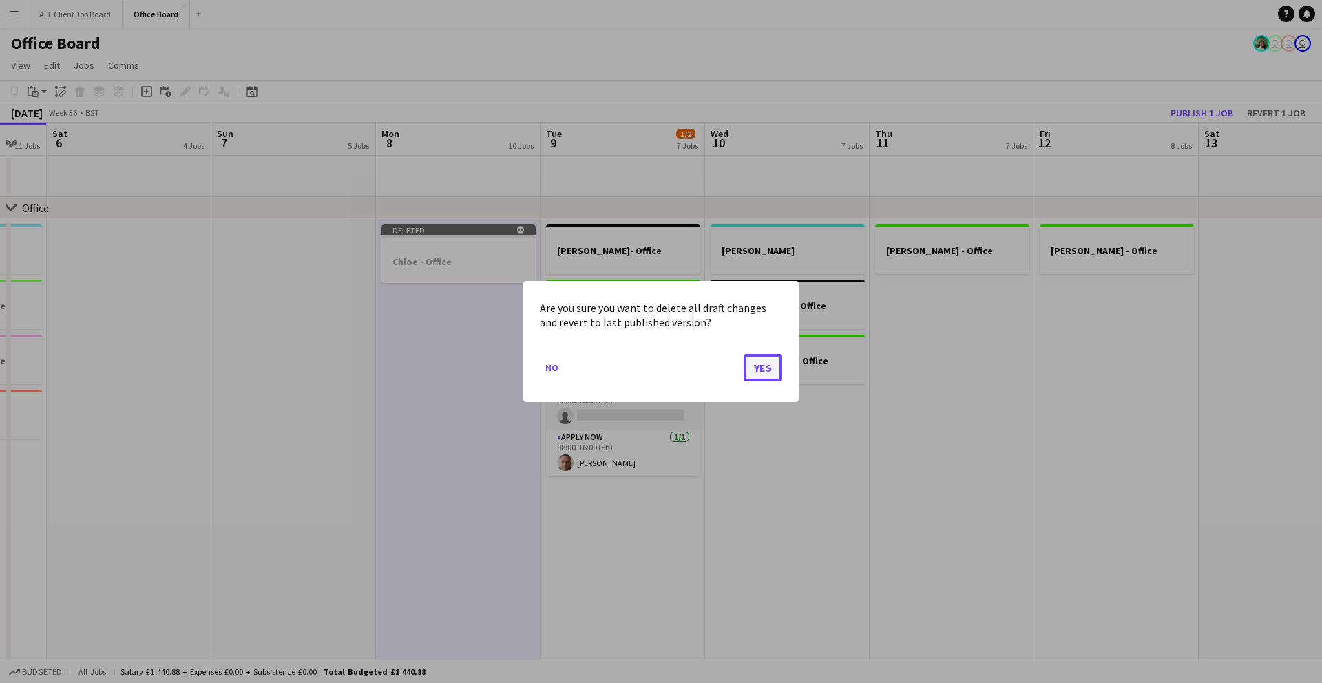
click at [767, 366] on button "Yes" at bounding box center [763, 368] width 39 height 28
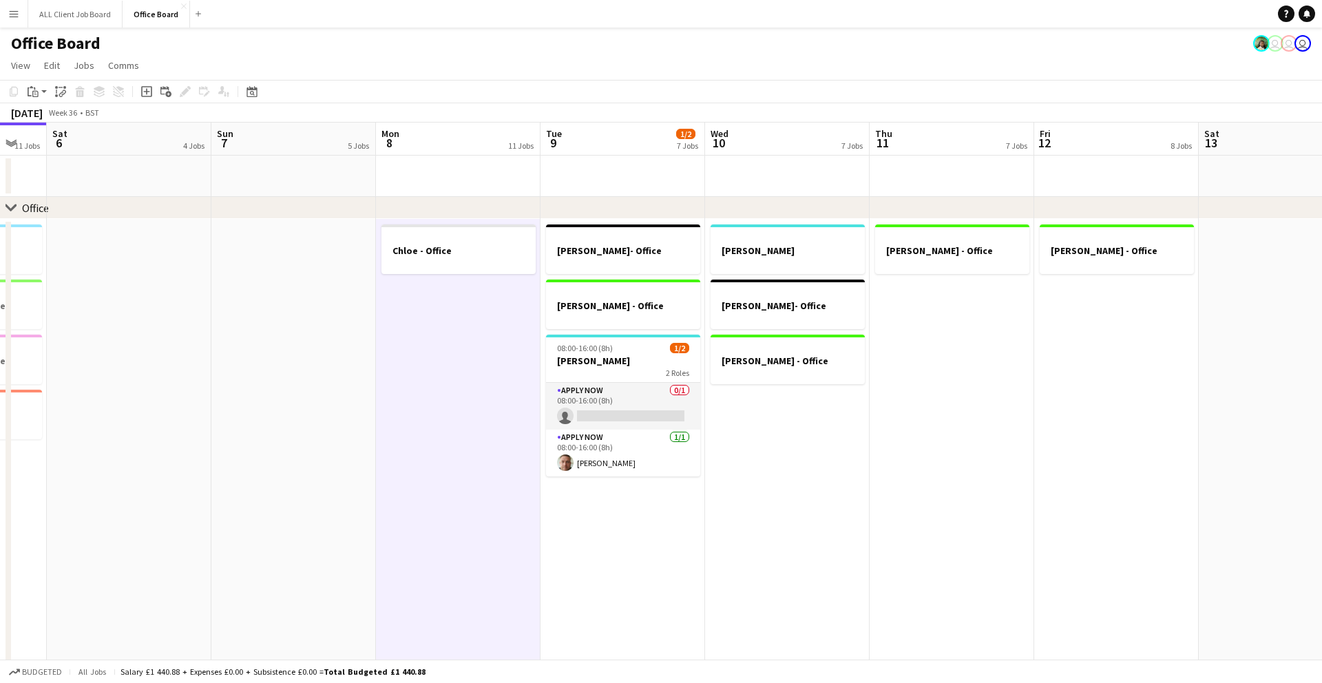
click at [775, 450] on app-date-cell "Dan Joe- Office Kristina - Office" at bounding box center [787, 508] width 165 height 579
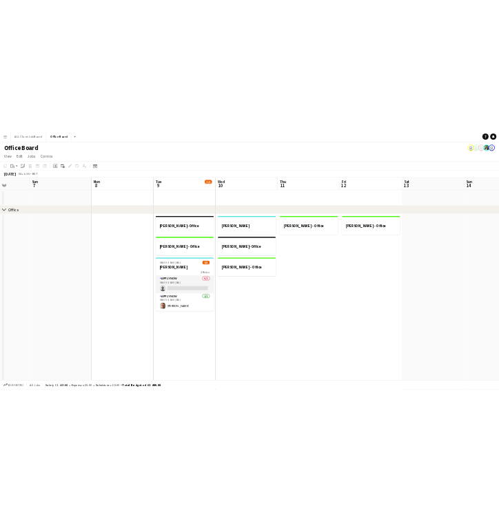
scroll to position [0, 583]
